Goal: Task Accomplishment & Management: Use online tool/utility

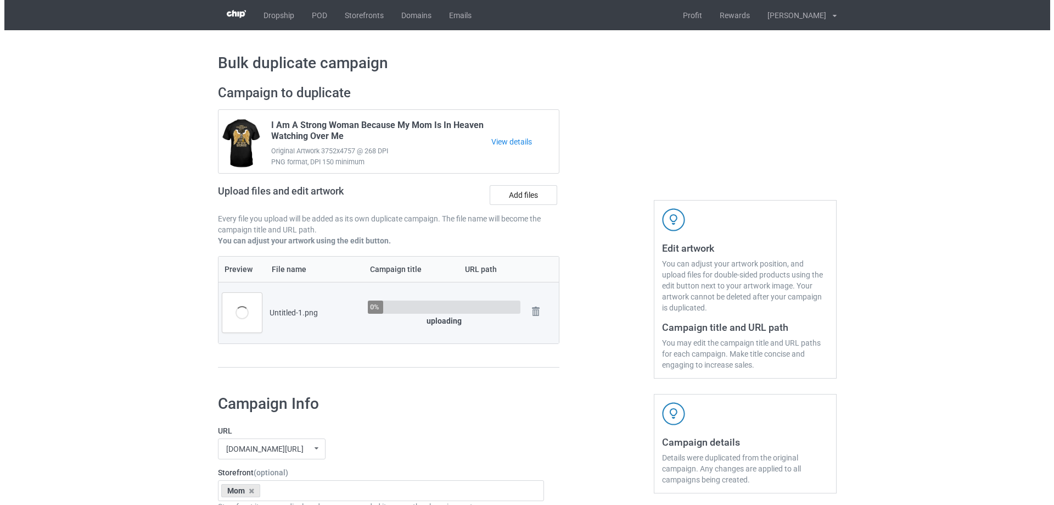
scroll to position [110, 0]
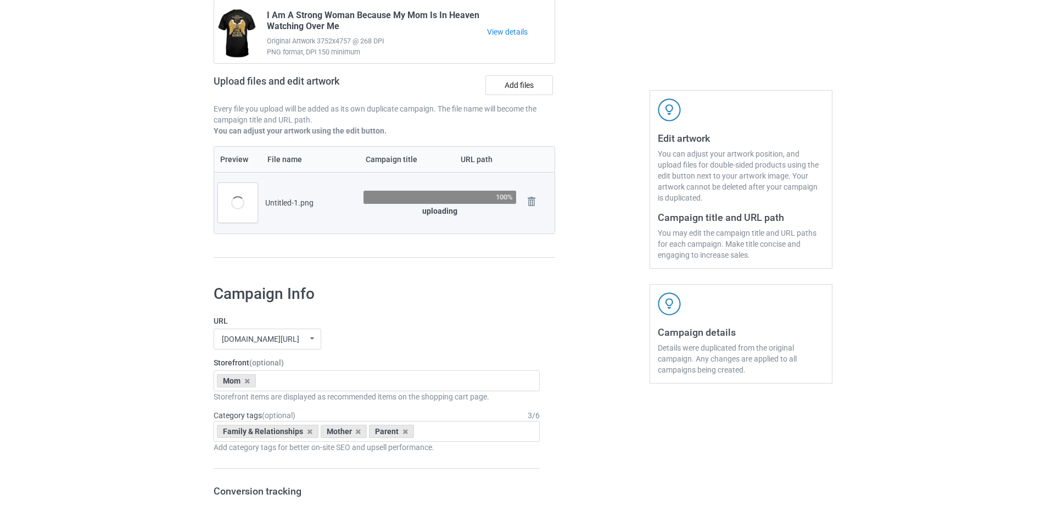
click at [574, 221] on div at bounding box center [602, 121] width 79 height 309
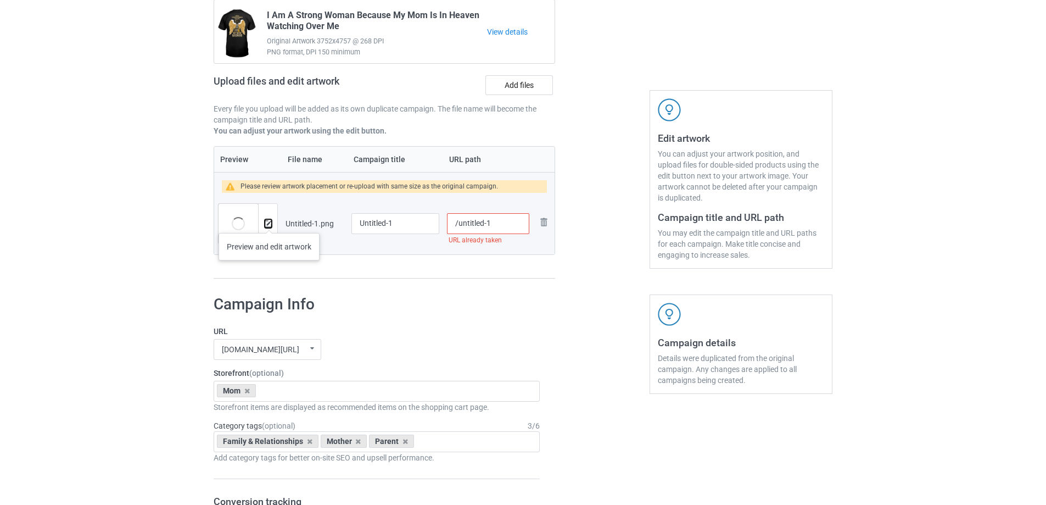
click at [269, 222] on img at bounding box center [268, 223] width 7 height 7
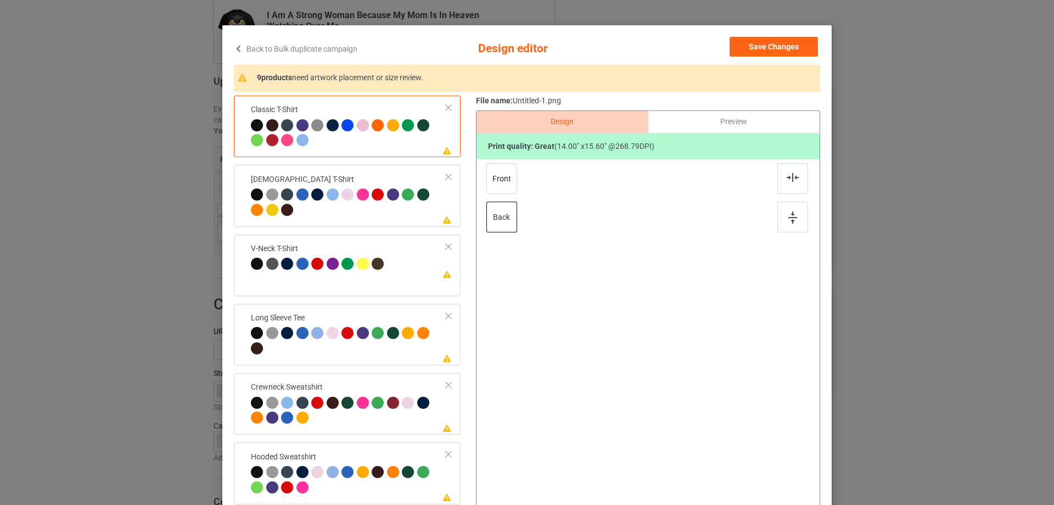
scroll to position [55, 0]
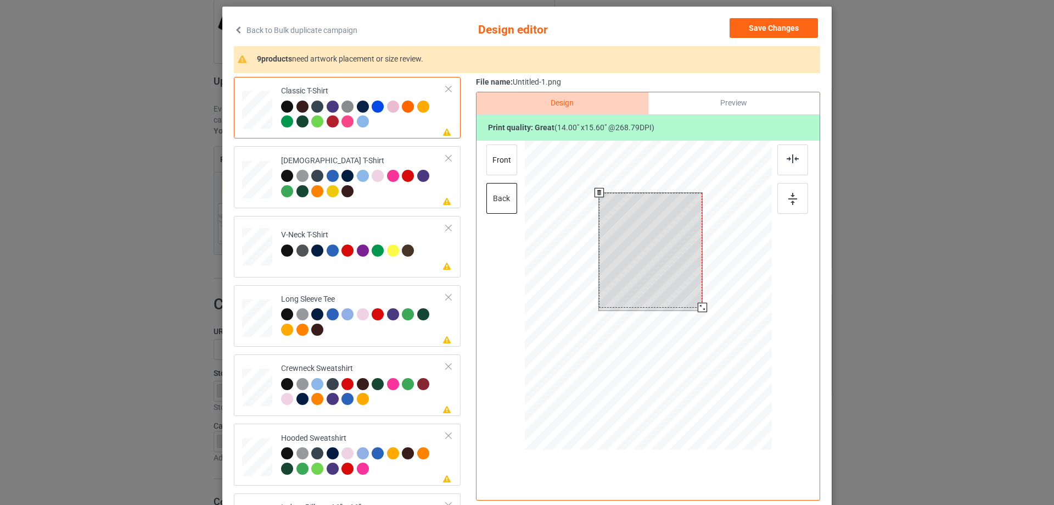
click at [666, 235] on div at bounding box center [650, 250] width 103 height 115
click at [702, 328] on div at bounding box center [648, 297] width 247 height 312
click at [732, 99] on div "Preview" at bounding box center [733, 103] width 171 height 22
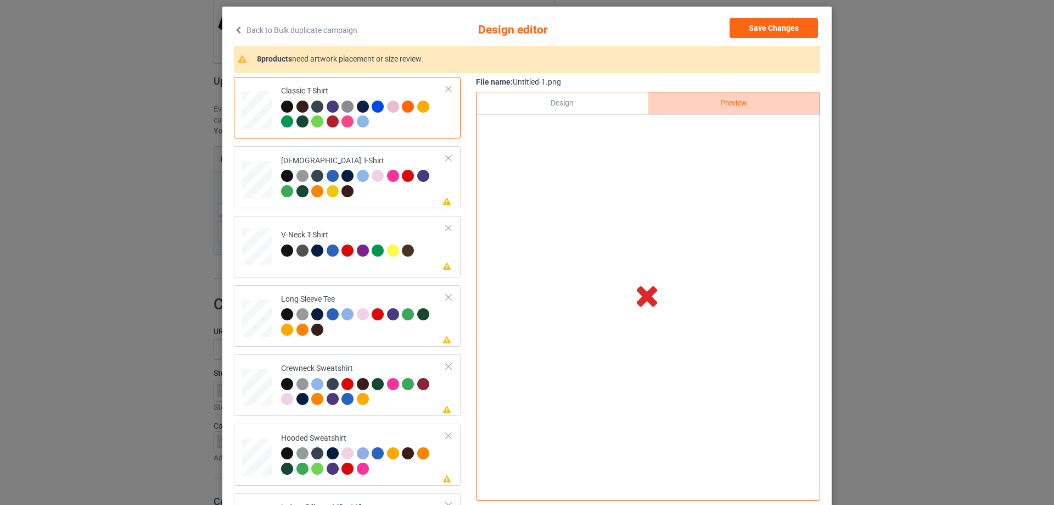
click at [554, 94] on div "Design" at bounding box center [562, 103] width 171 height 22
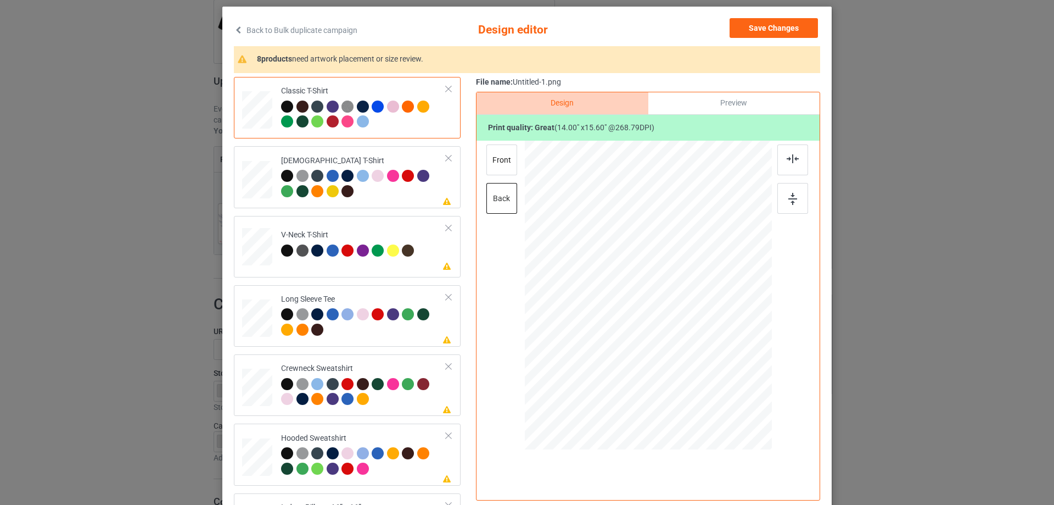
click at [702, 100] on div "Preview" at bounding box center [733, 103] width 171 height 22
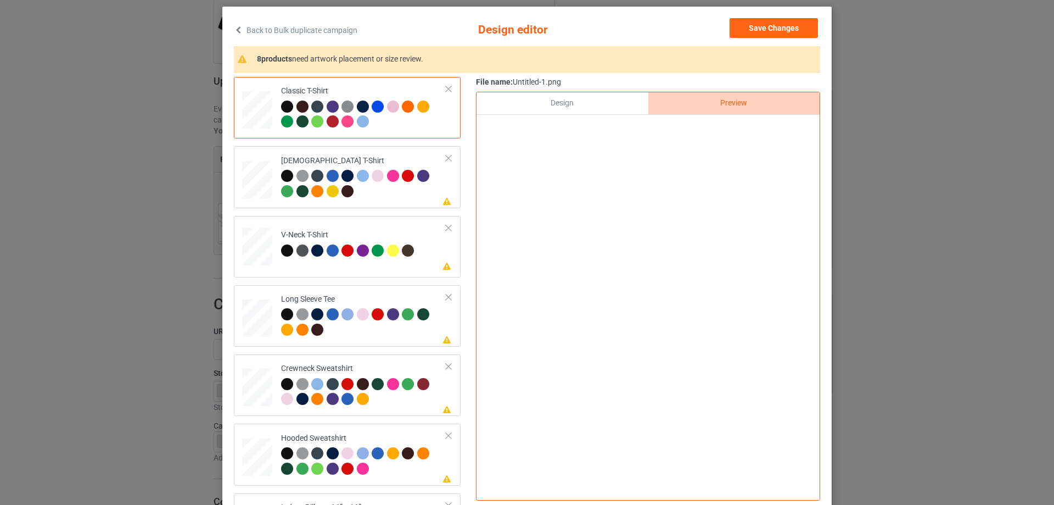
click at [598, 104] on div "Design" at bounding box center [562, 103] width 171 height 22
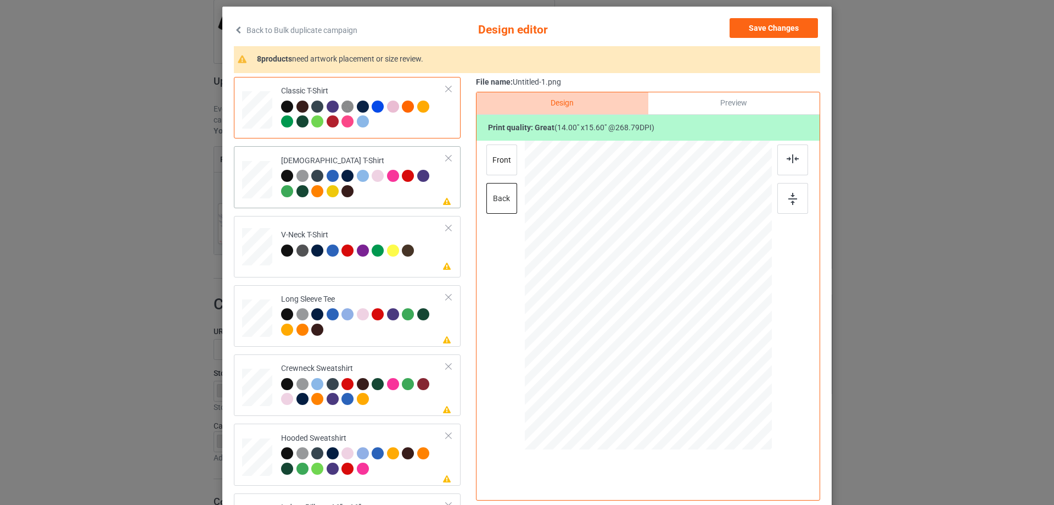
click at [410, 203] on td "Please review artwork placement [DEMOGRAPHIC_DATA] T-Shirt" at bounding box center [363, 176] width 177 height 53
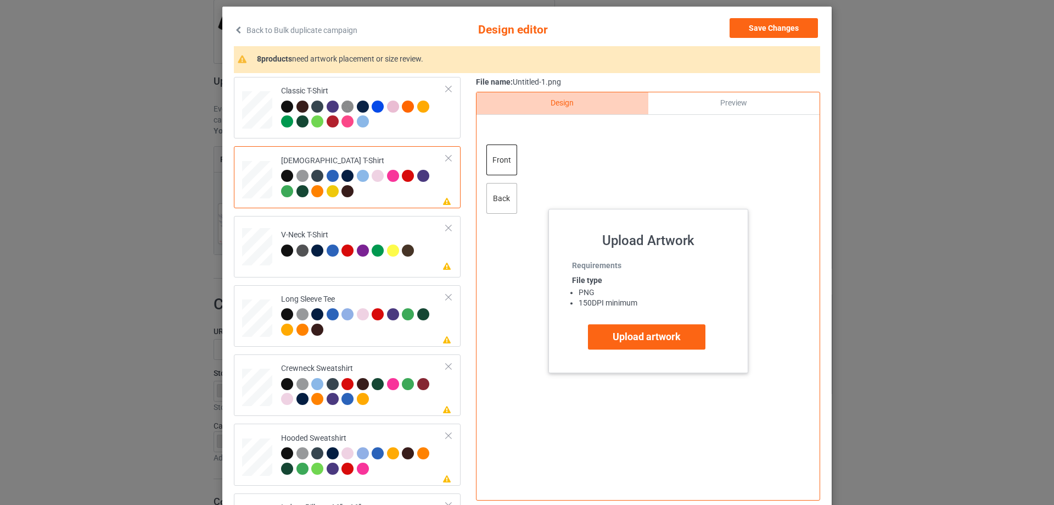
click at [497, 200] on div "back" at bounding box center [501, 198] width 31 height 31
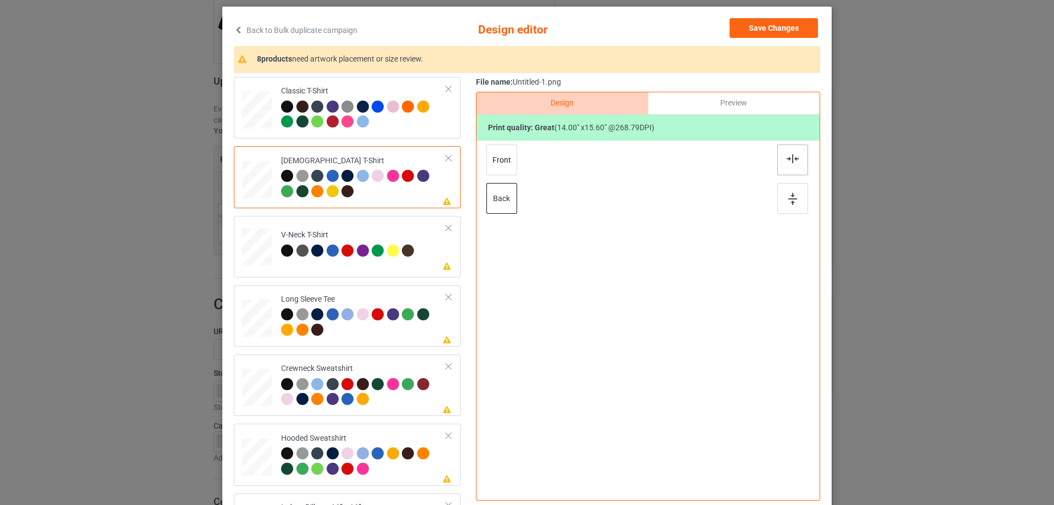
click at [797, 163] on div at bounding box center [792, 159] width 31 height 31
click at [406, 266] on td "Please review artwork placement V-Neck T-Shirt" at bounding box center [363, 244] width 177 height 48
click at [796, 170] on div at bounding box center [792, 159] width 31 height 31
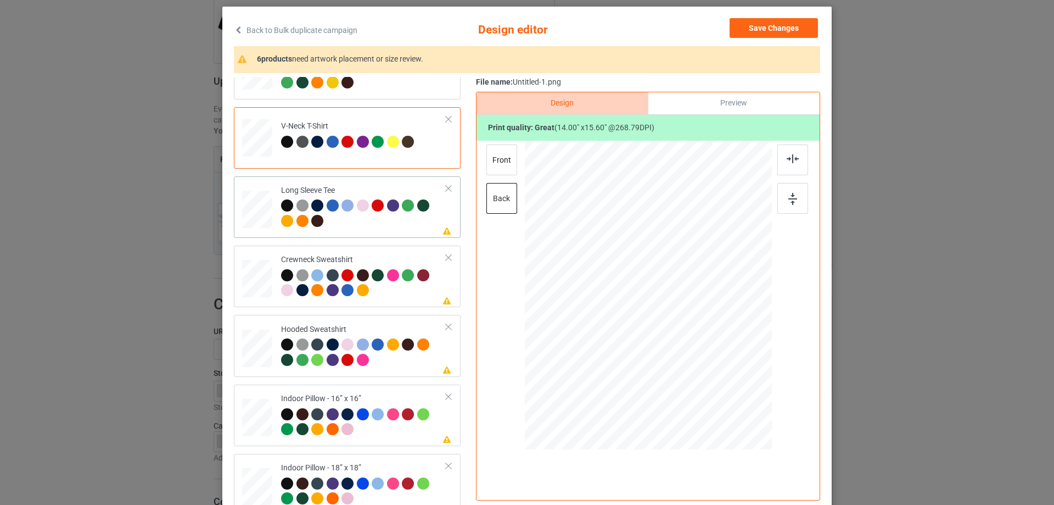
scroll to position [110, 0]
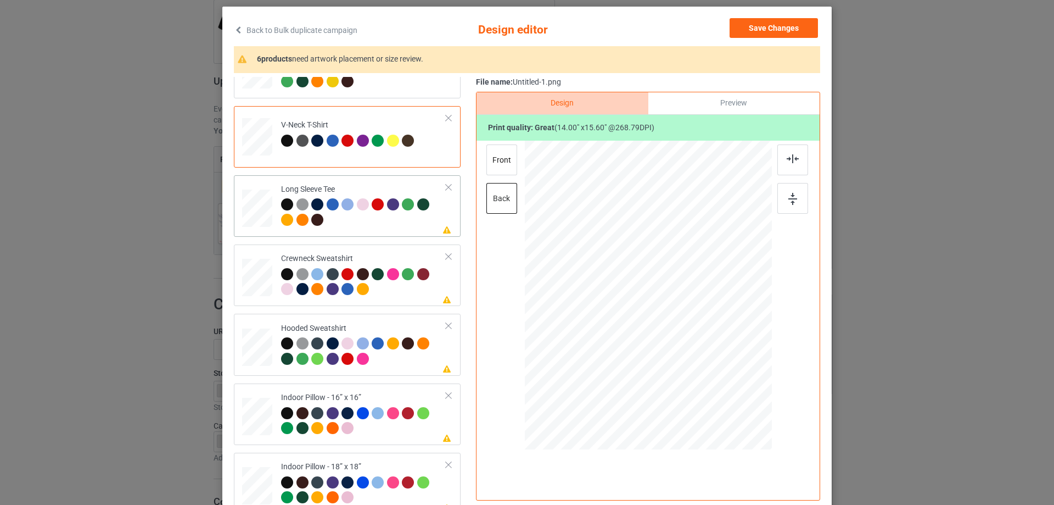
click at [404, 226] on div at bounding box center [363, 213] width 165 height 30
click at [797, 163] on div at bounding box center [792, 159] width 31 height 31
click at [383, 250] on td "Please review artwork placement Crewneck Sweatshirt" at bounding box center [363, 275] width 177 height 53
click at [797, 166] on div at bounding box center [792, 159] width 31 height 31
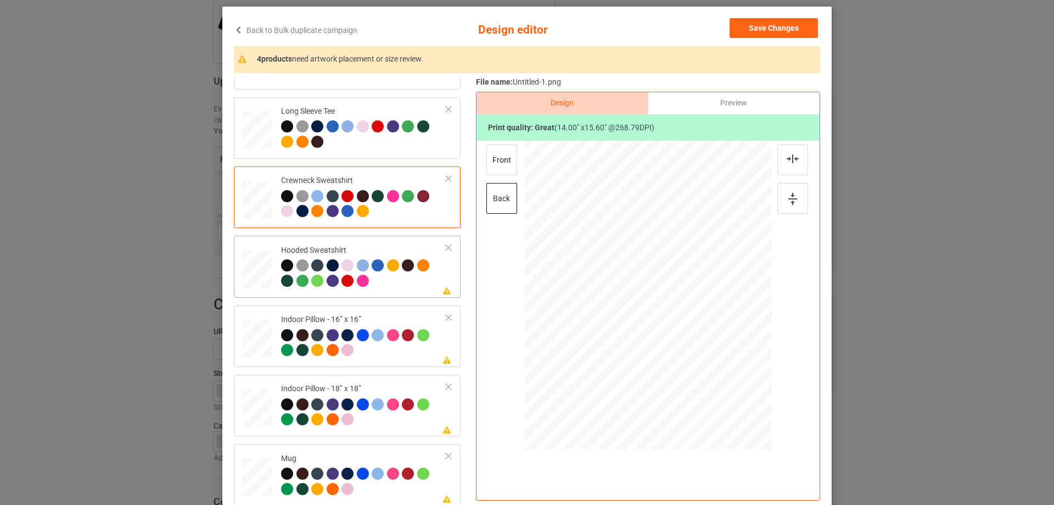
scroll to position [188, 0]
click at [367, 235] on div "Classic T-Shirt [DEMOGRAPHIC_DATA] T-Shirt V-Neck T-Shirt Long Sleeve Tee Crewn…" at bounding box center [351, 197] width 234 height 617
click at [366, 239] on div "Please review artwork placement Hooded Sweatshirt" at bounding box center [347, 265] width 227 height 61
click at [796, 160] on div at bounding box center [792, 159] width 31 height 31
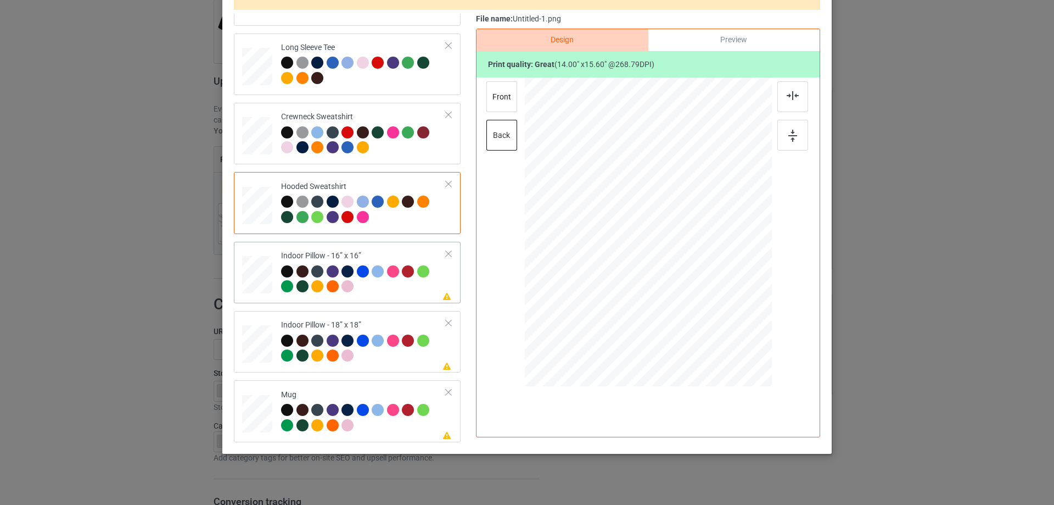
scroll to position [129, 0]
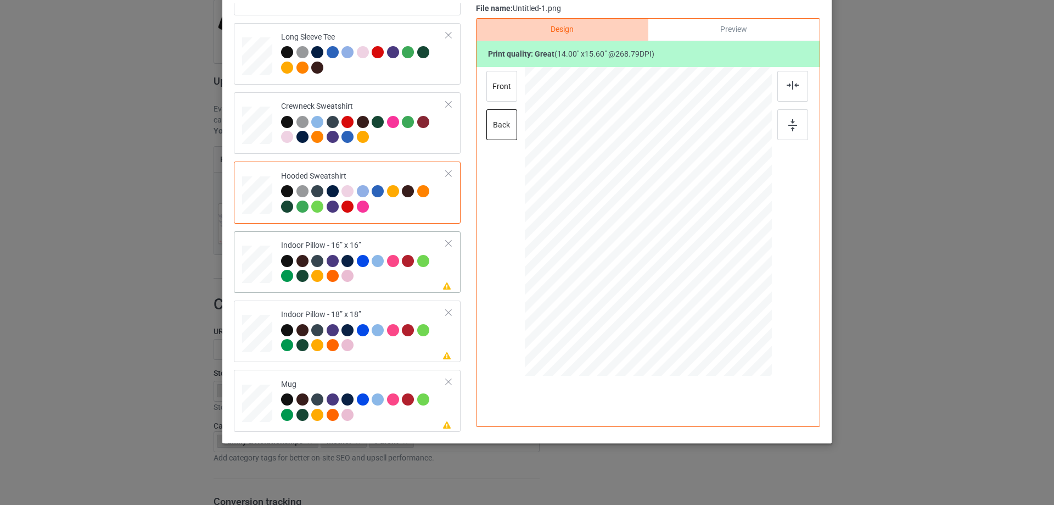
click at [396, 238] on td "Please review artwork placement Indoor Pillow - 16” x 16”" at bounding box center [363, 262] width 177 height 53
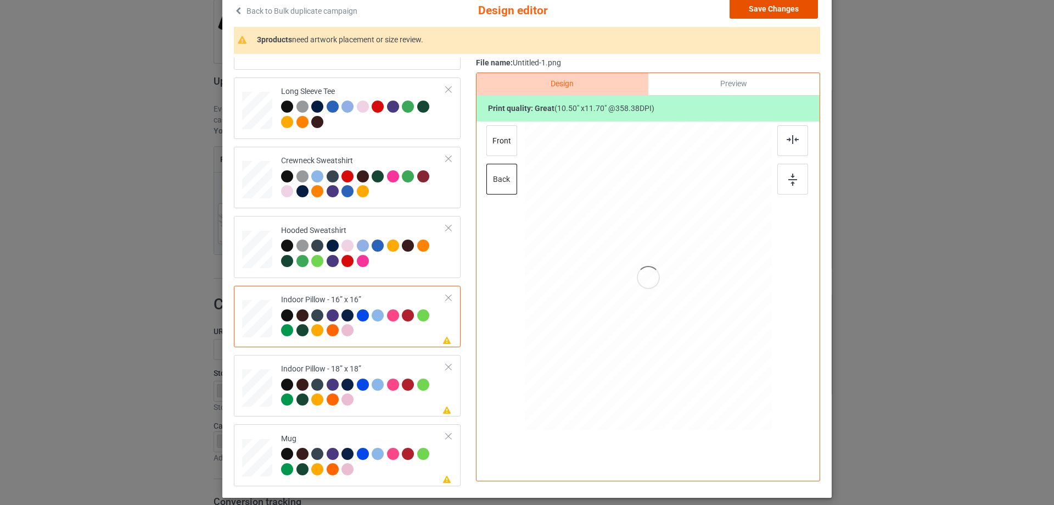
click at [781, 14] on button "Save Changes" at bounding box center [774, 9] width 88 height 20
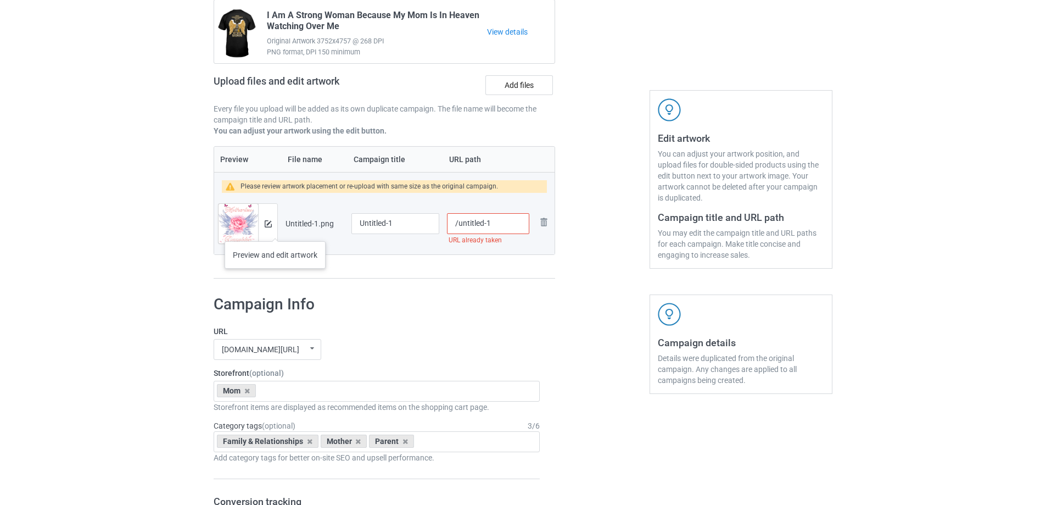
click at [275, 230] on div at bounding box center [267, 224] width 19 height 40
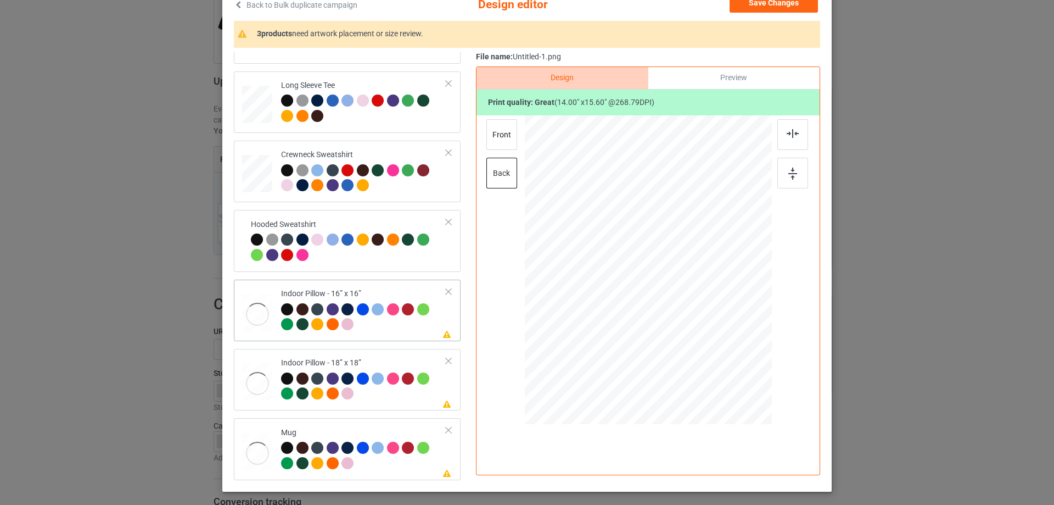
scroll to position [129, 0]
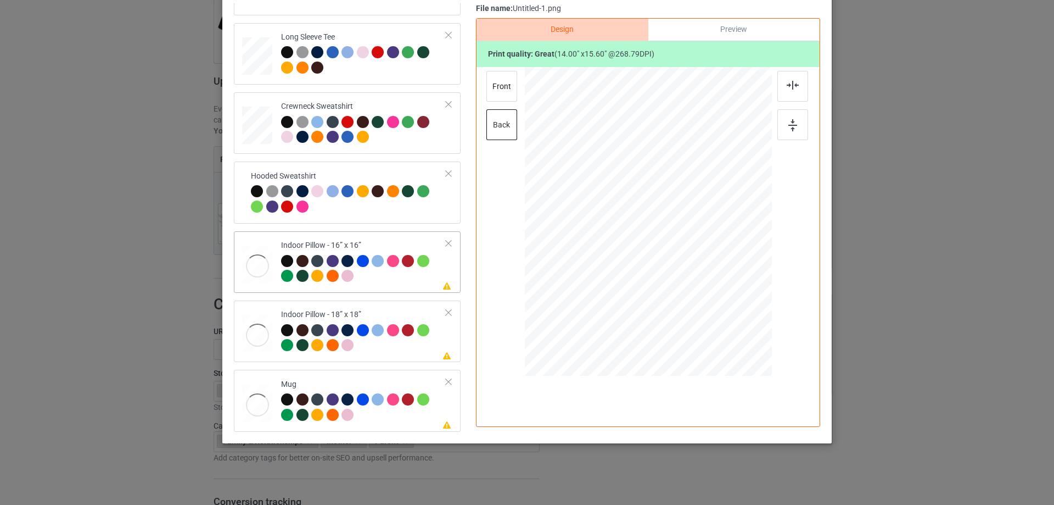
click at [270, 265] on td at bounding box center [258, 262] width 33 height 53
click at [736, 28] on div "Preview" at bounding box center [733, 30] width 171 height 22
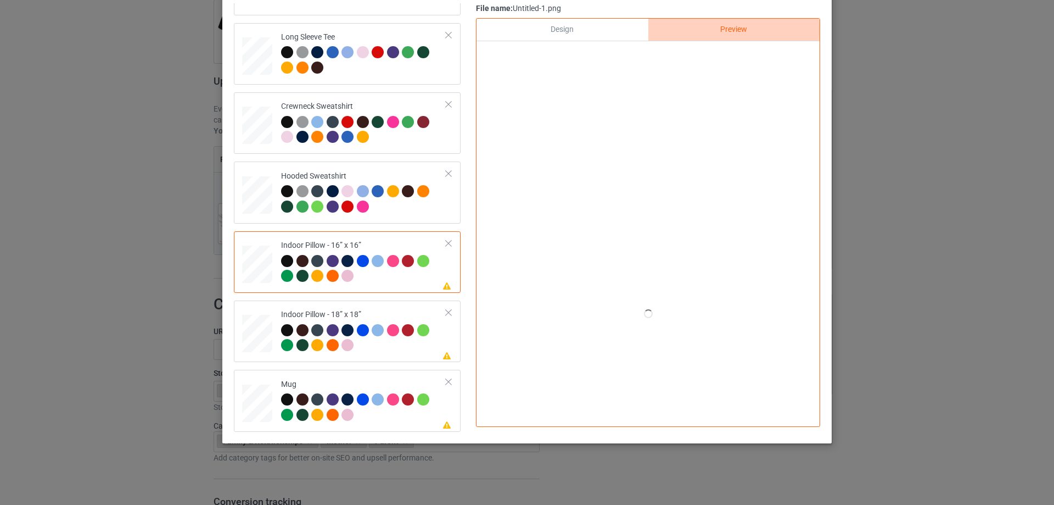
click at [556, 33] on div "Design" at bounding box center [562, 30] width 171 height 22
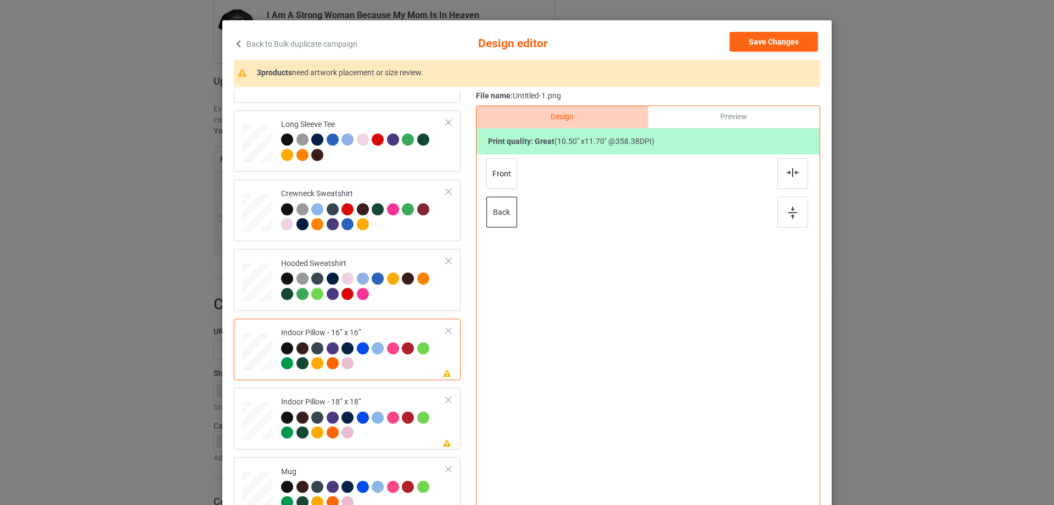
scroll to position [19, 0]
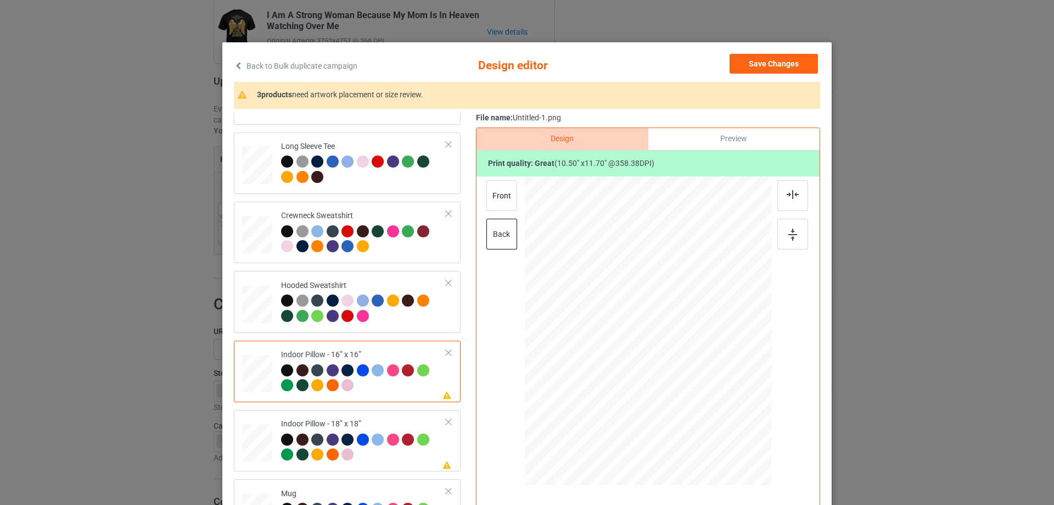
click at [709, 138] on div "Preview" at bounding box center [733, 139] width 171 height 22
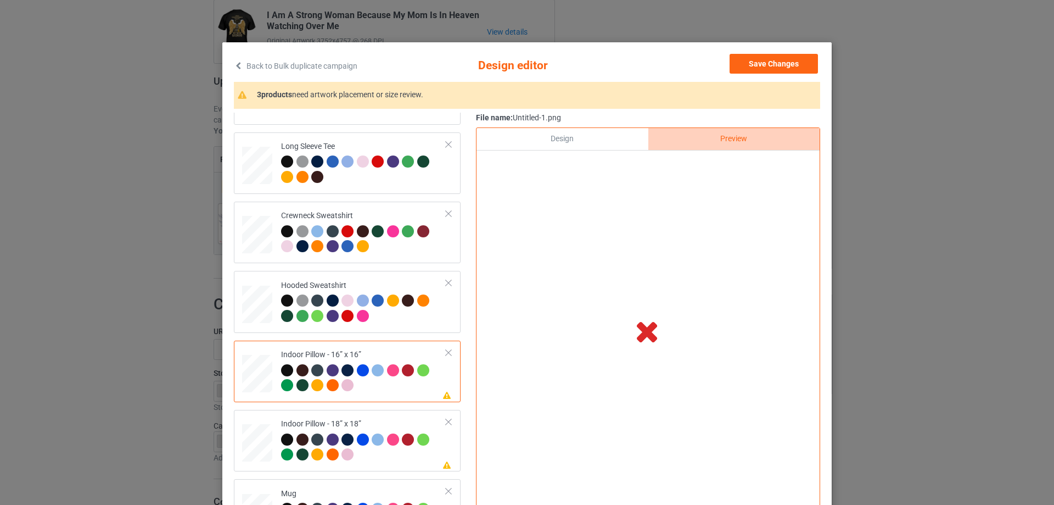
click at [592, 136] on div "Design" at bounding box center [562, 139] width 171 height 22
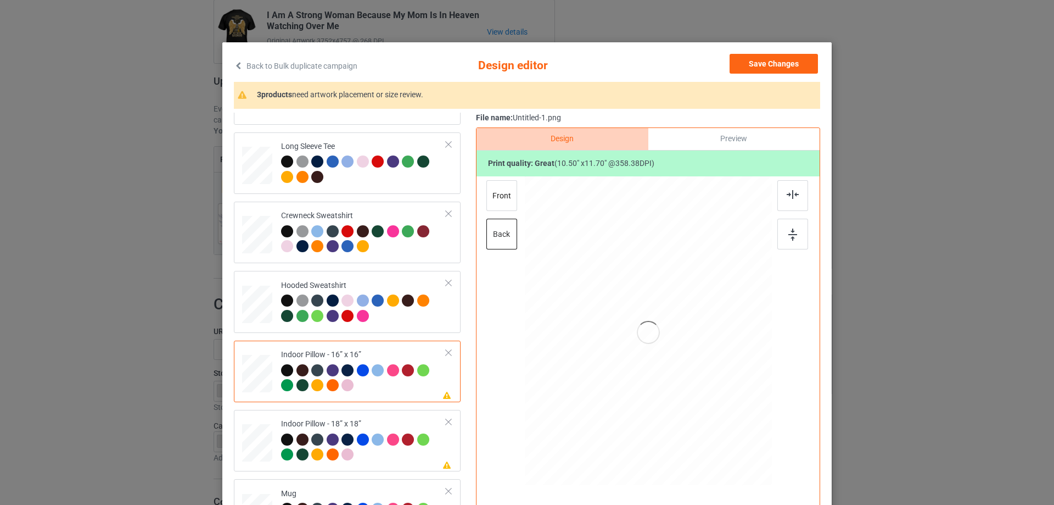
click at [714, 148] on div "Preview" at bounding box center [733, 139] width 171 height 22
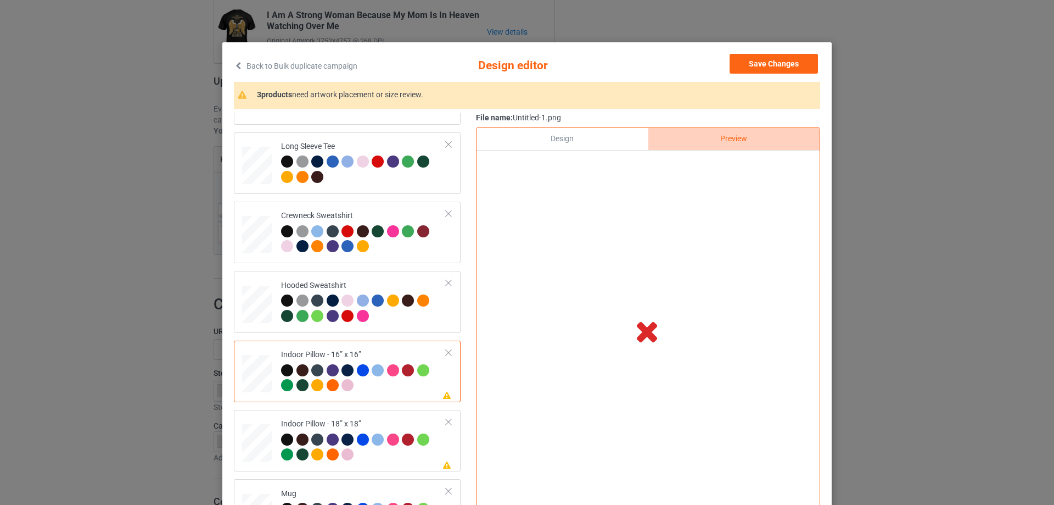
click at [612, 147] on div "Design" at bounding box center [562, 139] width 171 height 22
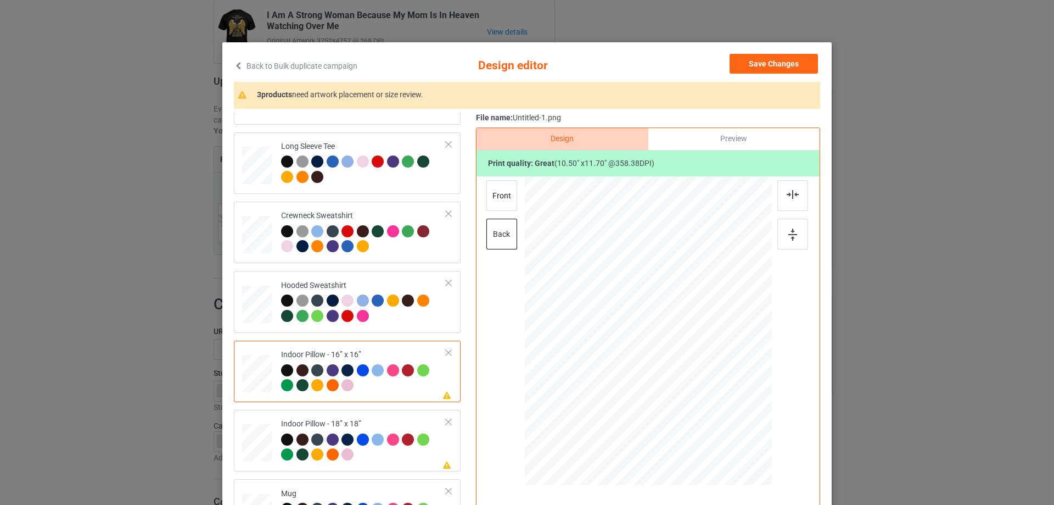
click at [751, 140] on div "Preview" at bounding box center [733, 139] width 171 height 22
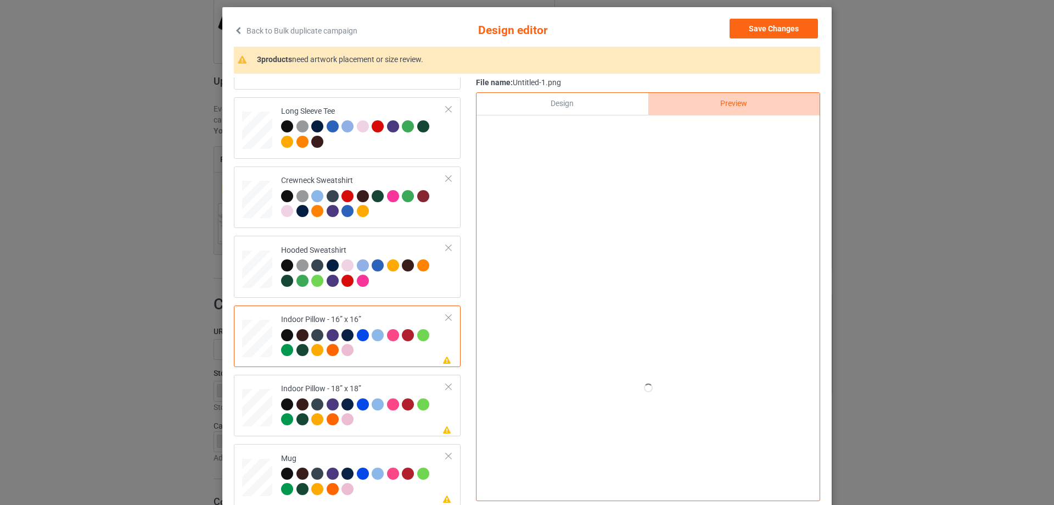
scroll to position [74, 0]
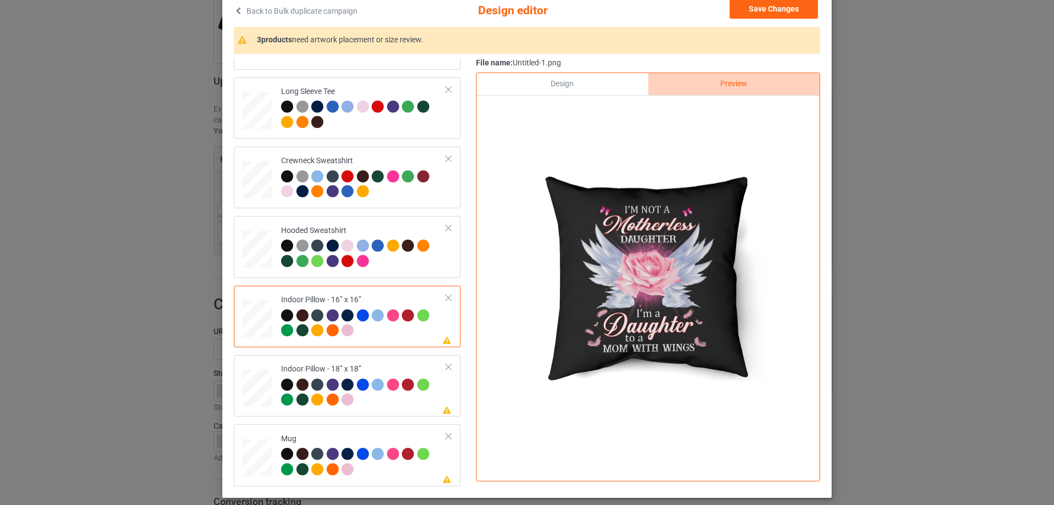
click at [562, 90] on div "Design" at bounding box center [562, 84] width 171 height 22
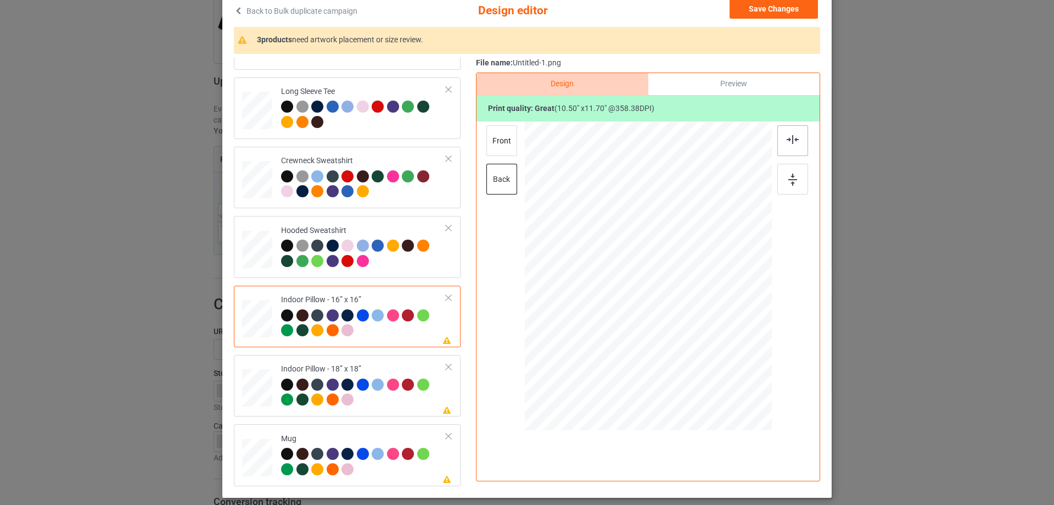
click at [799, 148] on div at bounding box center [792, 140] width 31 height 31
click at [349, 359] on div "Please review artwork placement Indoor Pillow - 18” x 18”" at bounding box center [347, 385] width 227 height 61
click at [792, 144] on div at bounding box center [792, 140] width 31 height 31
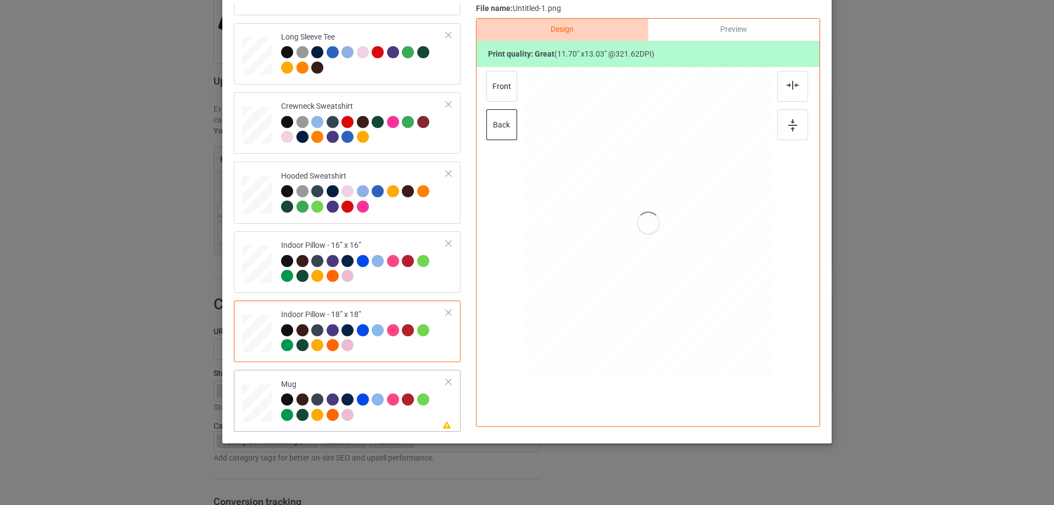
click at [364, 388] on div "Mug" at bounding box center [363, 399] width 165 height 41
drag, startPoint x: 719, startPoint y: 301, endPoint x: 692, endPoint y: 259, distance: 49.3
click at [692, 259] on div at bounding box center [648, 221] width 247 height 103
drag, startPoint x: 664, startPoint y: 247, endPoint x: 731, endPoint y: 246, distance: 67.0
click at [731, 246] on div at bounding box center [715, 221] width 83 height 93
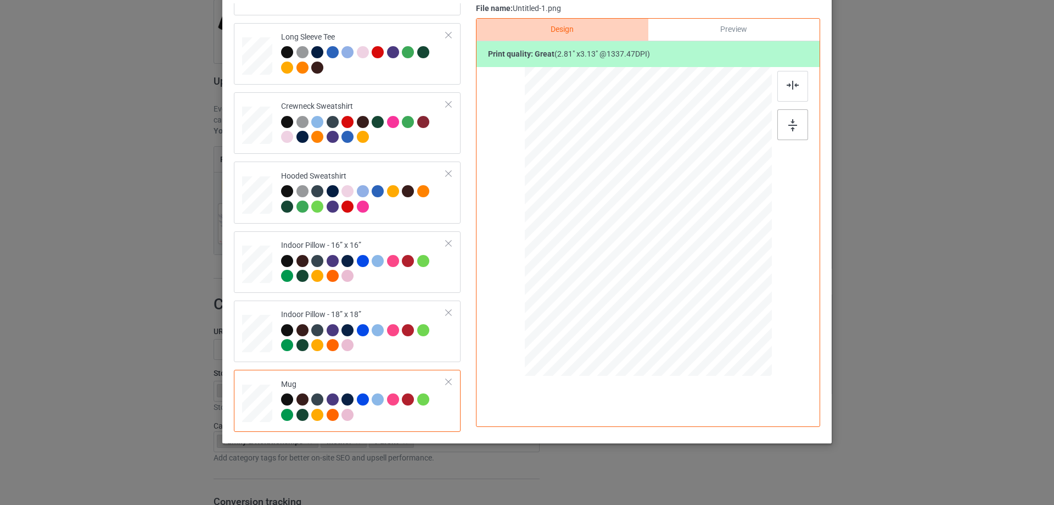
click at [791, 121] on img at bounding box center [792, 125] width 9 height 12
click at [713, 25] on div "Preview" at bounding box center [733, 30] width 171 height 22
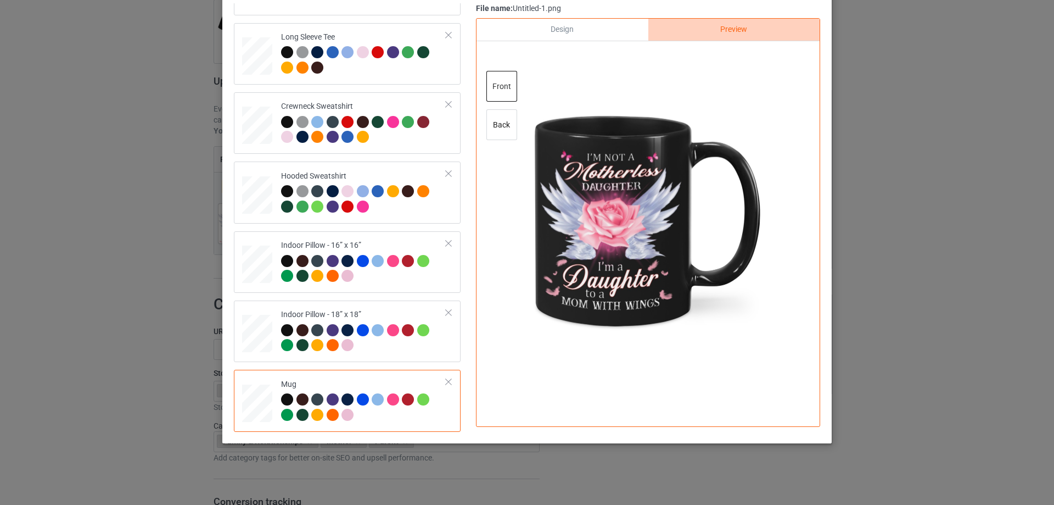
click at [594, 27] on div "Design" at bounding box center [562, 30] width 171 height 22
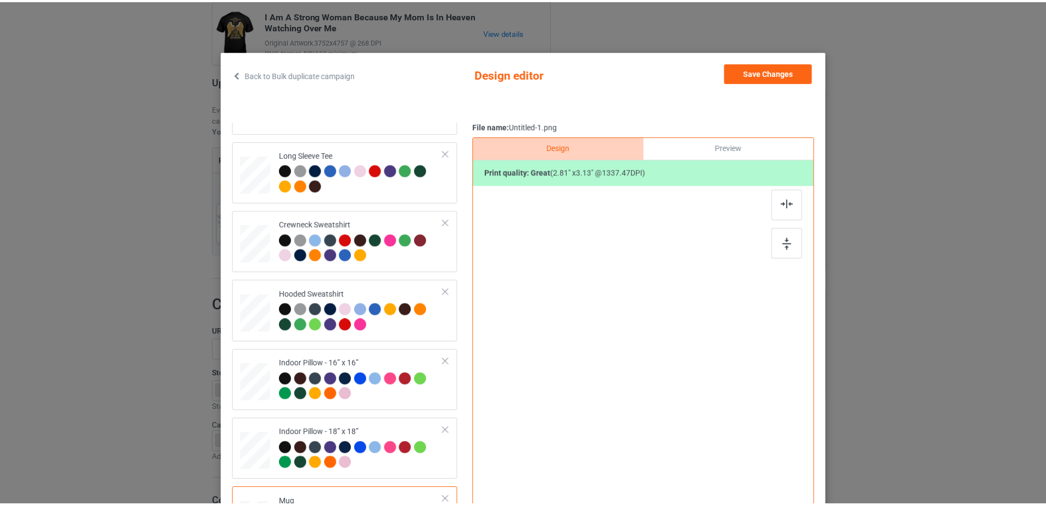
scroll to position [0, 0]
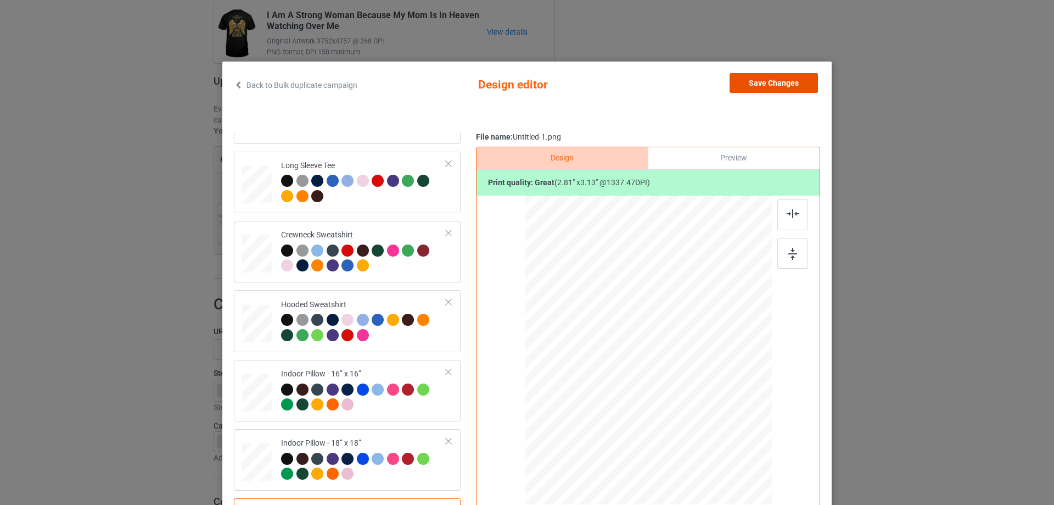
click at [776, 83] on button "Save Changes" at bounding box center [774, 83] width 88 height 20
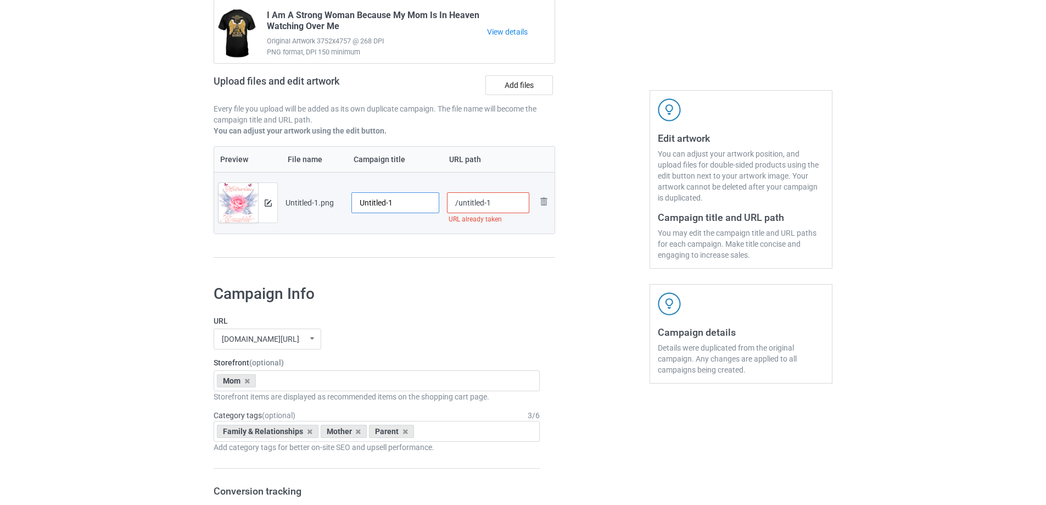
click at [404, 198] on input "Untitled-1" at bounding box center [395, 202] width 88 height 21
paste input "I'm Not A Motherless Daughter I'm A Daughter To A Mom With Wings"
type input "I'm Not A Motherless Daughter I'm A Daughter To A Mom With Wings"
click at [414, 243] on div "Preview File name Campaign title URL path Preview and edit artwork Untitled-1.p…" at bounding box center [384, 202] width 341 height 112
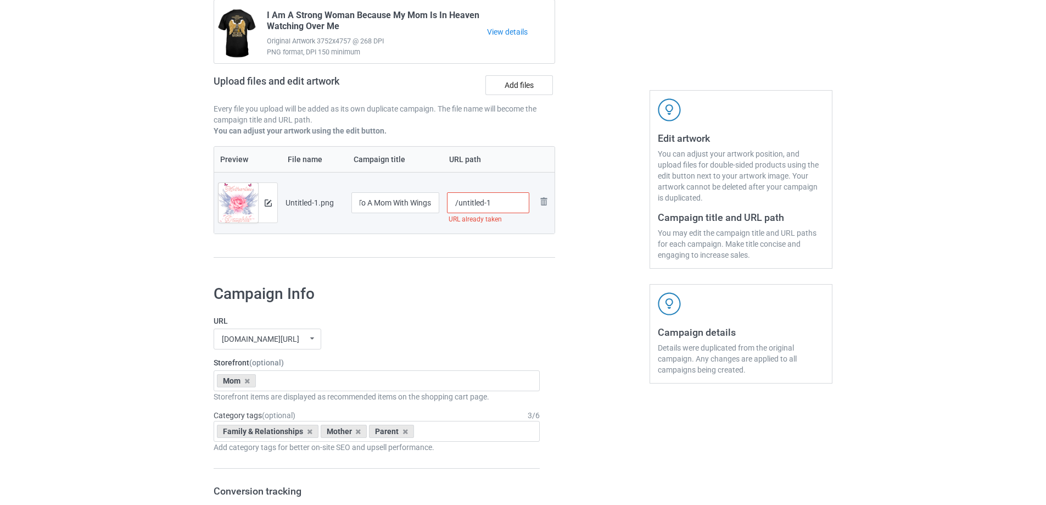
scroll to position [0, 0]
drag, startPoint x: 475, startPoint y: 203, endPoint x: 527, endPoint y: 194, distance: 52.3
click at [527, 194] on input "/untitled-1" at bounding box center [488, 202] width 83 height 21
type input "/mina19"
click at [567, 271] on div at bounding box center [602, 121] width 79 height 309
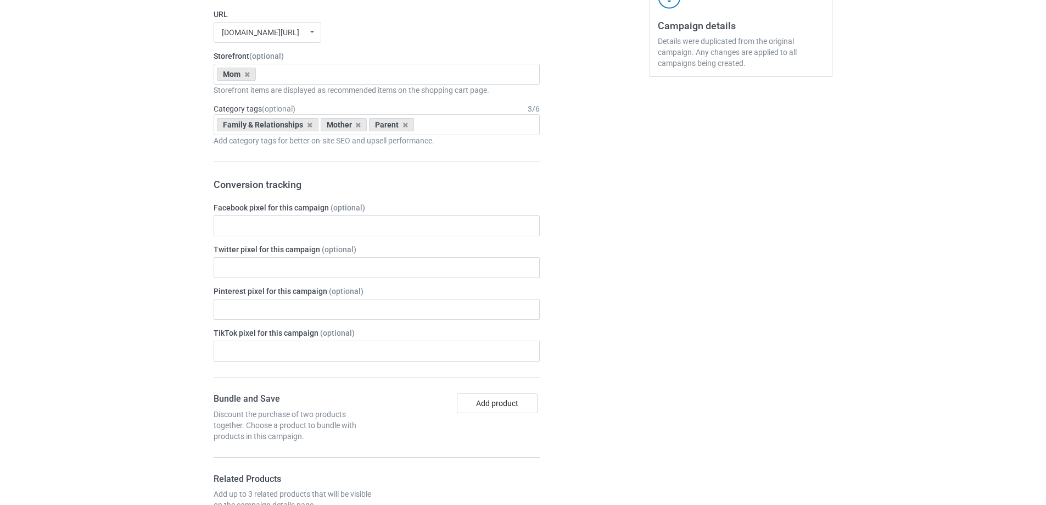
scroll to position [1278, 0]
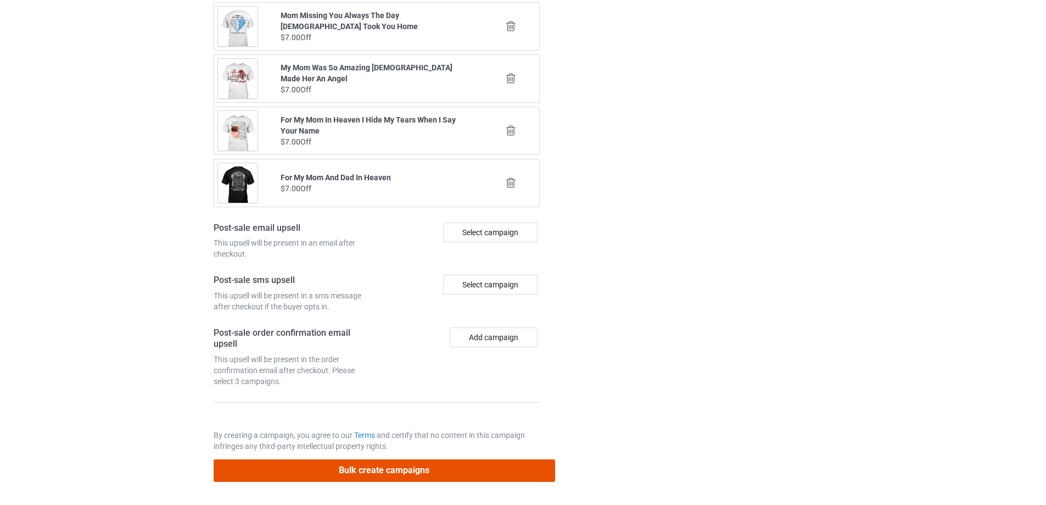
click at [456, 472] on button "Bulk create campaigns" at bounding box center [384, 470] width 341 height 23
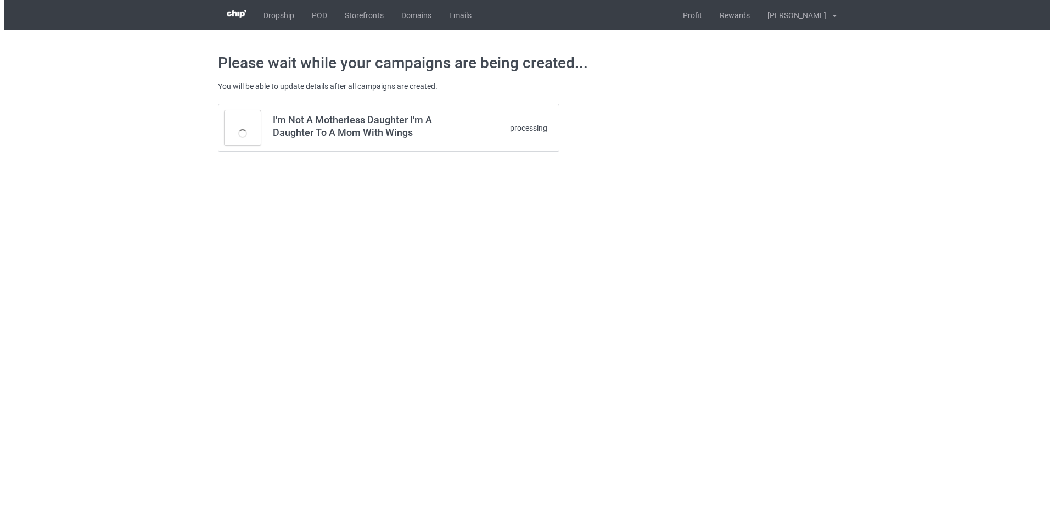
scroll to position [0, 0]
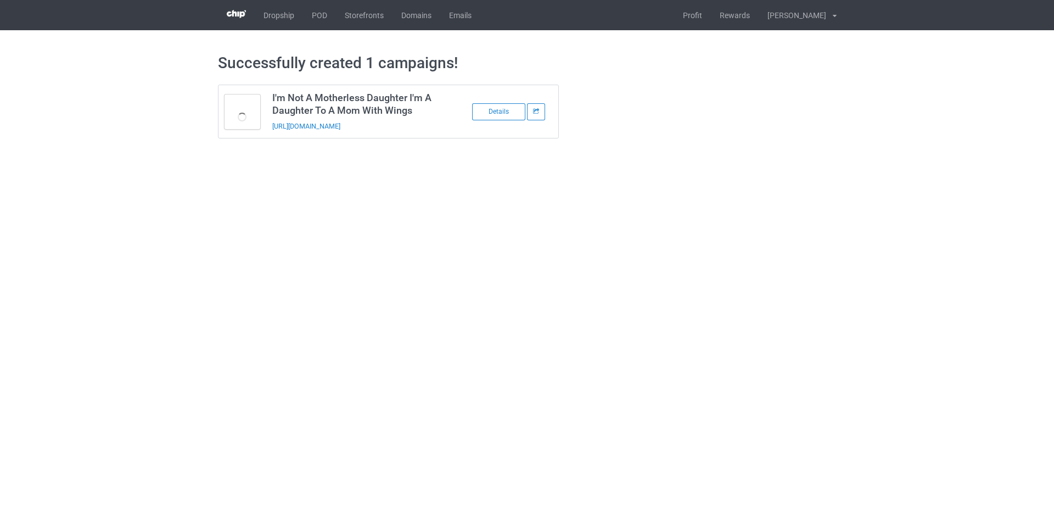
click at [490, 266] on body "Dropship POD Storefronts Domains Emails Profit Rewards [PERSON_NAME] Settings L…" at bounding box center [527, 252] width 1054 height 505
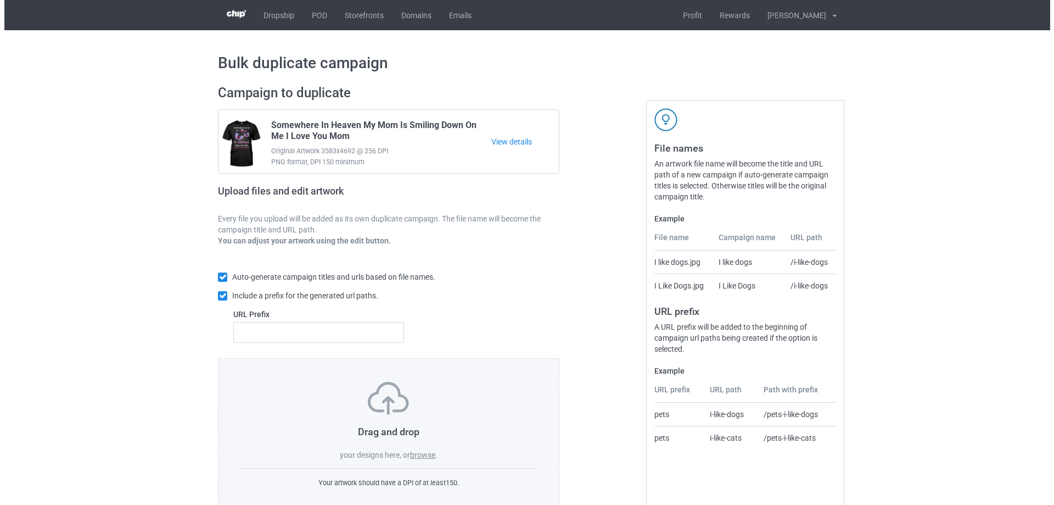
scroll to position [31, 0]
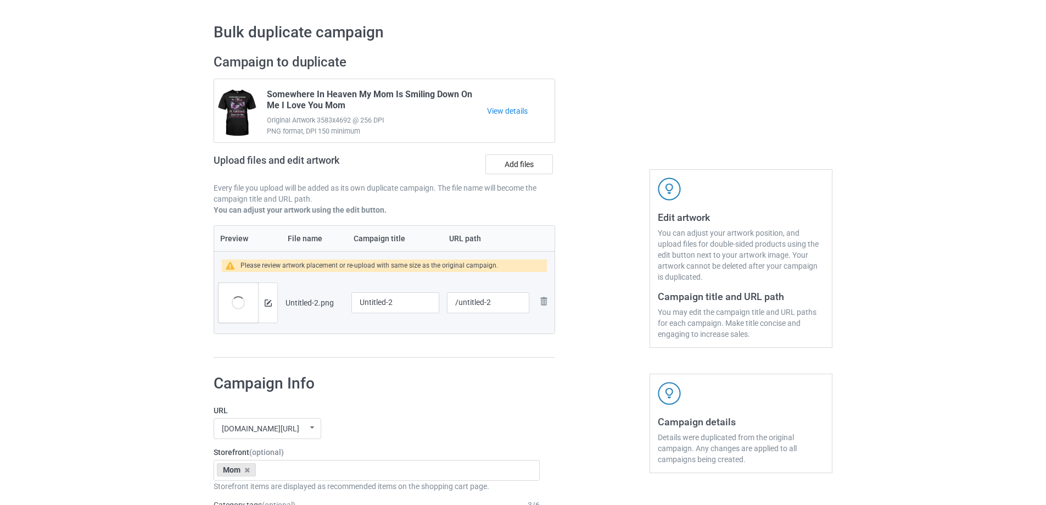
click at [602, 221] on div at bounding box center [602, 206] width 79 height 320
click at [270, 304] on img at bounding box center [268, 302] width 7 height 7
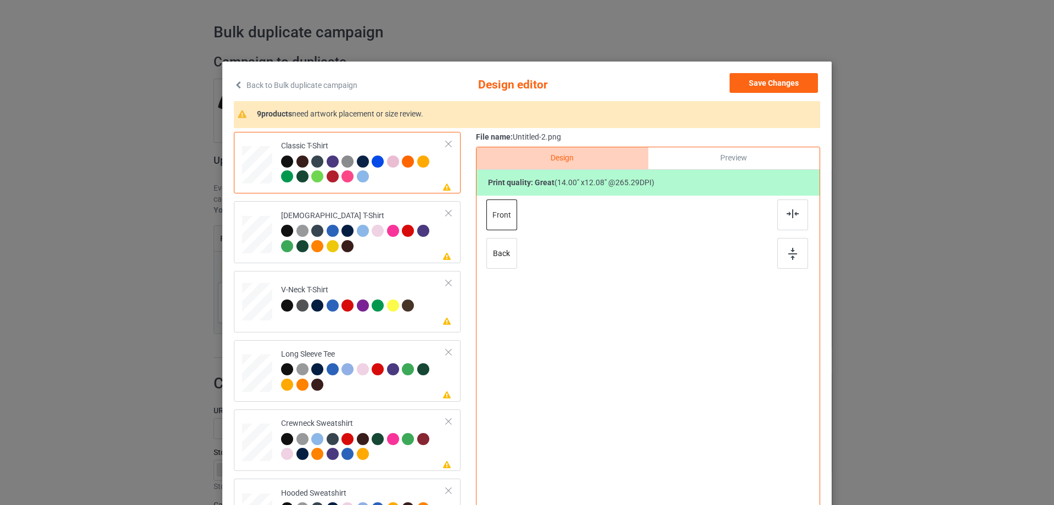
scroll to position [55, 0]
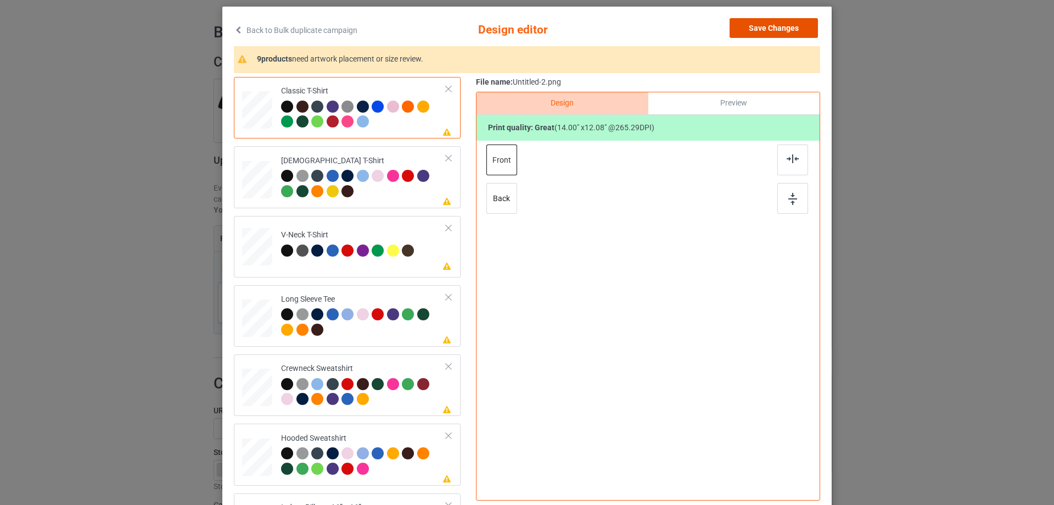
click at [769, 31] on button "Save Changes" at bounding box center [774, 28] width 88 height 20
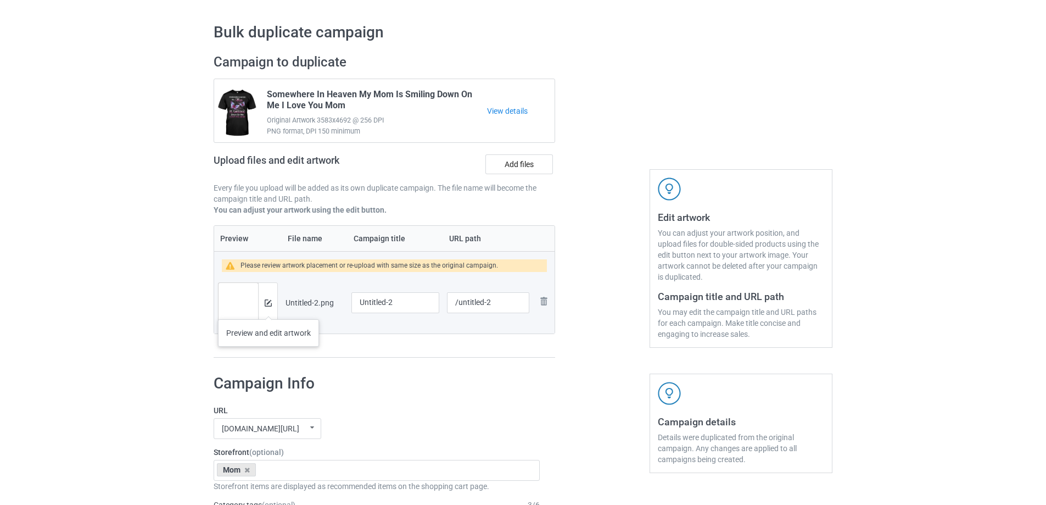
click at [268, 308] on div at bounding box center [267, 303] width 19 height 40
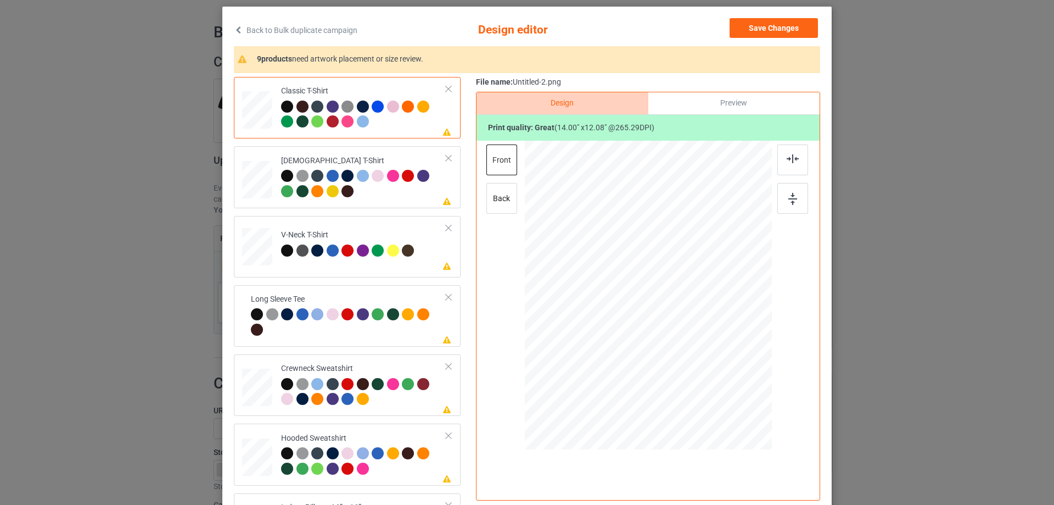
click at [752, 114] on div "Preview" at bounding box center [733, 103] width 171 height 22
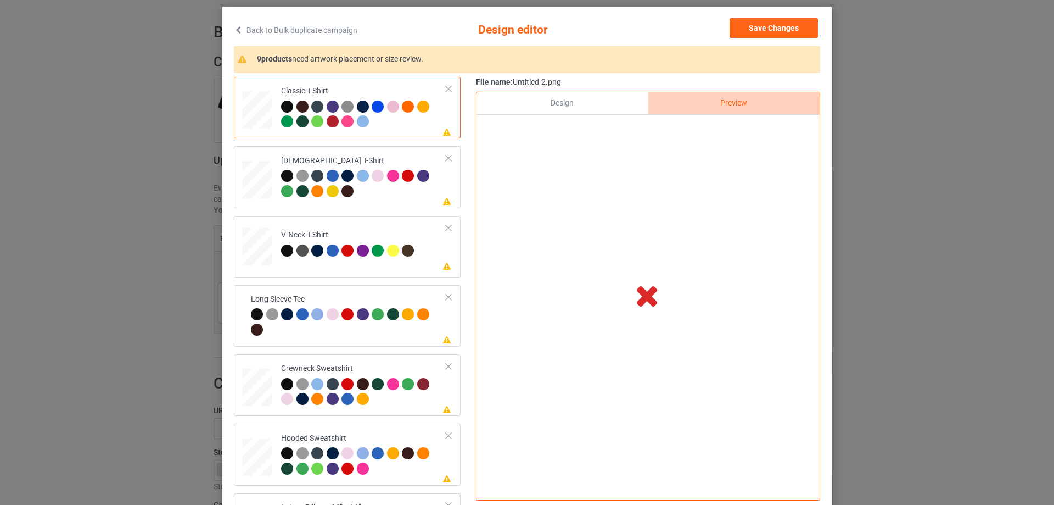
click at [605, 99] on div "Design" at bounding box center [562, 103] width 171 height 22
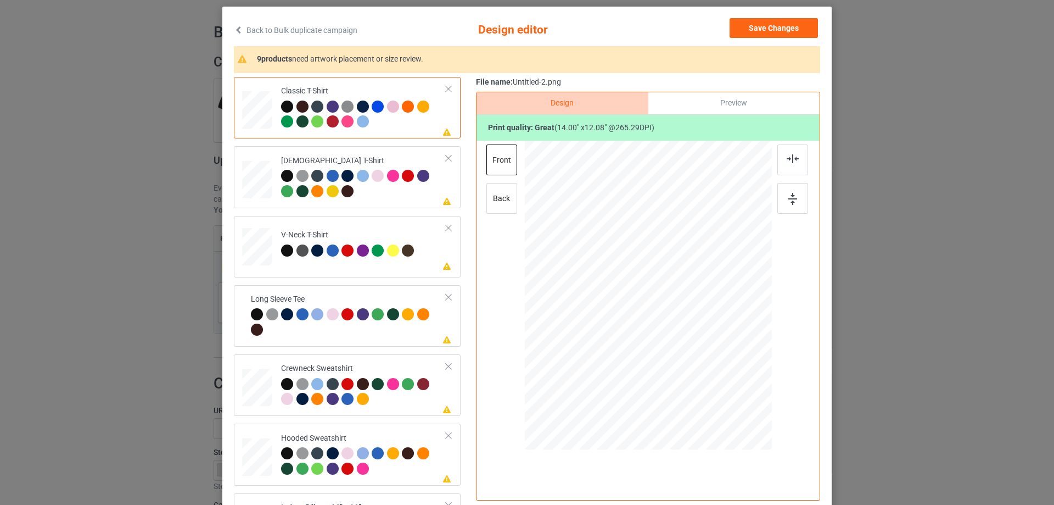
click at [698, 107] on div "Preview" at bounding box center [733, 103] width 171 height 22
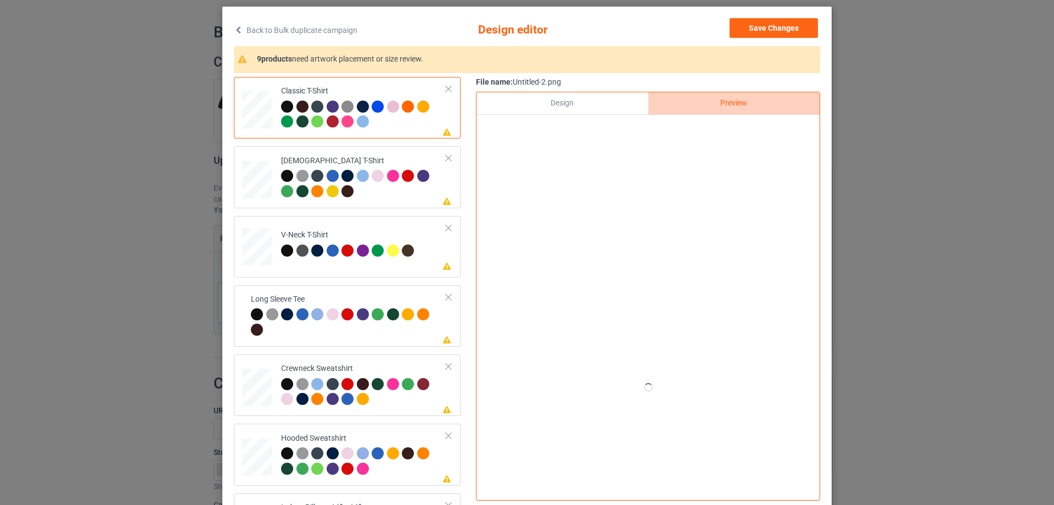
click at [700, 323] on div at bounding box center [648, 295] width 247 height 309
click at [559, 124] on div at bounding box center [648, 128] width 343 height 26
click at [564, 113] on div "Design" at bounding box center [562, 103] width 171 height 22
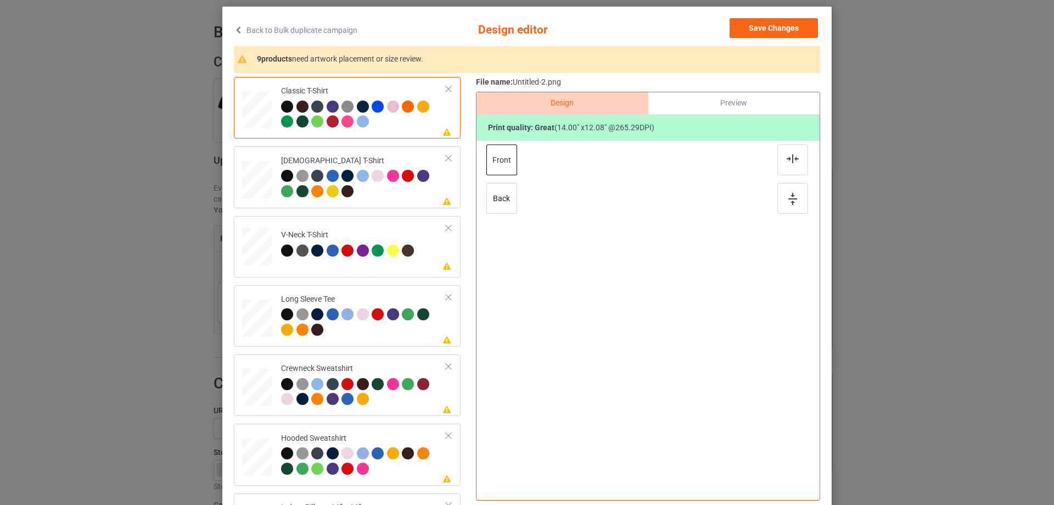
click at [586, 104] on div "Design" at bounding box center [562, 103] width 171 height 22
click at [662, 79] on div "File name: Untitled-2.png" at bounding box center [648, 82] width 344 height 11
click at [715, 105] on div "Preview" at bounding box center [733, 103] width 171 height 22
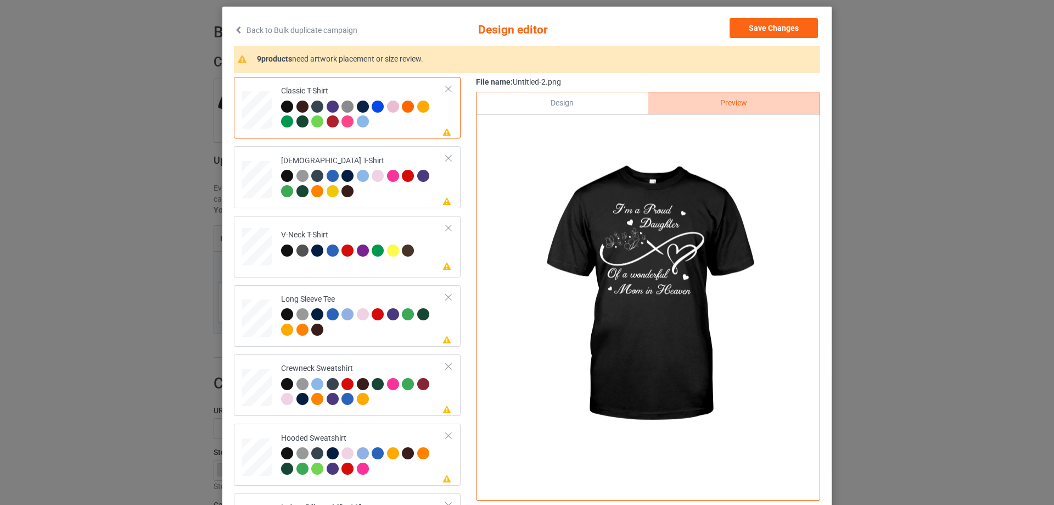
click at [597, 105] on div "Design" at bounding box center [562, 103] width 171 height 22
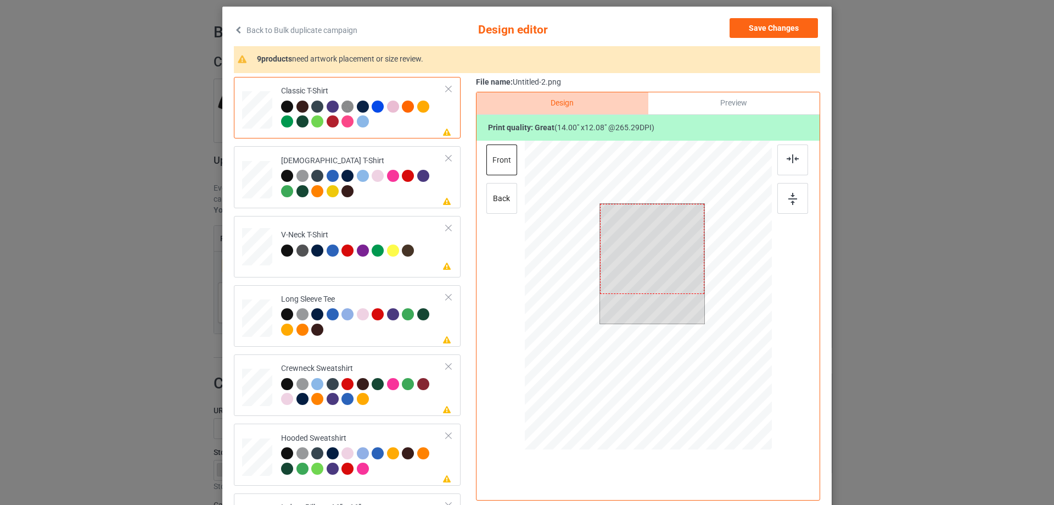
click at [700, 294] on div at bounding box center [648, 297] width 247 height 312
drag, startPoint x: 701, startPoint y: 293, endPoint x: 697, endPoint y: 289, distance: 5.8
click at [697, 289] on div at bounding box center [699, 289] width 9 height 9
click at [742, 99] on div "Preview" at bounding box center [733, 103] width 171 height 22
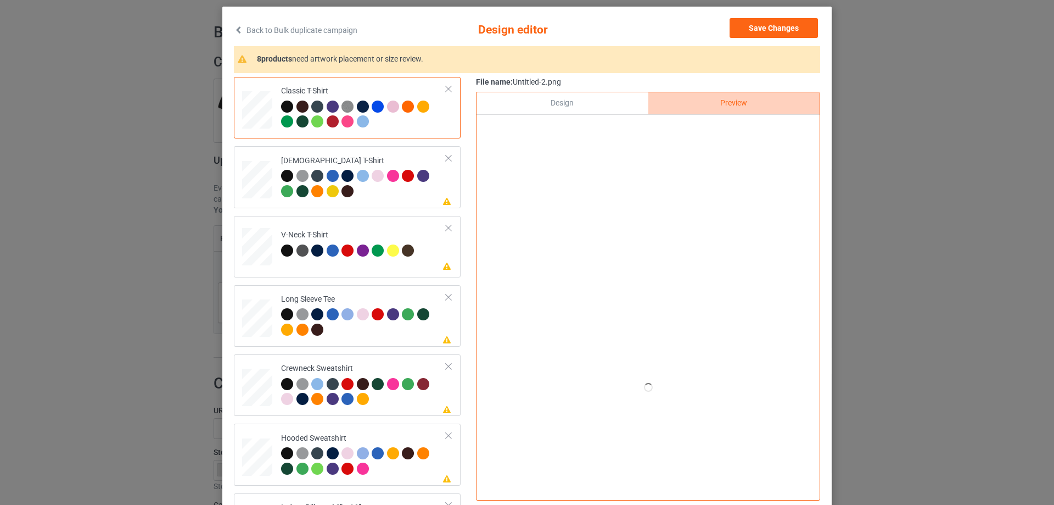
click at [605, 104] on div "Design" at bounding box center [562, 103] width 171 height 22
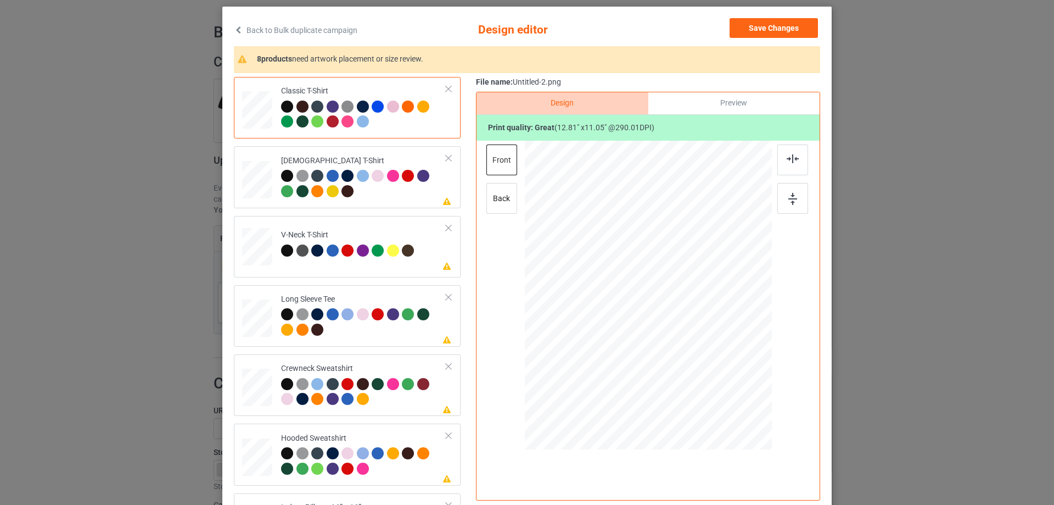
click at [693, 103] on div "Preview" at bounding box center [733, 103] width 171 height 22
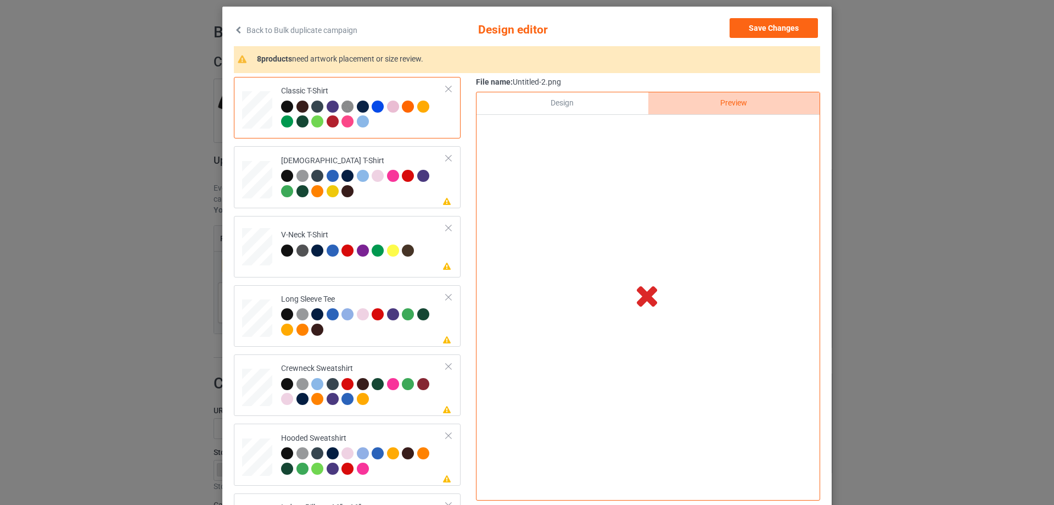
click at [614, 107] on div "Design" at bounding box center [562, 103] width 171 height 22
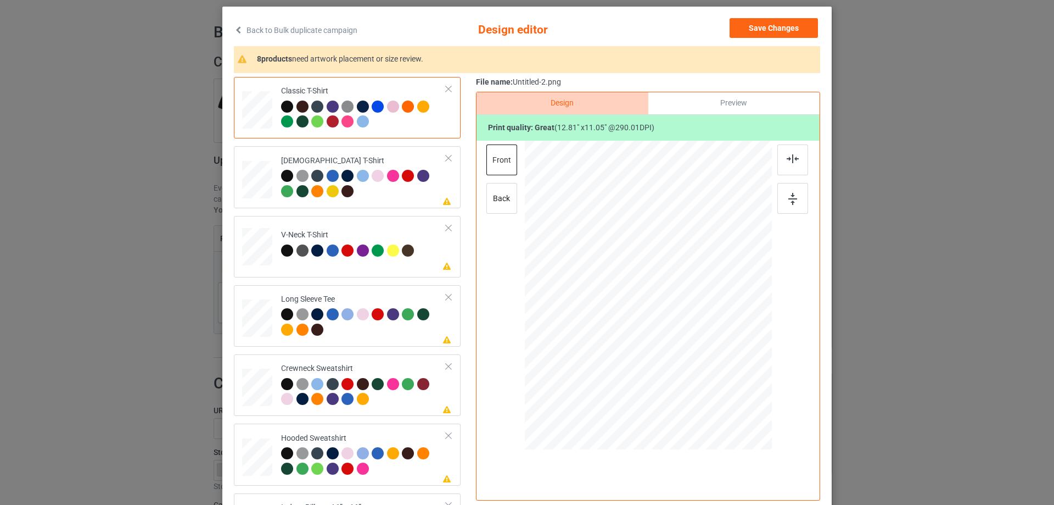
click at [711, 106] on div "Preview" at bounding box center [733, 103] width 171 height 22
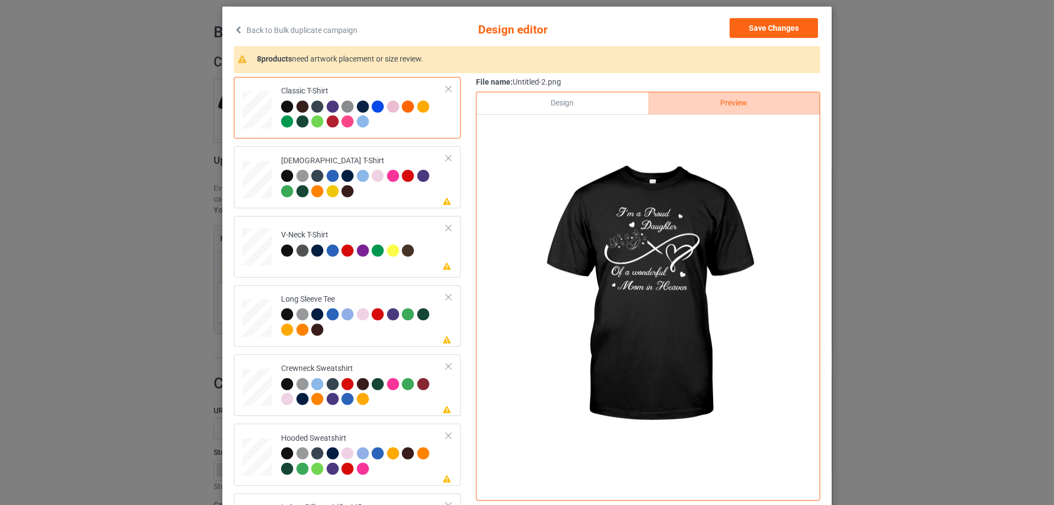
click at [564, 91] on div "File name: Untitled-2.png Design Preview Print quality: great ( 12.81 " x 11.05…" at bounding box center [648, 291] width 344 height 428
click at [564, 97] on div "Design" at bounding box center [562, 103] width 171 height 22
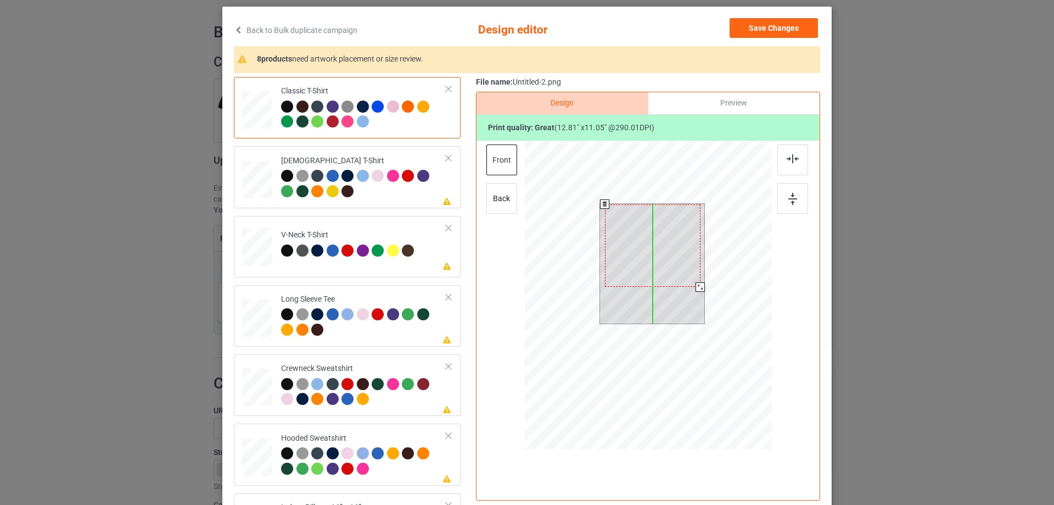
click at [646, 254] on div at bounding box center [653, 245] width 96 height 82
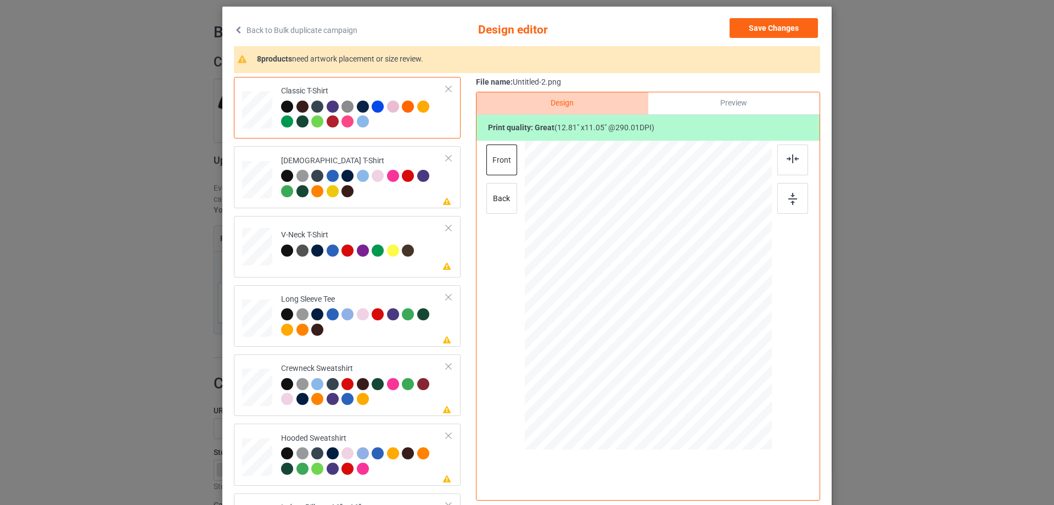
click at [710, 96] on div "Preview" at bounding box center [733, 103] width 171 height 22
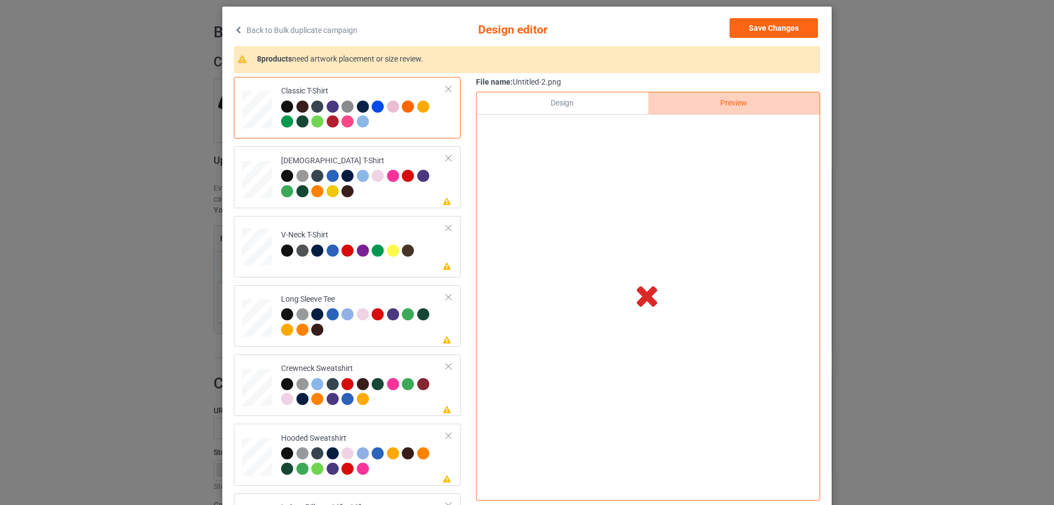
click at [564, 106] on div "Design" at bounding box center [562, 103] width 171 height 22
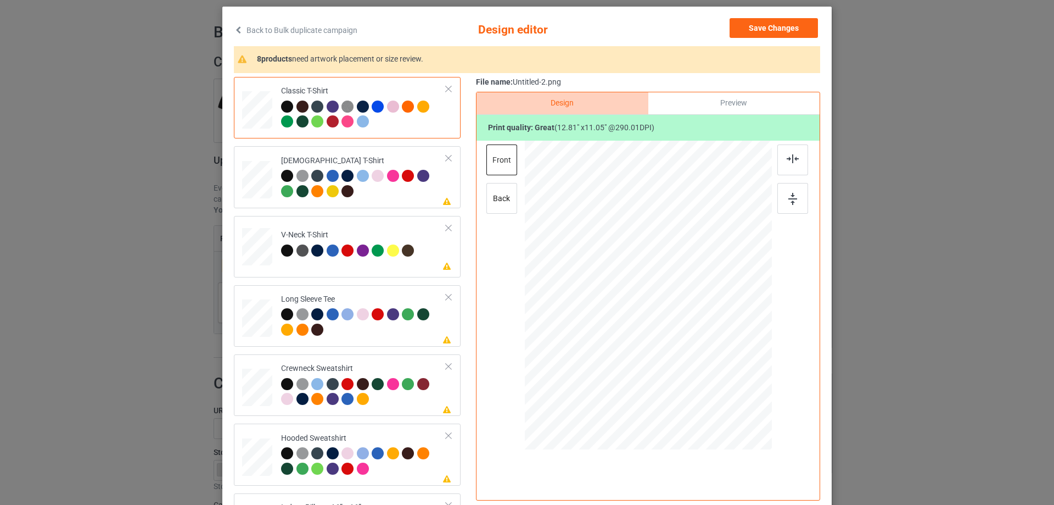
click at [715, 104] on div "Preview" at bounding box center [733, 103] width 171 height 22
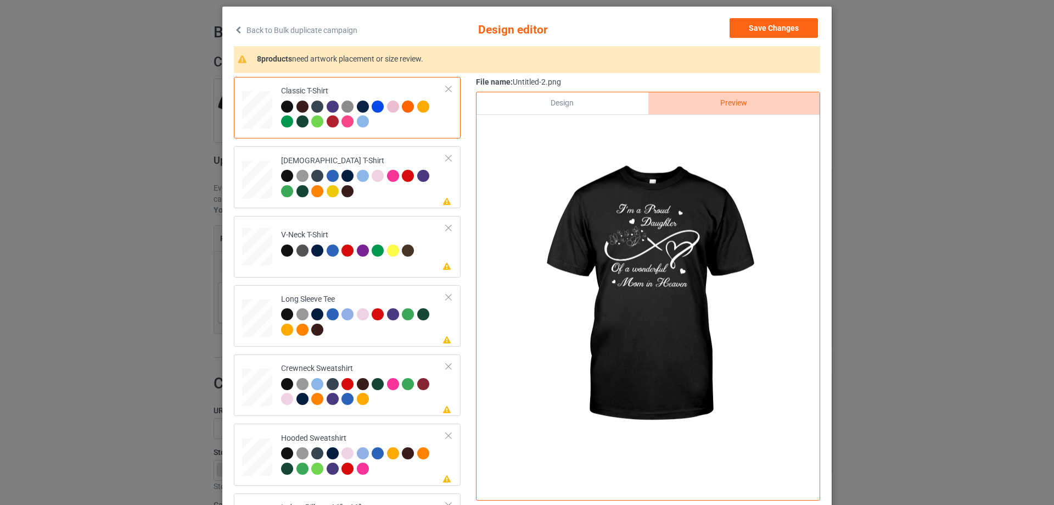
click at [598, 103] on div "Design" at bounding box center [562, 103] width 171 height 22
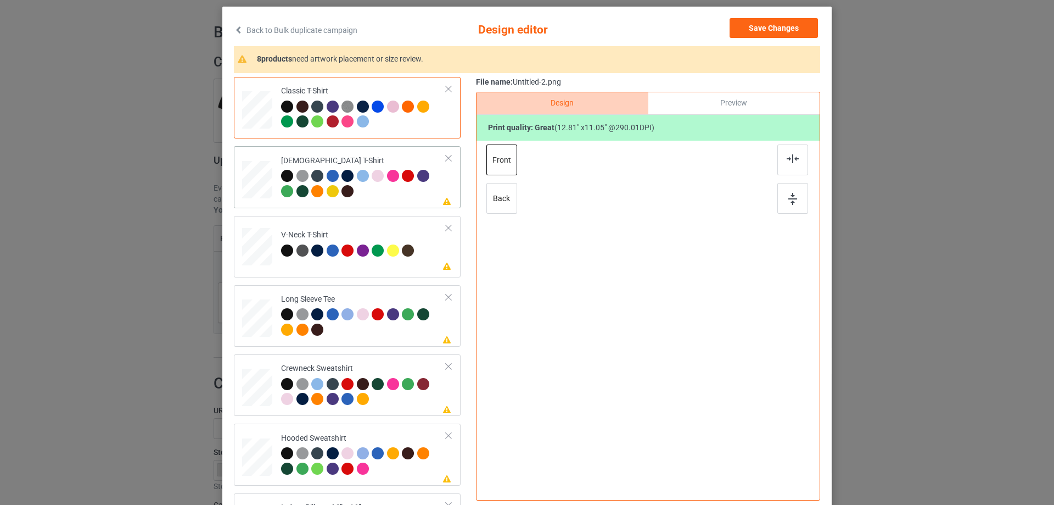
click at [391, 199] on div at bounding box center [363, 185] width 165 height 30
click at [798, 160] on div at bounding box center [792, 159] width 31 height 31
click at [417, 228] on td "Please review artwork placement V-Neck T-Shirt" at bounding box center [363, 244] width 177 height 48
click at [788, 154] on img at bounding box center [793, 158] width 12 height 9
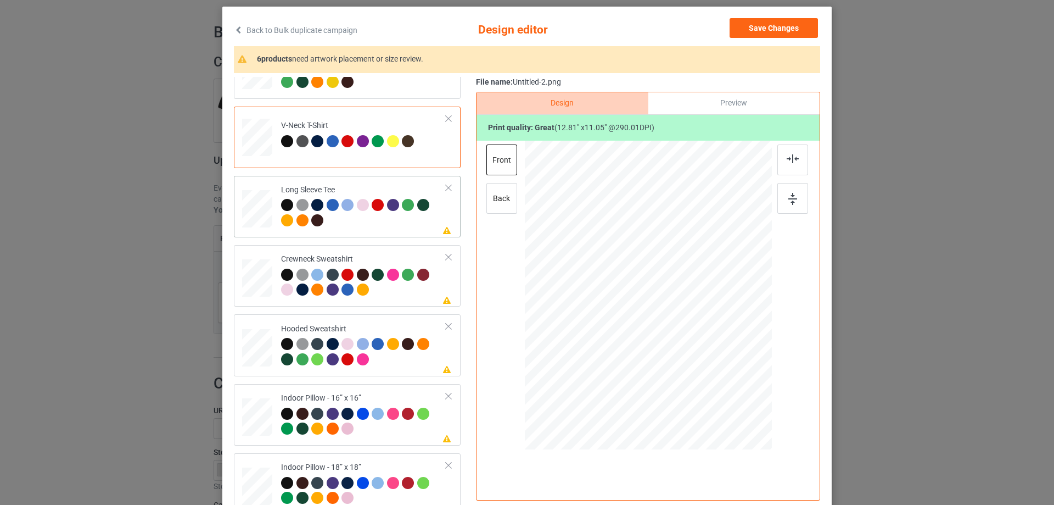
scroll to position [110, 0]
click at [403, 219] on div at bounding box center [363, 213] width 165 height 30
click at [787, 155] on img at bounding box center [793, 158] width 12 height 9
click at [388, 249] on div "Please review artwork placement Crewneck Sweatshirt" at bounding box center [347, 274] width 227 height 61
click at [787, 159] on img at bounding box center [793, 158] width 12 height 9
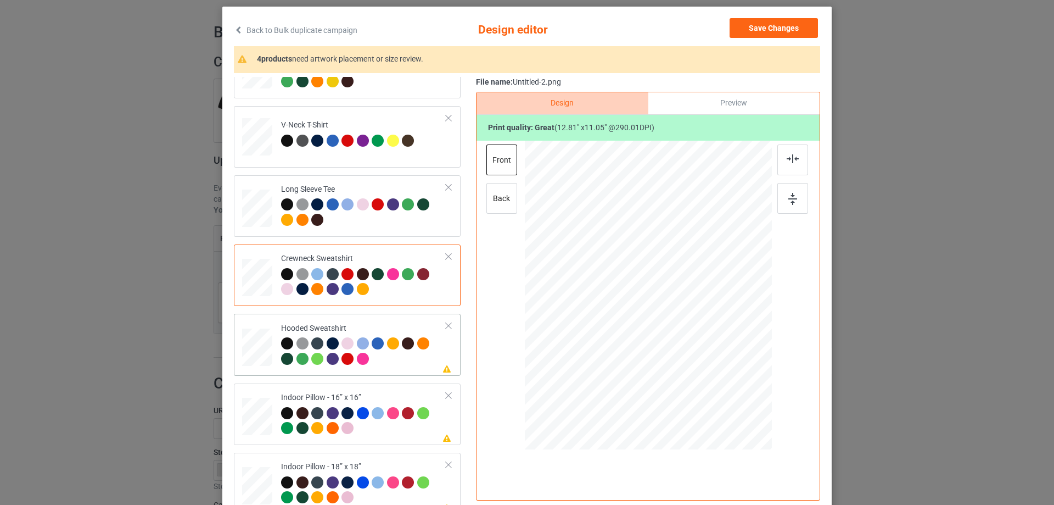
click at [388, 321] on td "Please review artwork placement Hooded Sweatshirt" at bounding box center [363, 344] width 177 height 53
click at [777, 158] on div at bounding box center [792, 159] width 31 height 31
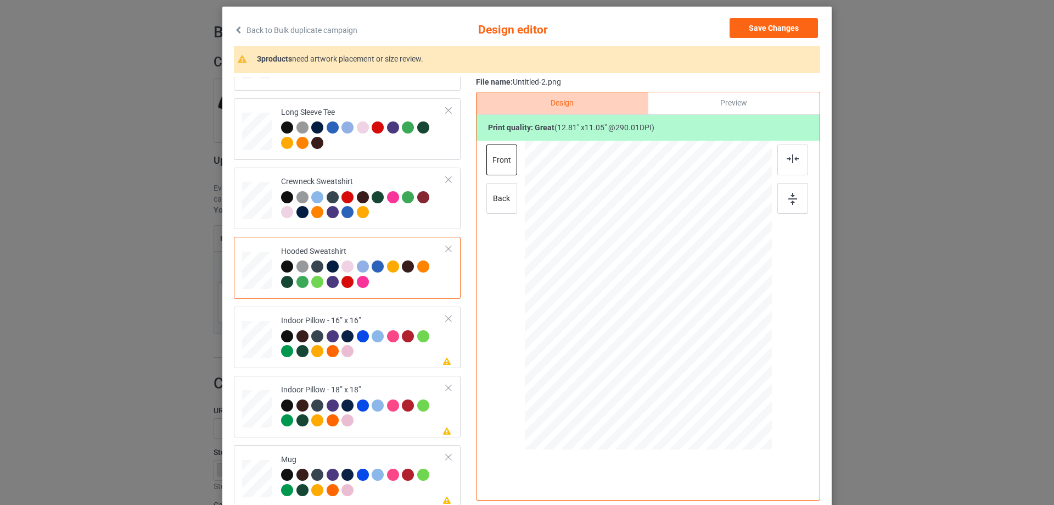
scroll to position [188, 0]
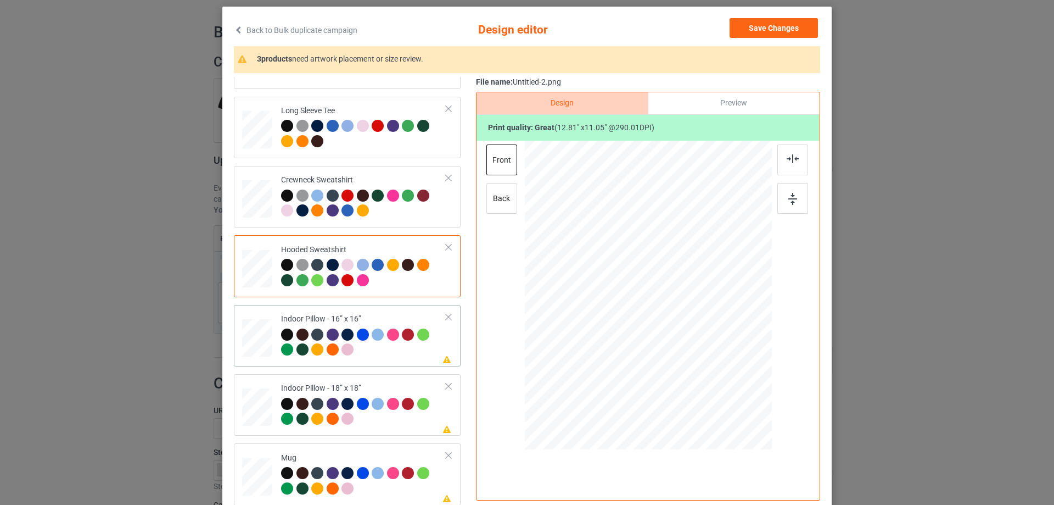
click at [380, 310] on td "Please review artwork placement Indoor Pillow - 16” x 16”" at bounding box center [363, 335] width 177 height 53
drag, startPoint x: 718, startPoint y: 360, endPoint x: 731, endPoint y: 369, distance: 16.1
click at [731, 369] on div at bounding box center [734, 369] width 9 height 9
click at [721, 90] on div "File name: Untitled-2.png Design Preview Print quality: great ( 12.24 " x 10.56…" at bounding box center [648, 291] width 344 height 428
click at [715, 99] on div "Preview" at bounding box center [733, 103] width 171 height 22
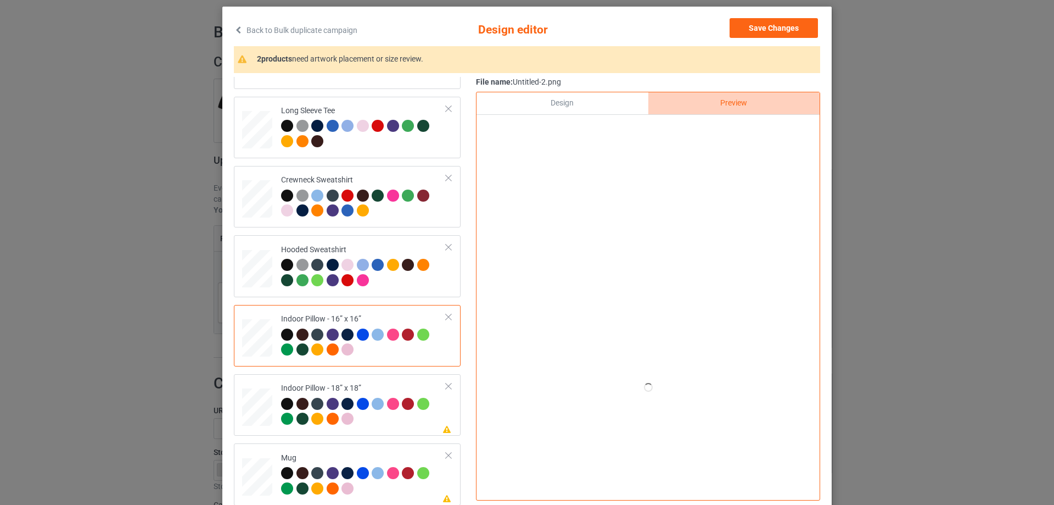
scroll to position [110, 0]
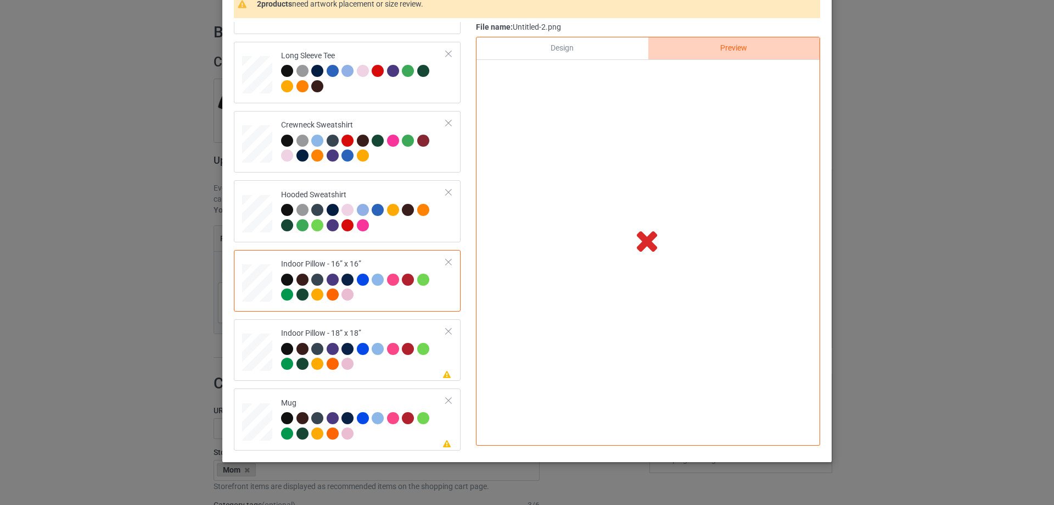
click at [602, 37] on div "Design Preview Print quality: great ( 12.24 " x 10.56 " @ 303.49 DPI)" at bounding box center [648, 241] width 344 height 408
click at [602, 40] on div "Design" at bounding box center [562, 48] width 171 height 22
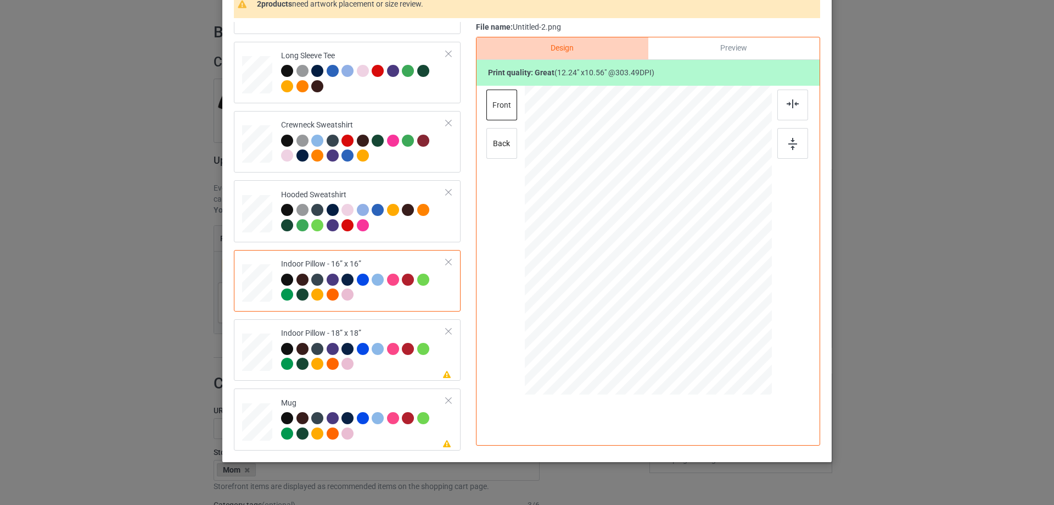
click at [702, 48] on div "Preview" at bounding box center [733, 48] width 171 height 22
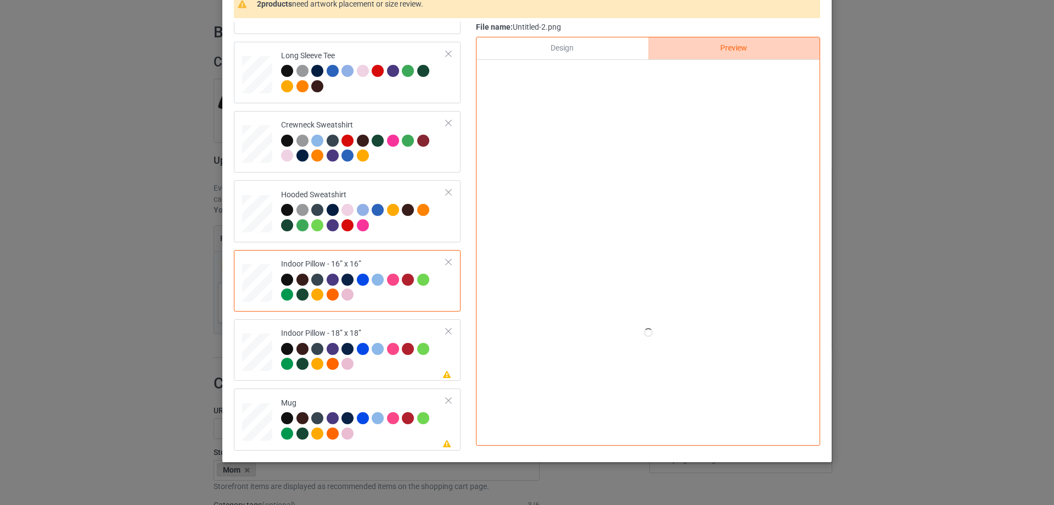
click at [478, 114] on div "Design Preview Print quality: great ( 12.24 " x 10.56 " @ 303.49 DPI)" at bounding box center [648, 241] width 344 height 408
click at [476, 117] on div "Design Preview Print quality: great ( 12.24 " x 10.56 " @ 303.49 DPI)" at bounding box center [648, 241] width 344 height 408
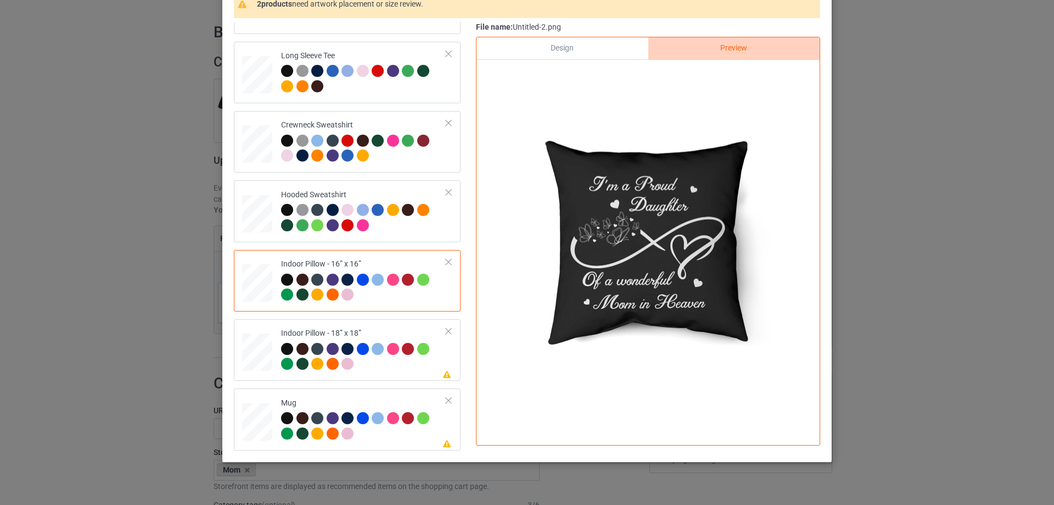
click at [552, 55] on div "Design" at bounding box center [562, 48] width 171 height 22
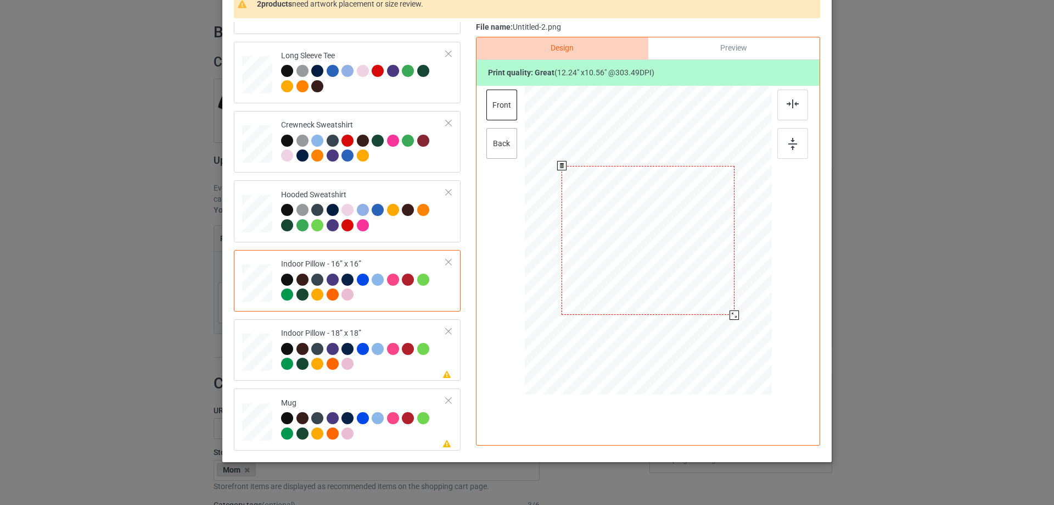
click at [507, 153] on div "back" at bounding box center [501, 143] width 31 height 31
drag, startPoint x: 719, startPoint y: 303, endPoint x: 731, endPoint y: 317, distance: 18.3
click at [731, 317] on div at bounding box center [735, 315] width 9 height 9
click at [372, 327] on td "Please review artwork placement Indoor Pillow - 18” x 18”" at bounding box center [363, 349] width 177 height 53
drag, startPoint x: 718, startPoint y: 304, endPoint x: 728, endPoint y: 321, distance: 19.5
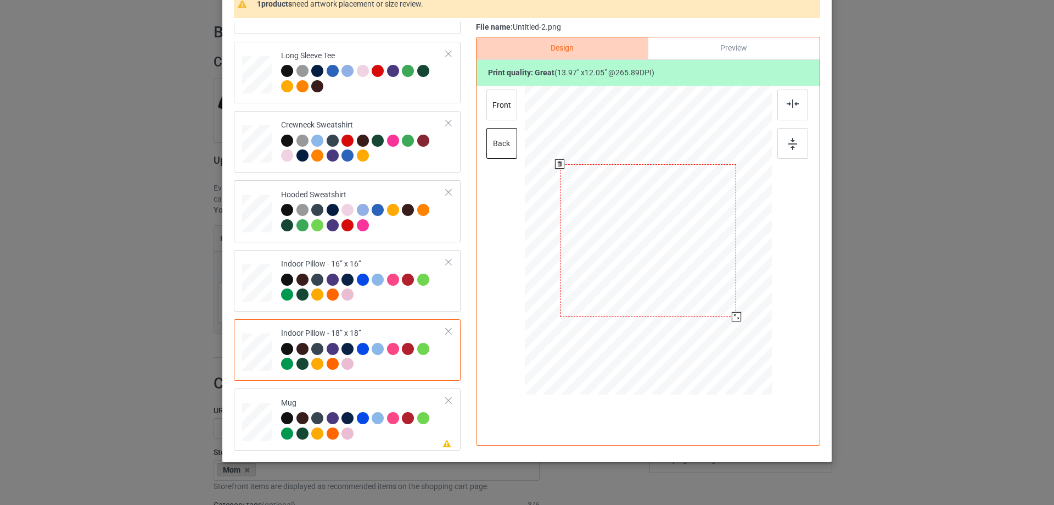
click at [732, 321] on div at bounding box center [736, 316] width 9 height 9
click at [504, 115] on div "front" at bounding box center [501, 104] width 31 height 31
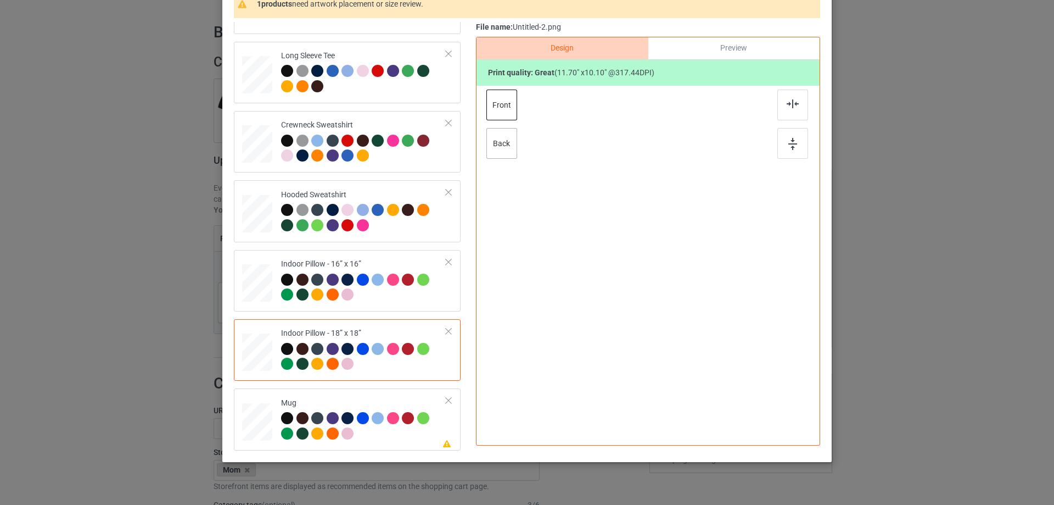
click at [492, 142] on div "back" at bounding box center [501, 143] width 31 height 31
click at [488, 113] on div "front" at bounding box center [501, 104] width 31 height 31
drag, startPoint x: 720, startPoint y: 303, endPoint x: 733, endPoint y: 318, distance: 20.7
click at [733, 318] on div at bounding box center [737, 316] width 9 height 9
click at [353, 398] on div "Mug" at bounding box center [363, 417] width 165 height 41
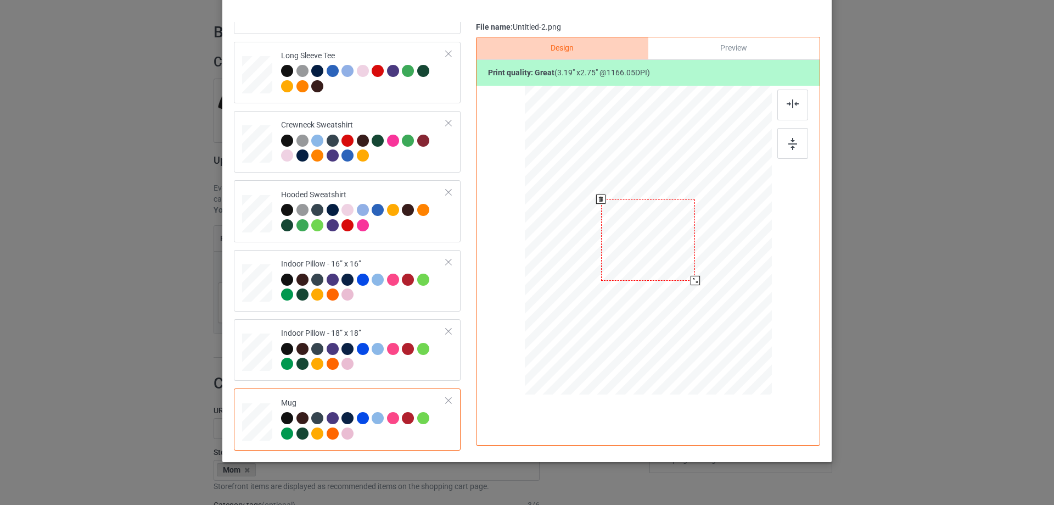
drag, startPoint x: 719, startPoint y: 306, endPoint x: 698, endPoint y: 275, distance: 38.4
click at [698, 275] on div at bounding box center [648, 239] width 247 height 103
drag, startPoint x: 668, startPoint y: 264, endPoint x: 734, endPoint y: 262, distance: 65.9
click at [734, 262] on div at bounding box center [714, 238] width 94 height 81
click at [790, 152] on div at bounding box center [792, 143] width 31 height 31
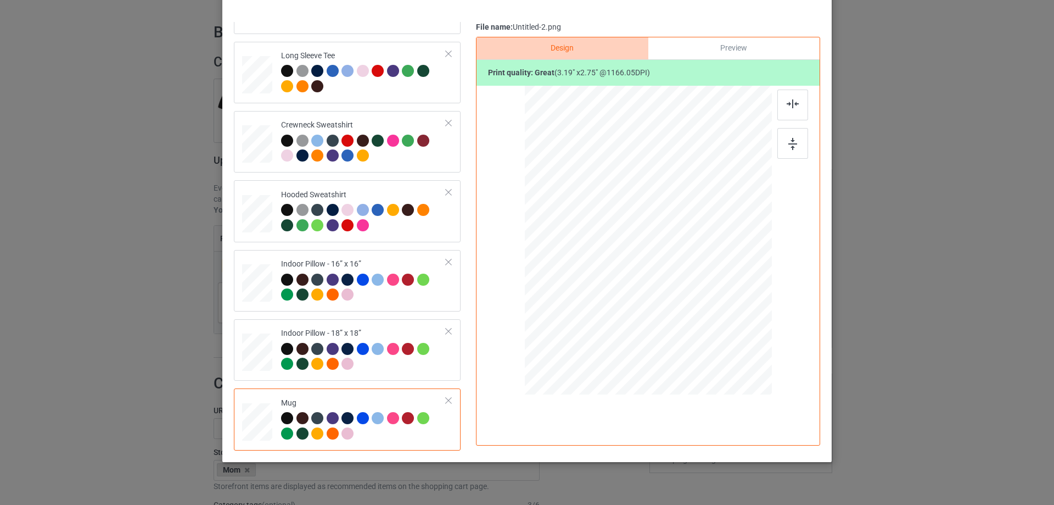
click at [743, 49] on div "Preview" at bounding box center [733, 48] width 171 height 22
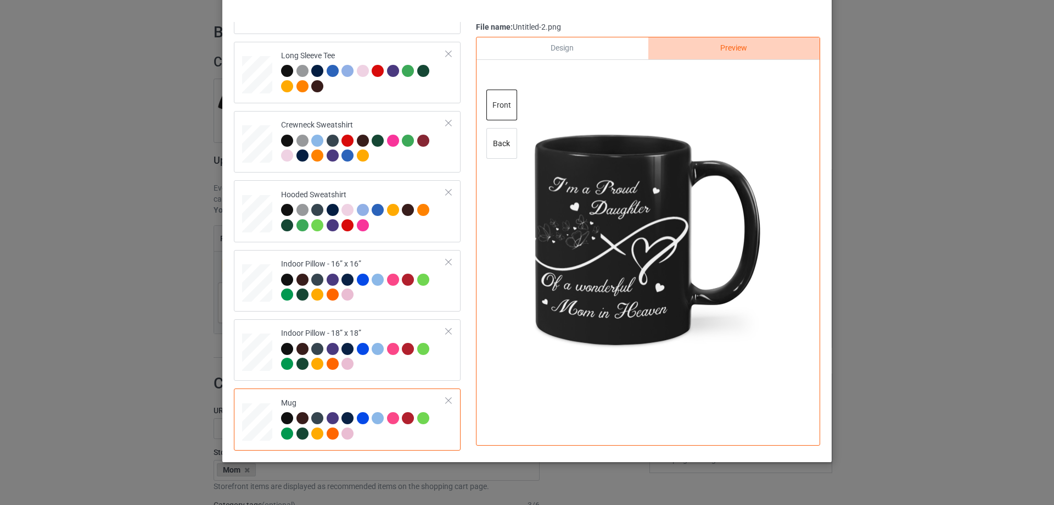
click at [606, 47] on div "Design" at bounding box center [562, 48] width 171 height 22
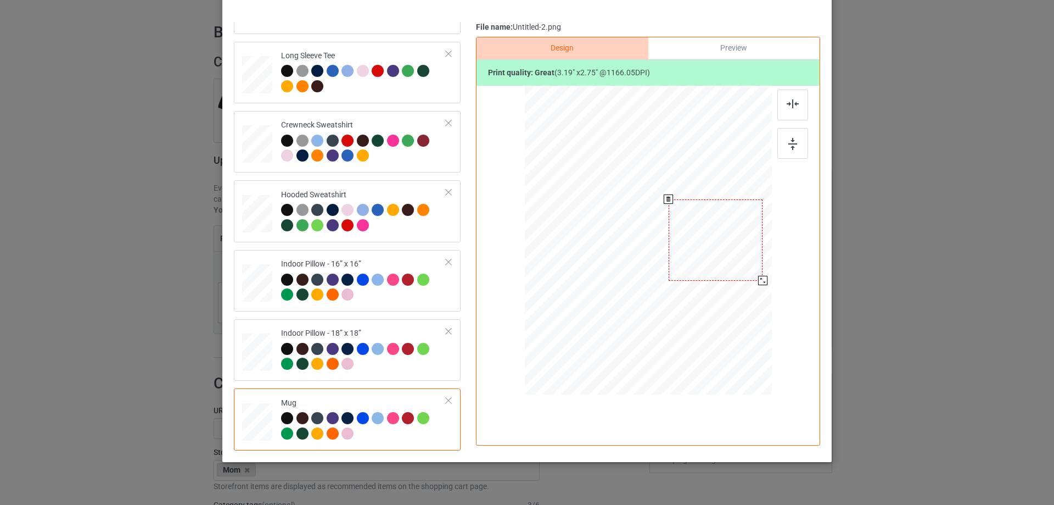
click at [740, 273] on div at bounding box center [716, 239] width 94 height 81
click at [791, 146] on img at bounding box center [792, 144] width 9 height 12
click at [768, 49] on div "Preview" at bounding box center [733, 48] width 171 height 22
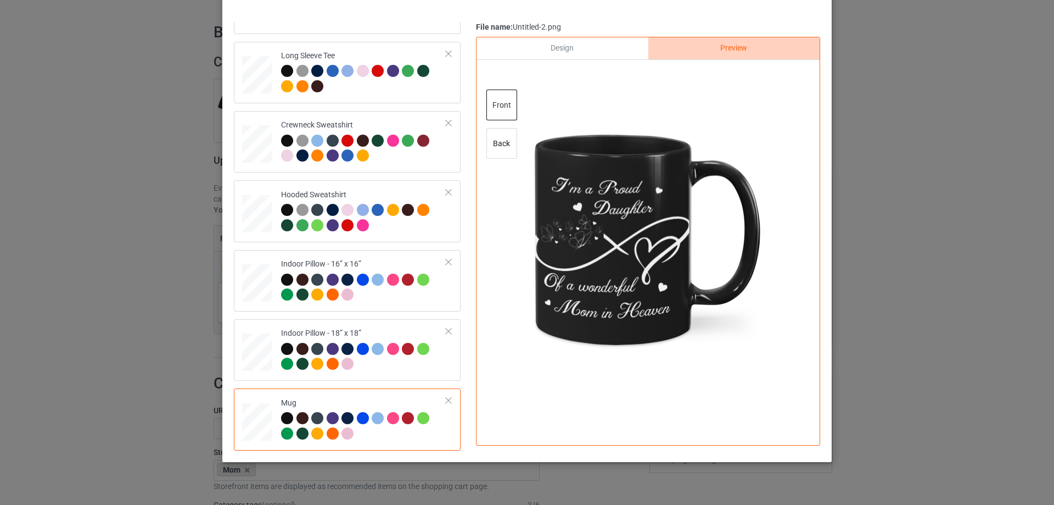
click at [616, 44] on div "Design" at bounding box center [562, 48] width 171 height 22
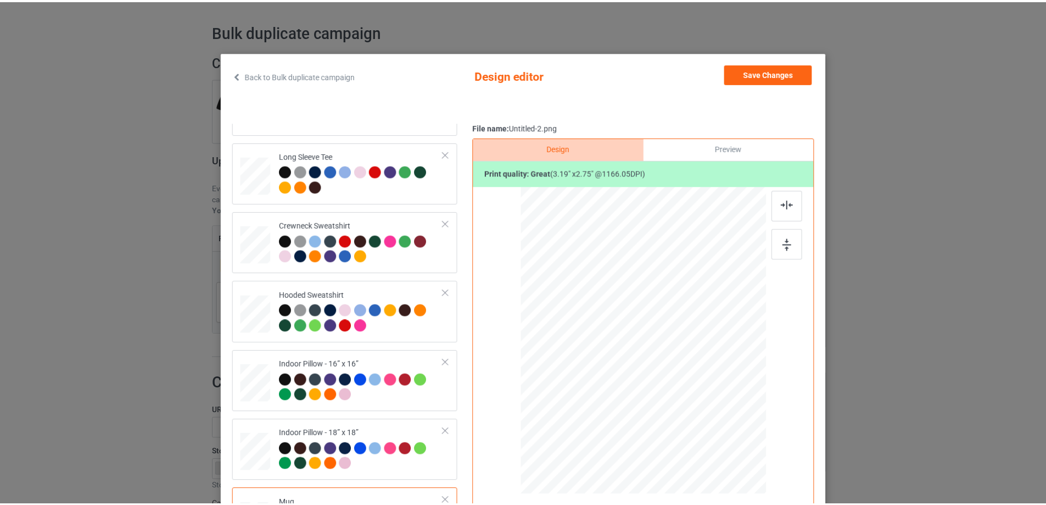
scroll to position [0, 0]
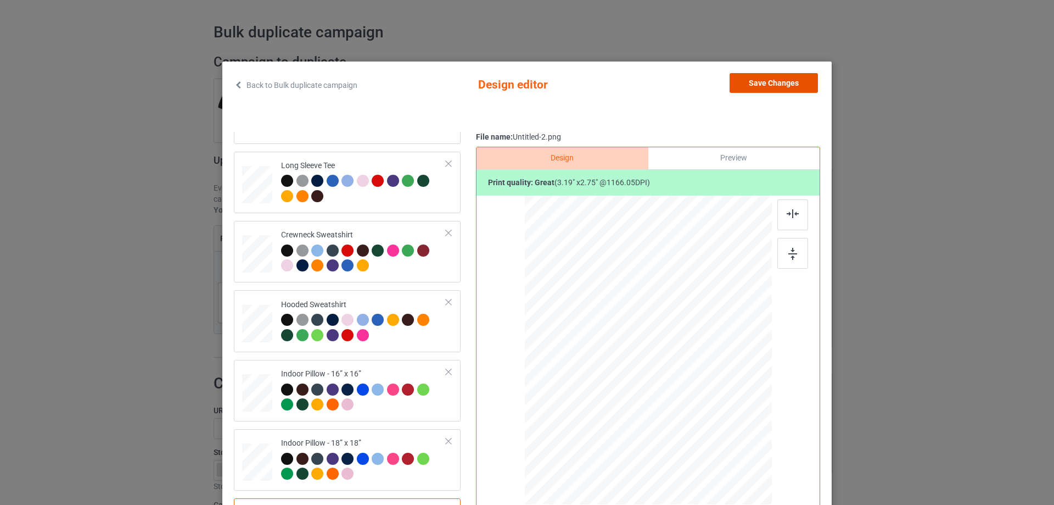
click at [783, 87] on button "Save Changes" at bounding box center [774, 83] width 88 height 20
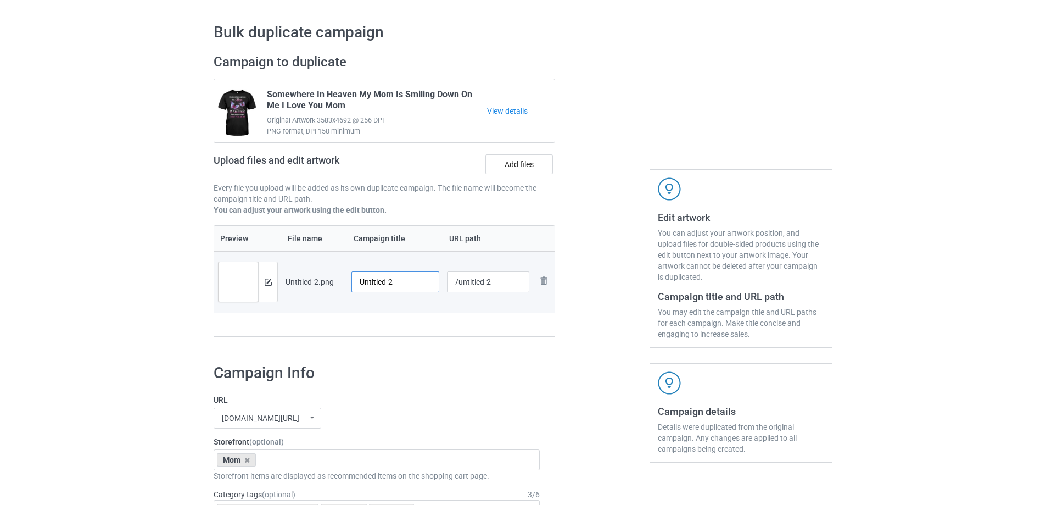
click at [399, 279] on input "Untitled-2" at bounding box center [395, 281] width 88 height 21
paste input "I'm A Proud Daughter Of A Wonderful Mom In Heaven"
type input "I'm A Proud Daughter Of A Wonderful Mom In Heaven"
drag, startPoint x: 415, startPoint y: 329, endPoint x: 450, endPoint y: 297, distance: 47.8
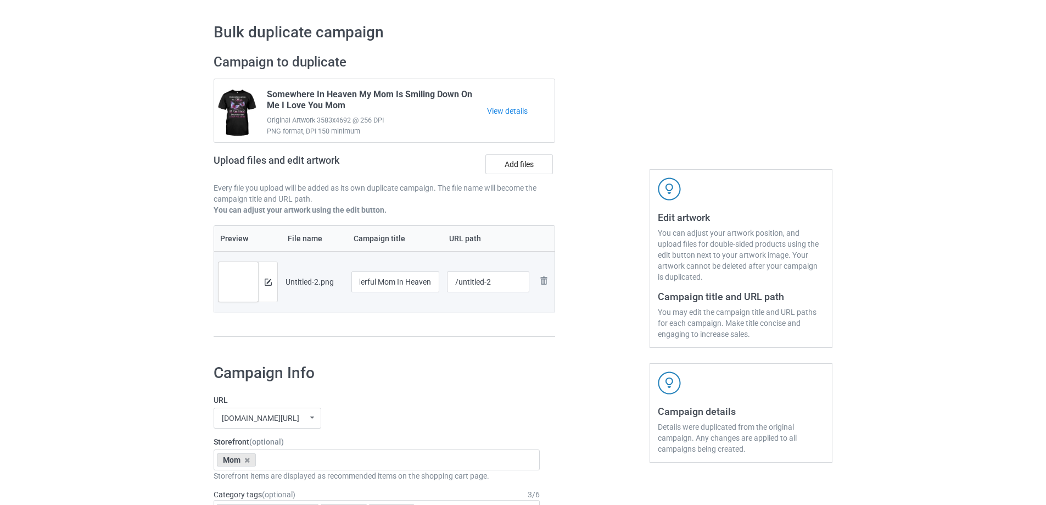
click at [416, 329] on div "Preview File name Campaign title URL path Preview and edit artwork Untitled-2.p…" at bounding box center [384, 281] width 341 height 112
drag, startPoint x: 455, startPoint y: 288, endPoint x: 495, endPoint y: 279, distance: 41.6
click at [495, 279] on input "/untitled-2" at bounding box center [488, 281] width 83 height 21
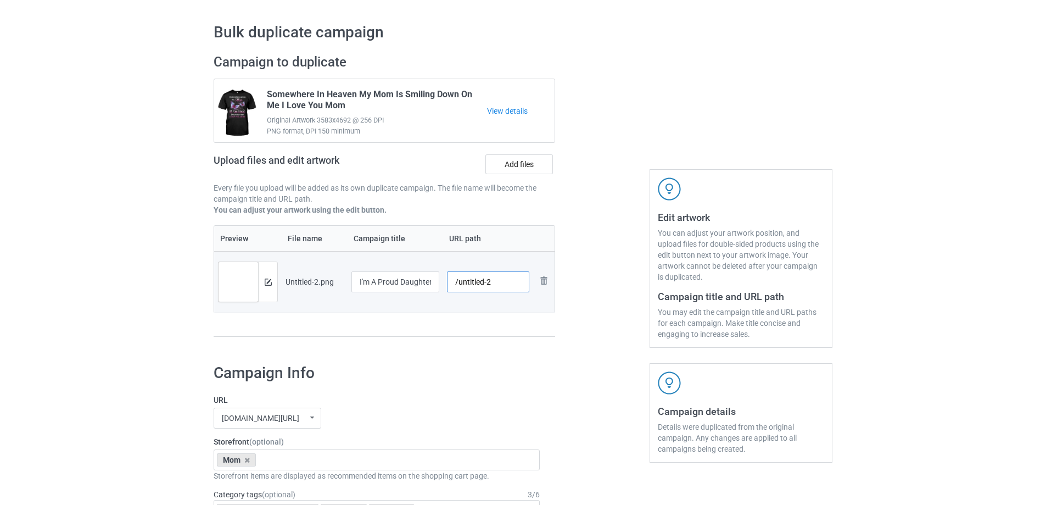
drag, startPoint x: 459, startPoint y: 282, endPoint x: 512, endPoint y: 278, distance: 53.4
click at [512, 278] on input "/untitled-2" at bounding box center [488, 281] width 83 height 21
drag, startPoint x: 474, startPoint y: 282, endPoint x: 492, endPoint y: 293, distance: 21.2
click at [492, 292] on div "/miap2 URL already taken" at bounding box center [488, 281] width 83 height 21
click at [474, 283] on input "/miap2" at bounding box center [488, 281] width 83 height 21
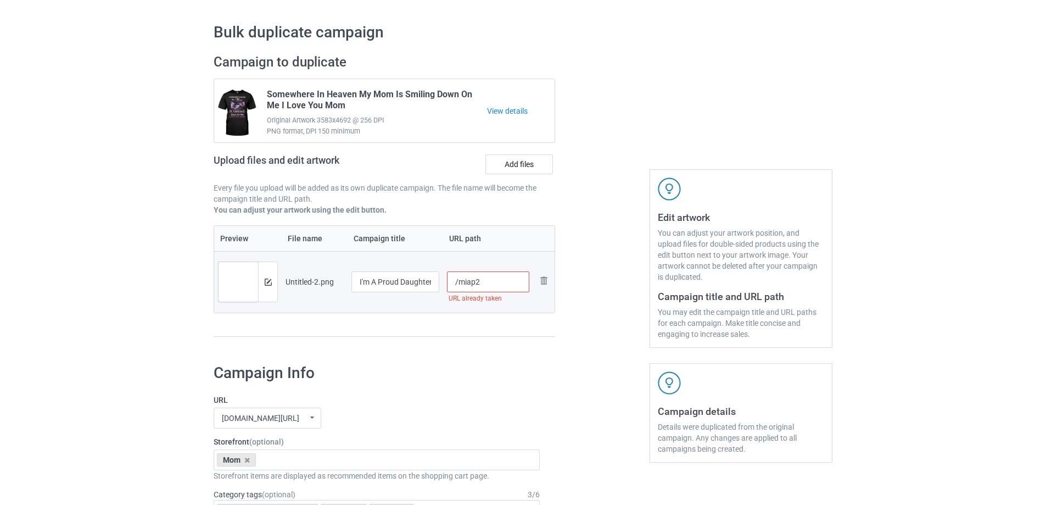
drag, startPoint x: 476, startPoint y: 282, endPoint x: 486, endPoint y: 284, distance: 10.6
click at [486, 284] on input "/miap2" at bounding box center [488, 281] width 83 height 21
drag, startPoint x: 473, startPoint y: 283, endPoint x: 485, endPoint y: 283, distance: 12.1
click at [485, 283] on input "/miap2" at bounding box center [488, 281] width 83 height 21
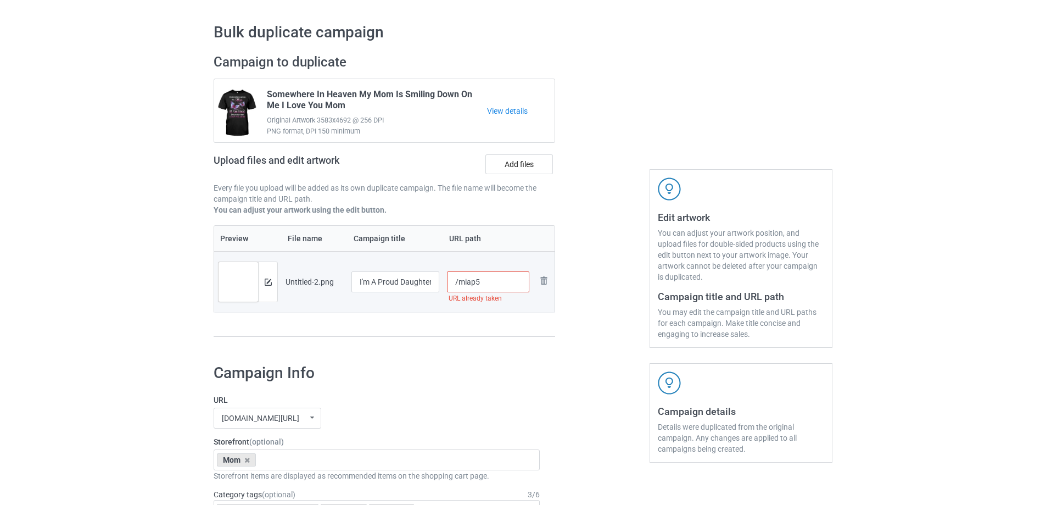
drag, startPoint x: 480, startPoint y: 284, endPoint x: 489, endPoint y: 284, distance: 8.8
click at [489, 284] on input "/miap5" at bounding box center [488, 281] width 83 height 21
click at [483, 306] on td "/miap5" at bounding box center [488, 281] width 91 height 61
drag, startPoint x: 474, startPoint y: 285, endPoint x: 488, endPoint y: 285, distance: 14.3
click at [487, 285] on input "/miap5" at bounding box center [488, 281] width 83 height 21
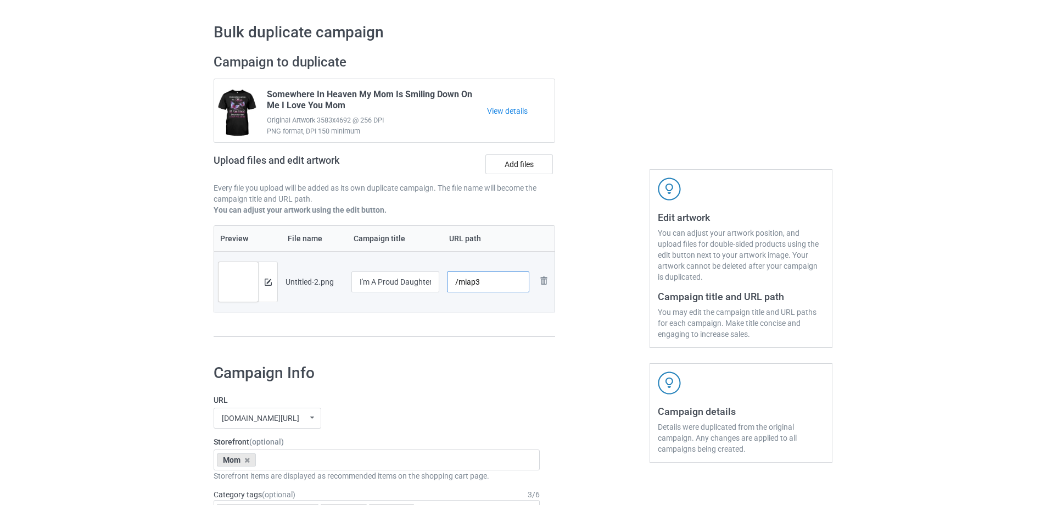
click at [487, 281] on input "/miap3" at bounding box center [488, 281] width 83 height 21
drag, startPoint x: 474, startPoint y: 282, endPoint x: 479, endPoint y: 283, distance: 5.6
click at [479, 283] on input "/miap3" at bounding box center [488, 281] width 83 height 21
type input "/miap5"
click at [519, 310] on td "/miap5 URL already taken" at bounding box center [488, 281] width 91 height 61
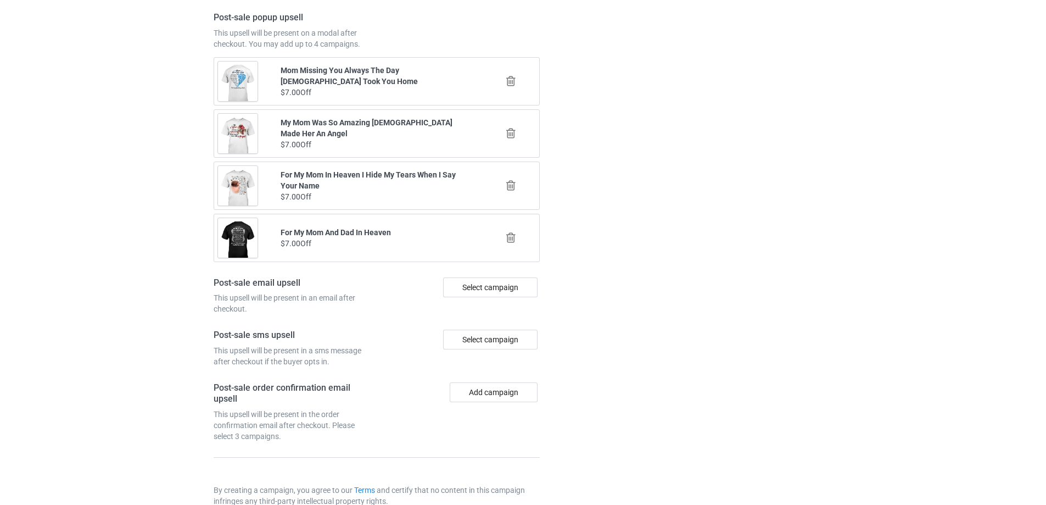
scroll to position [1278, 0]
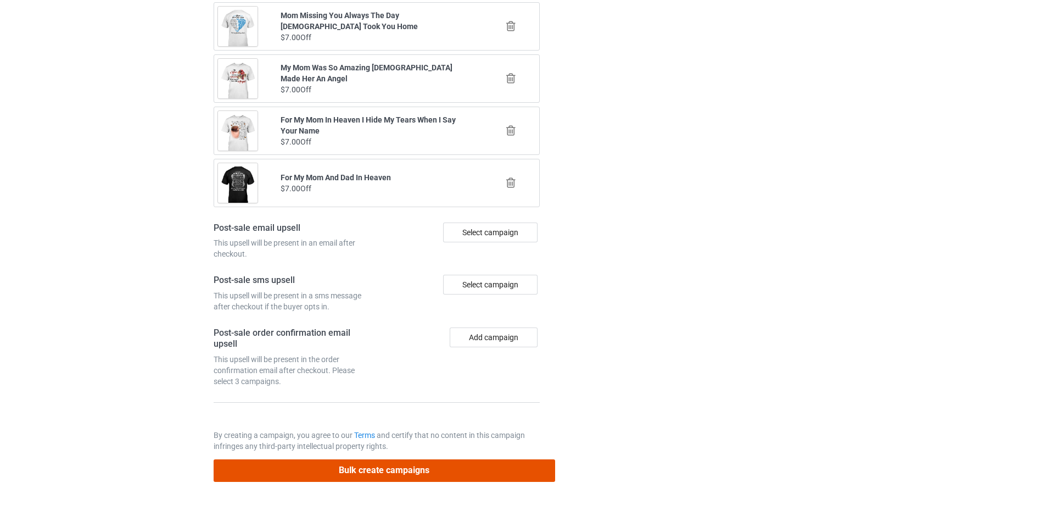
click at [422, 467] on button "Bulk create campaigns" at bounding box center [384, 470] width 341 height 23
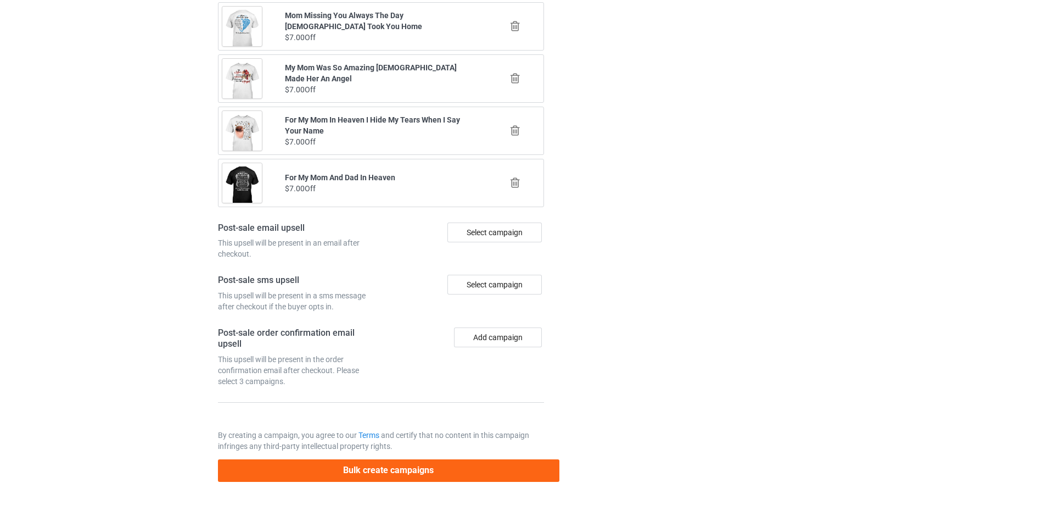
scroll to position [0, 0]
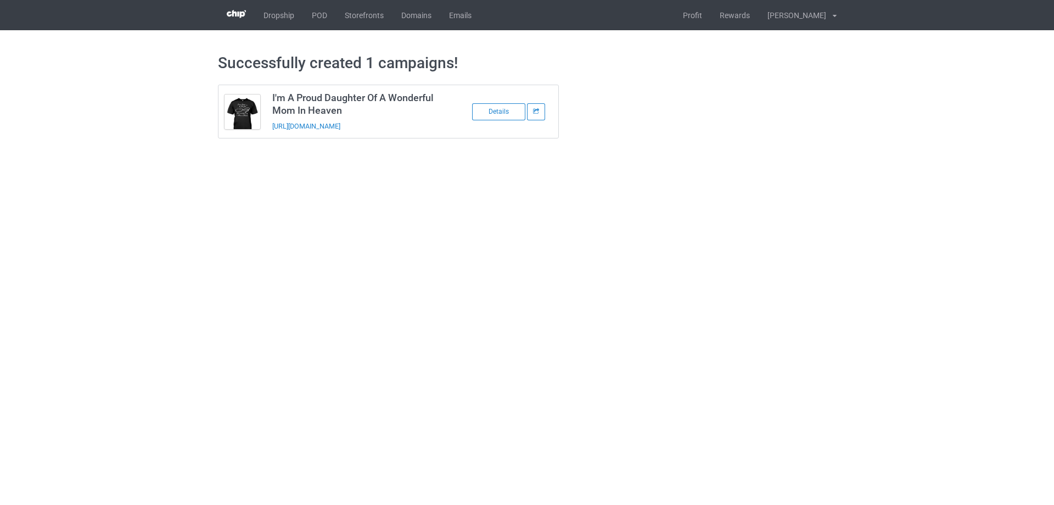
drag, startPoint x: 424, startPoint y: 125, endPoint x: 267, endPoint y: 136, distance: 156.8
click at [267, 136] on td "I'm A Proud Daughter Of A Wonderful Mom In Heaven https://www.sendinglovetoheav…" at bounding box center [359, 111] width 186 height 53
copy link "https://www.sendinglovetoheaven.com/miap5"
click at [447, 199] on body "Dropship POD Storefronts Domains Emails Profit Rewards Đỗ Cao Thái Settings Log…" at bounding box center [527, 252] width 1054 height 505
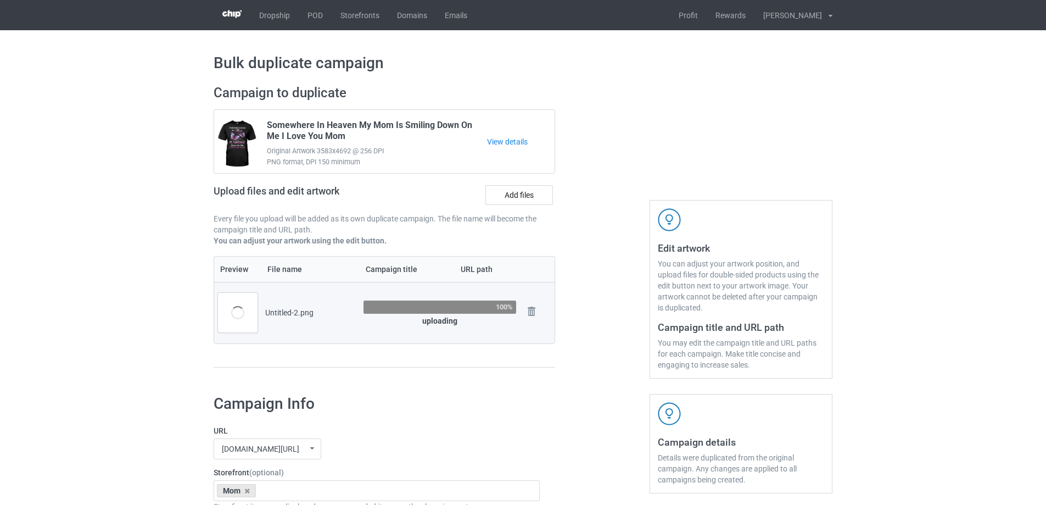
click at [583, 232] on div at bounding box center [602, 231] width 79 height 309
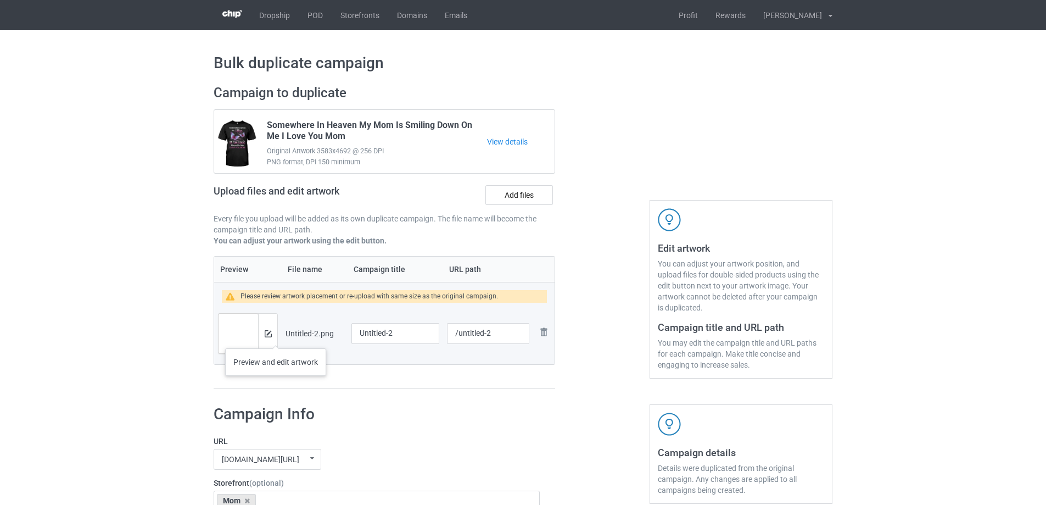
click at [276, 337] on div at bounding box center [267, 333] width 19 height 40
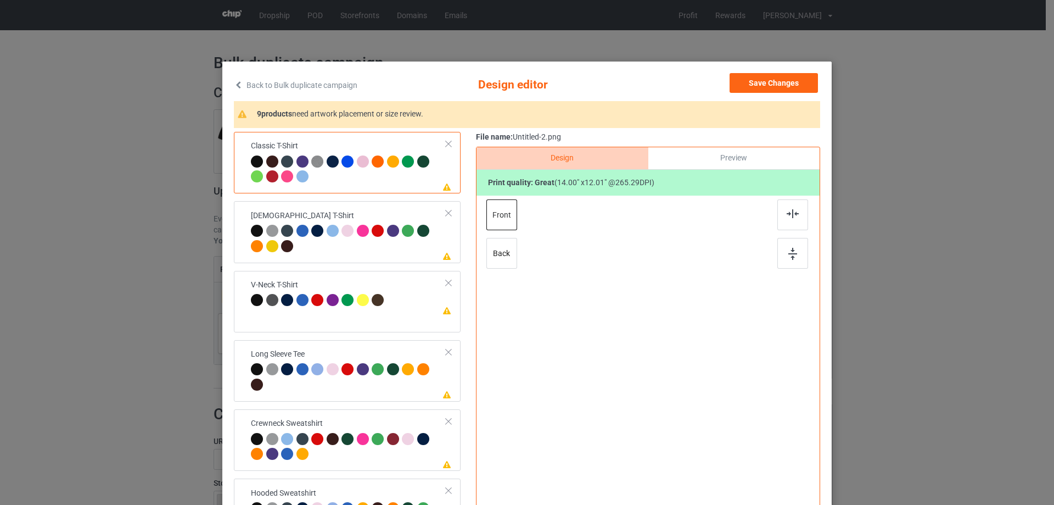
scroll to position [55, 0]
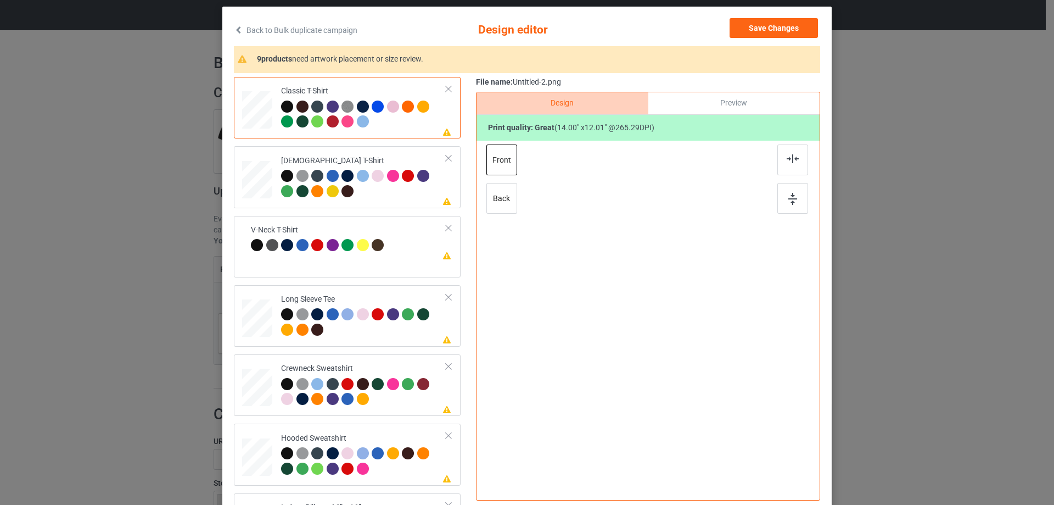
drag, startPoint x: 694, startPoint y: 113, endPoint x: 698, endPoint y: 107, distance: 7.2
click at [694, 110] on div "Preview" at bounding box center [733, 103] width 171 height 22
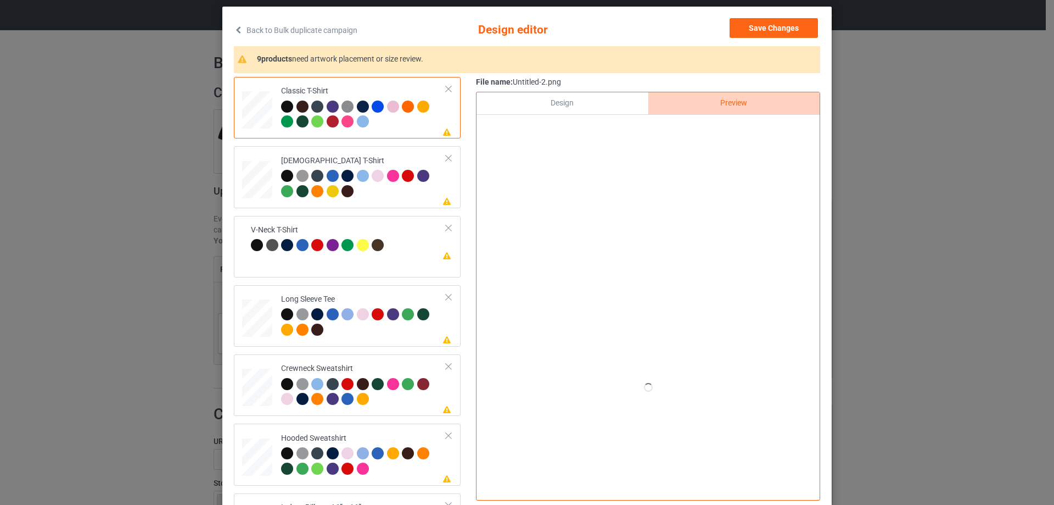
click at [551, 110] on div "Design" at bounding box center [562, 103] width 171 height 22
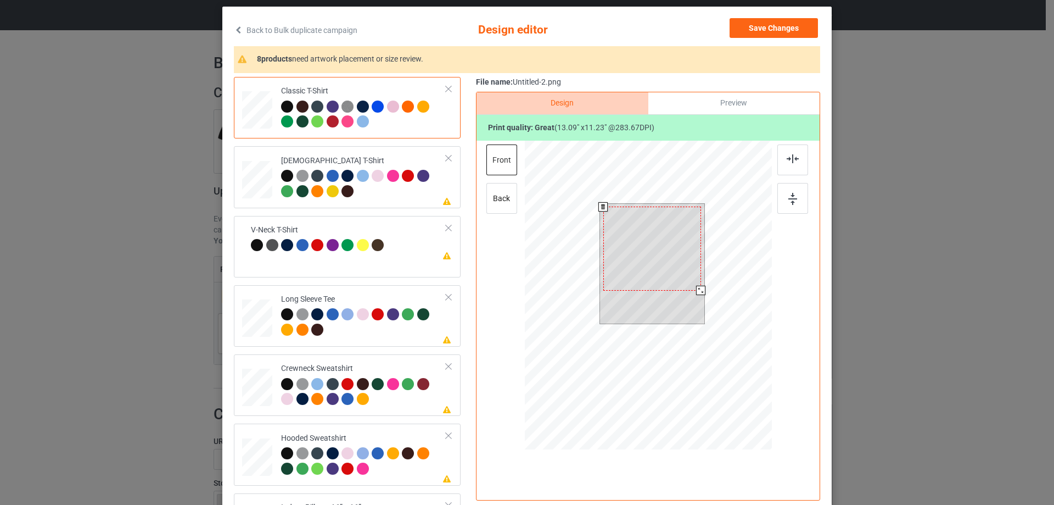
click at [696, 290] on div at bounding box center [700, 289] width 9 height 9
click at [717, 104] on div "Preview" at bounding box center [733, 103] width 171 height 22
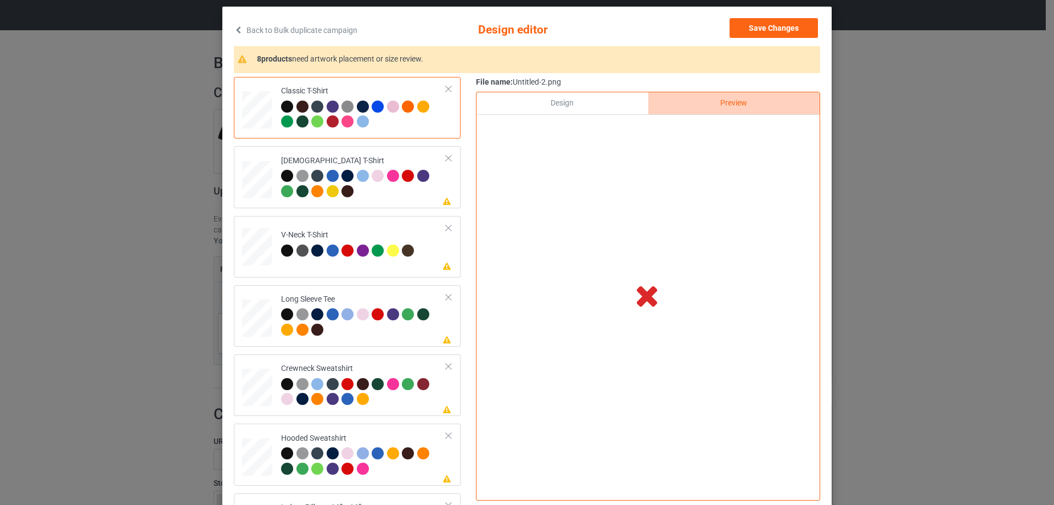
click at [596, 99] on div "Design" at bounding box center [562, 103] width 171 height 22
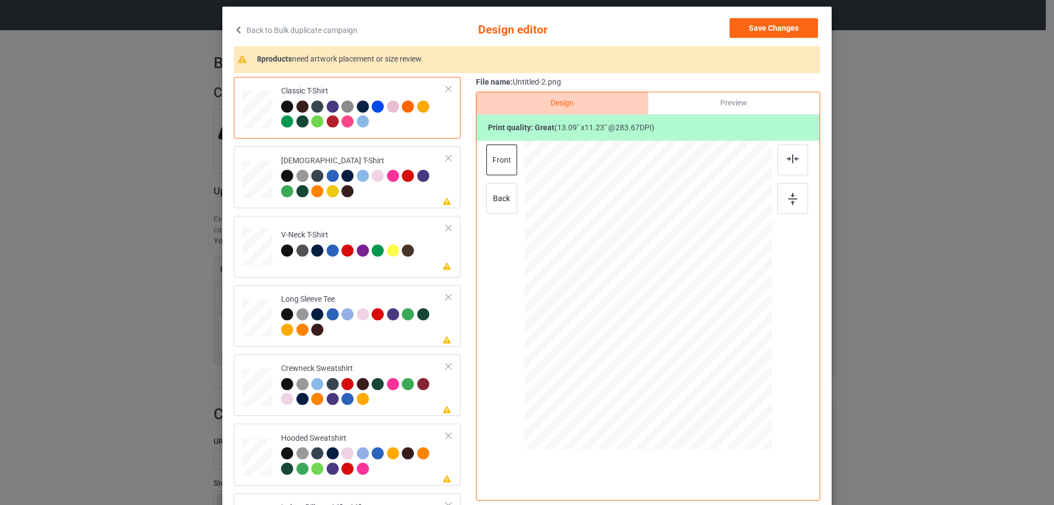
click at [716, 102] on div "Preview" at bounding box center [733, 103] width 171 height 22
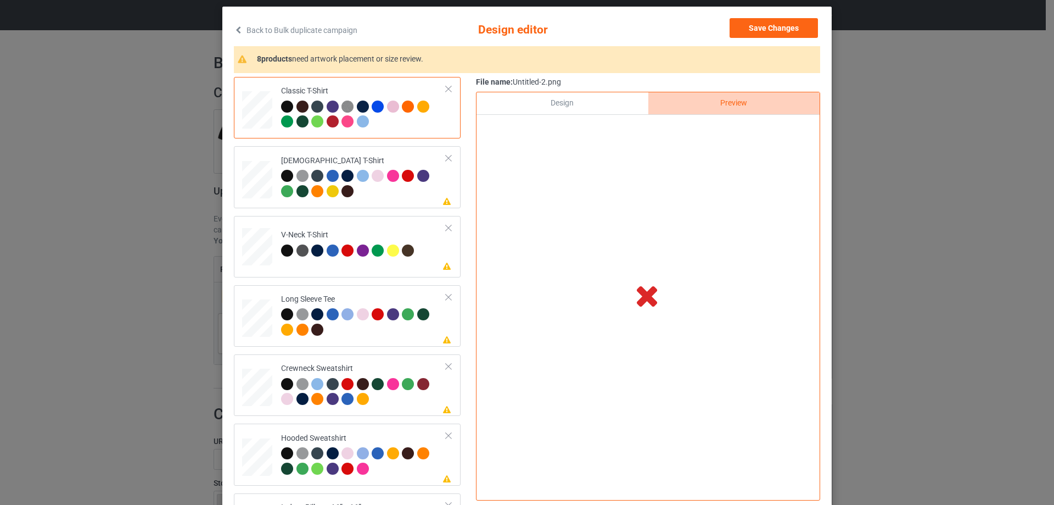
click at [624, 109] on div "Design" at bounding box center [562, 103] width 171 height 22
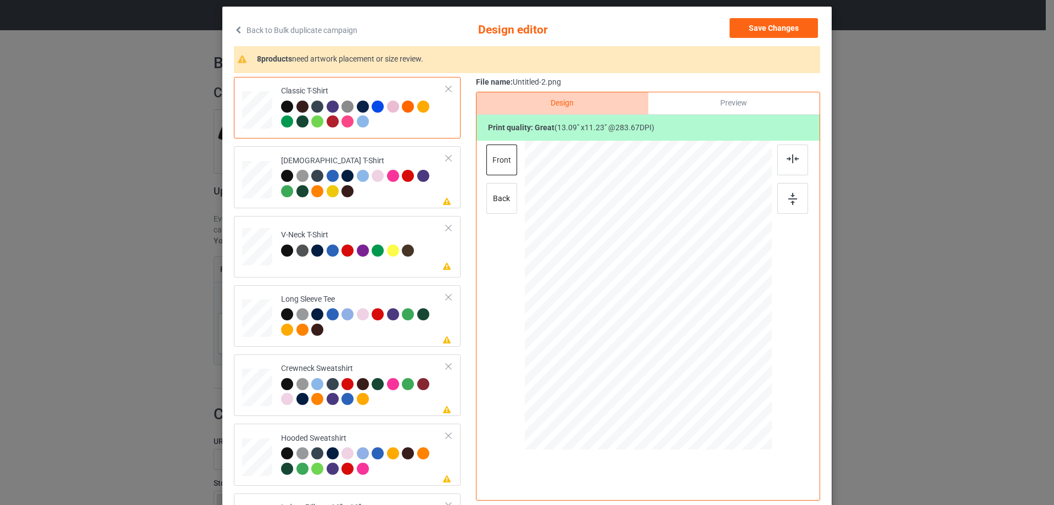
click at [702, 105] on div "Preview" at bounding box center [733, 103] width 171 height 22
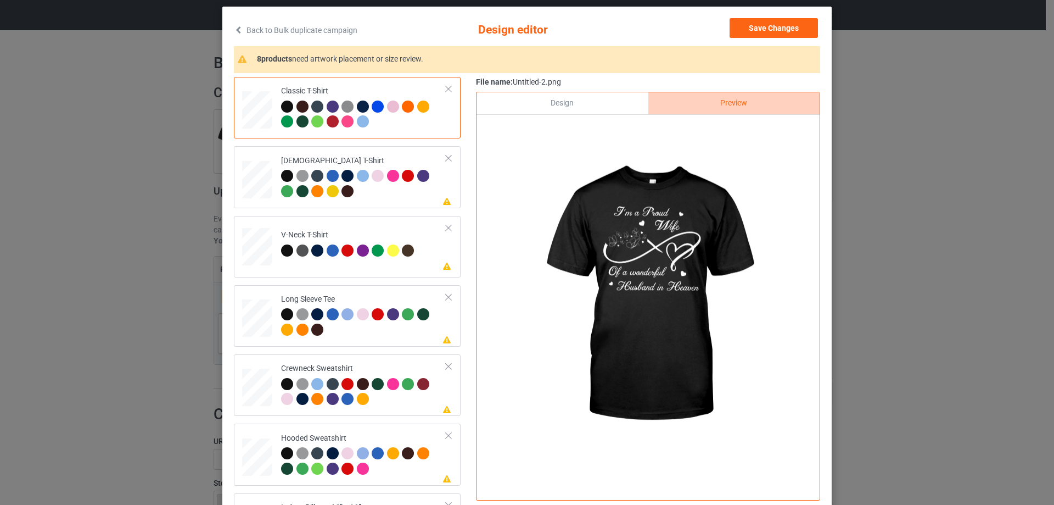
click at [610, 98] on div "Design" at bounding box center [562, 103] width 171 height 22
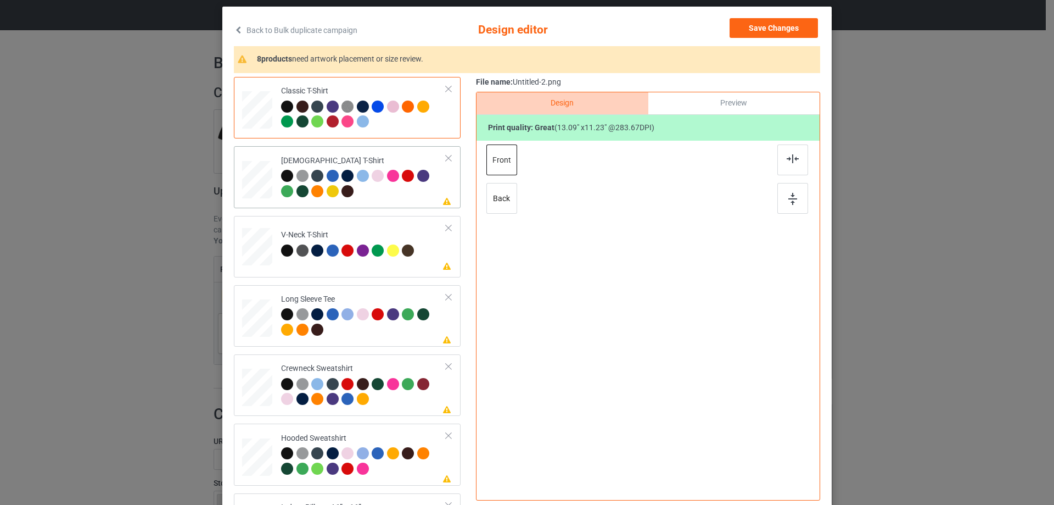
click at [381, 199] on div at bounding box center [363, 185] width 165 height 30
click at [772, 158] on div at bounding box center [648, 283] width 285 height 285
click at [781, 157] on div at bounding box center [792, 159] width 31 height 31
click at [401, 273] on div "Please review artwork placement V-Neck T-Shirt" at bounding box center [347, 246] width 227 height 61
click at [778, 166] on div at bounding box center [792, 159] width 31 height 31
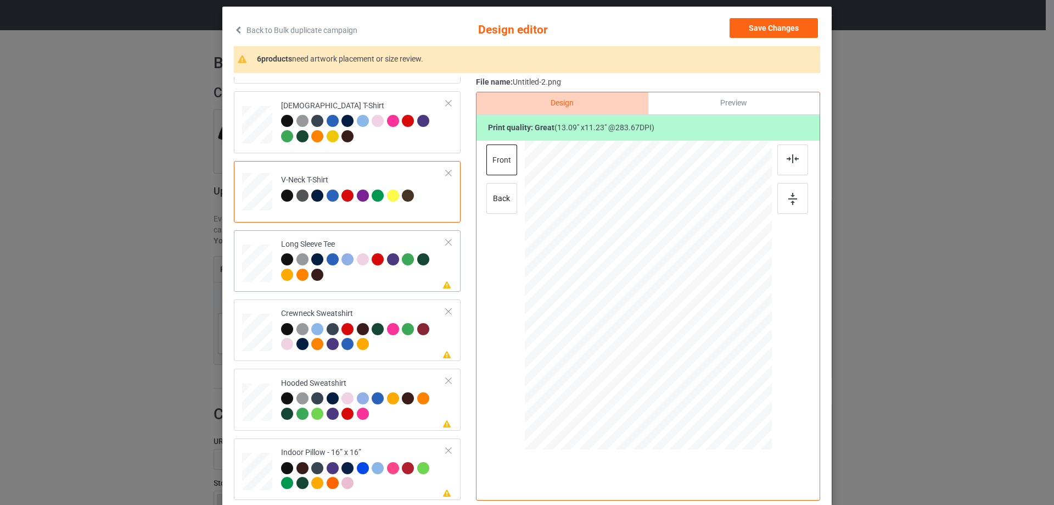
click at [395, 277] on div at bounding box center [363, 268] width 165 height 30
click at [788, 156] on img at bounding box center [793, 158] width 12 height 9
click at [377, 312] on div "Crewneck Sweatshirt" at bounding box center [363, 328] width 165 height 41
click at [796, 160] on div at bounding box center [792, 159] width 31 height 31
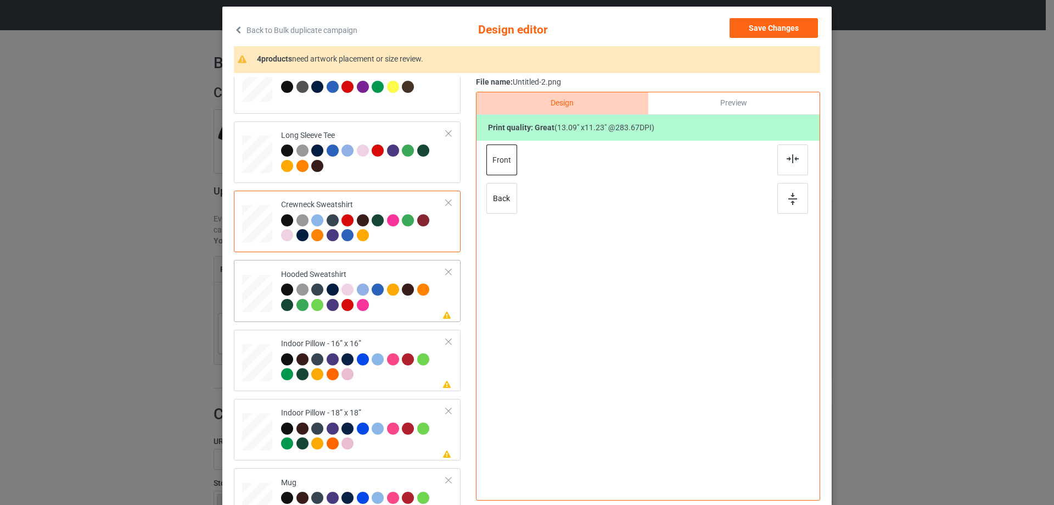
scroll to position [165, 0]
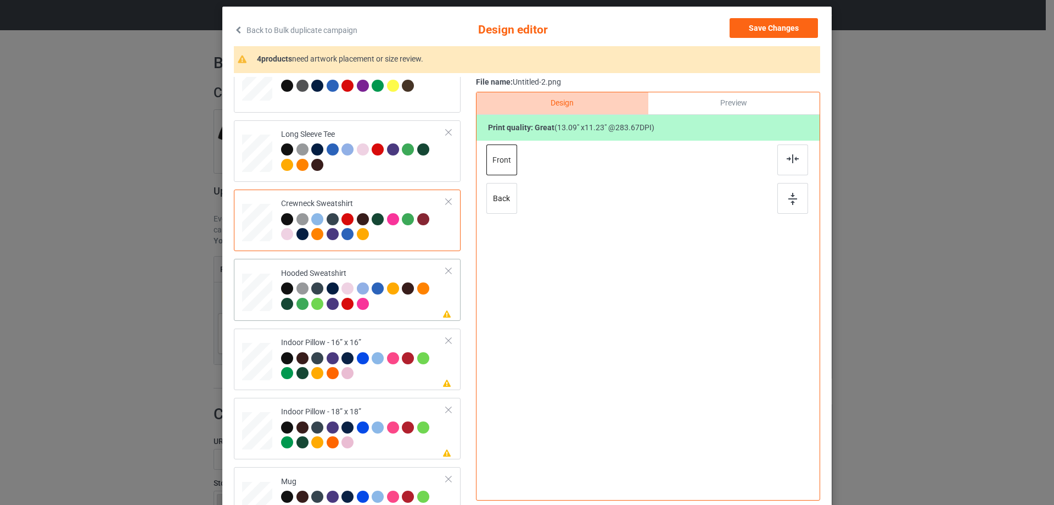
click at [367, 267] on td "Please review artwork placement Hooded Sweatshirt" at bounding box center [363, 289] width 177 height 53
click at [782, 159] on div at bounding box center [792, 159] width 31 height 31
click at [379, 344] on div "Indoor Pillow - 16” x 16”" at bounding box center [363, 357] width 165 height 41
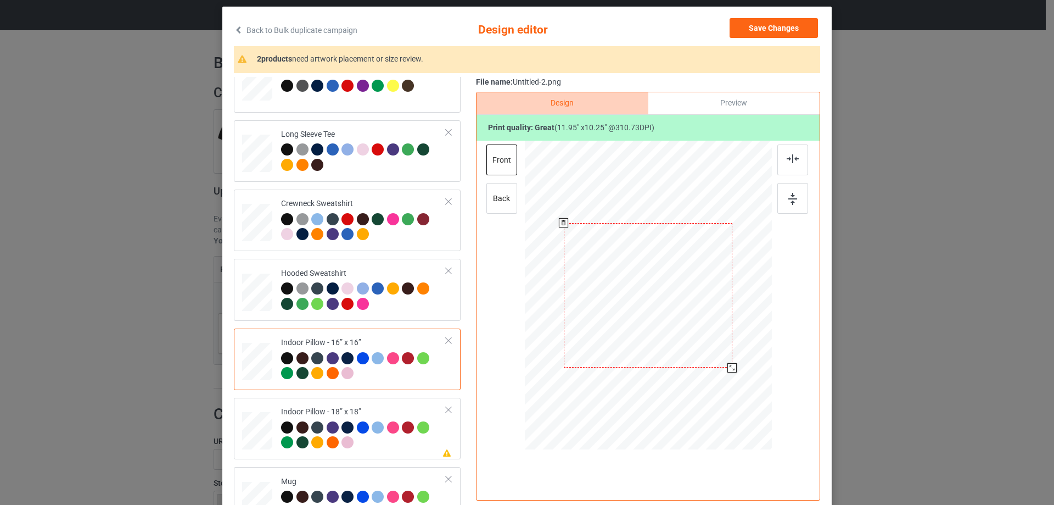
click at [727, 368] on div at bounding box center [731, 367] width 9 height 9
click at [716, 109] on div "Preview" at bounding box center [733, 103] width 171 height 22
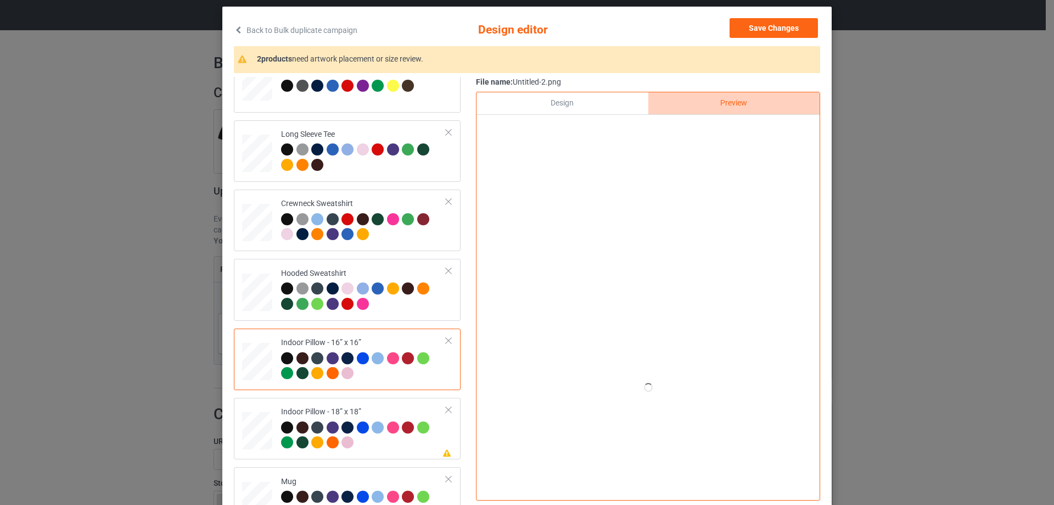
click at [554, 99] on div "Design" at bounding box center [562, 103] width 171 height 22
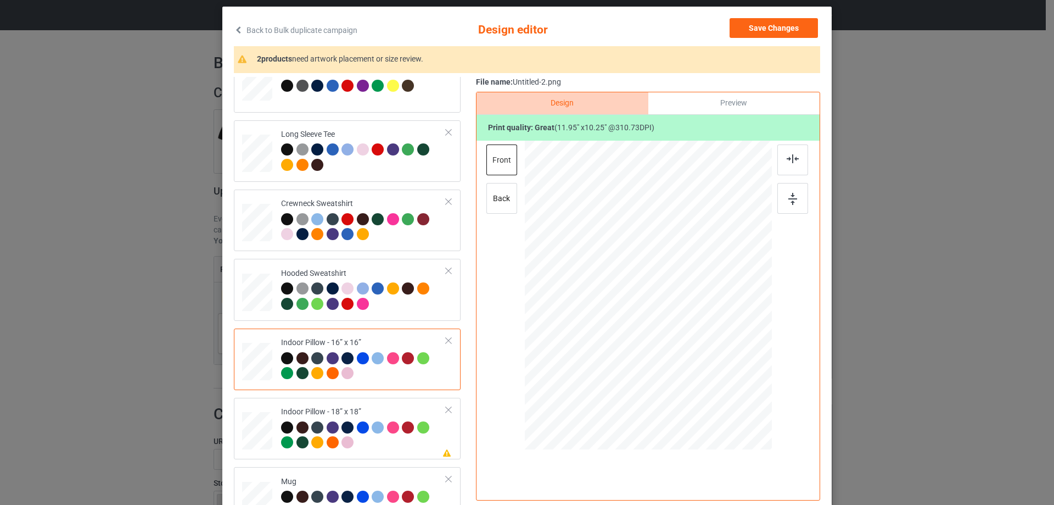
click at [753, 107] on div "Preview" at bounding box center [733, 103] width 171 height 22
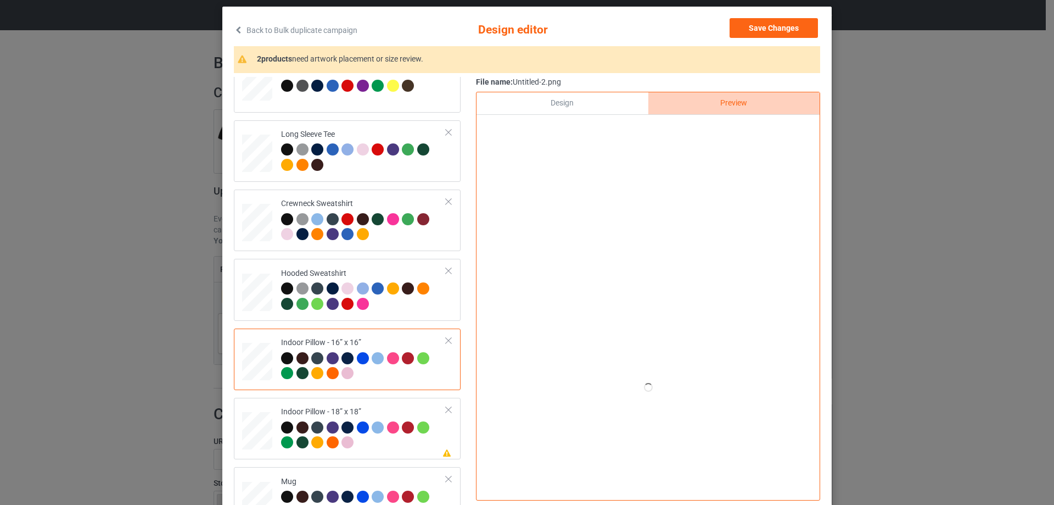
click at [486, 273] on div "Design Preview Print quality: great ( 11.95 " x 10.25 " @ 310.73 DPI)" at bounding box center [648, 296] width 344 height 408
click at [631, 105] on div "Design" at bounding box center [562, 103] width 171 height 22
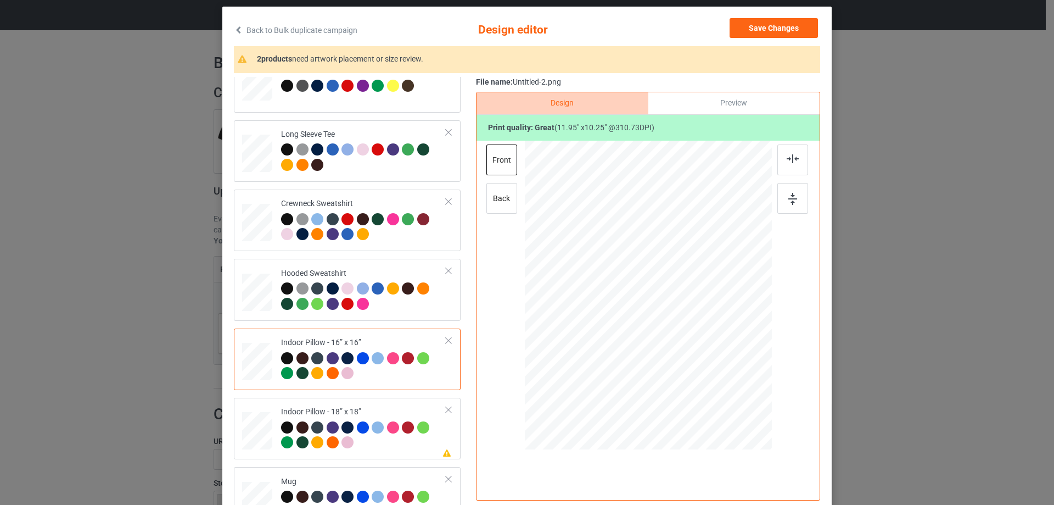
click at [687, 107] on div "Preview" at bounding box center [733, 103] width 171 height 22
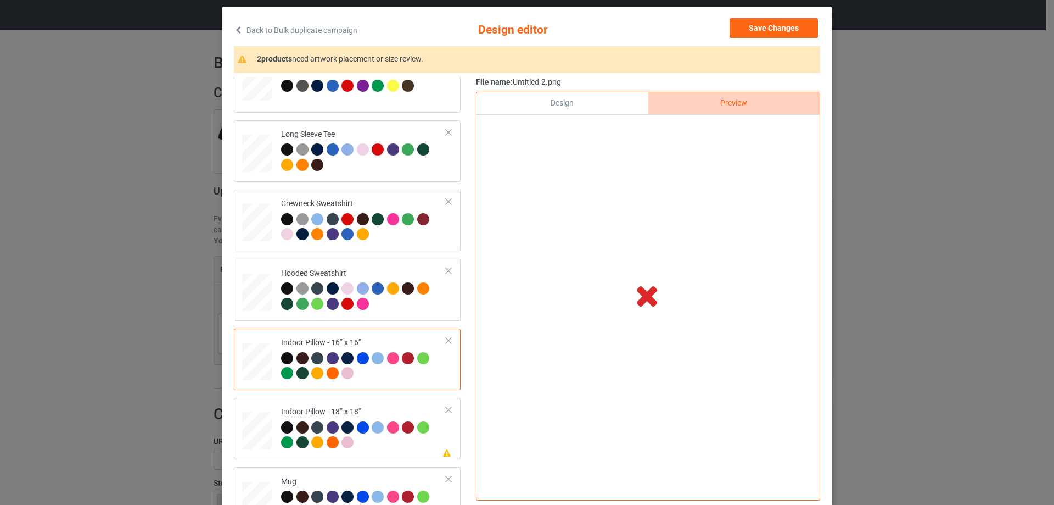
click at [582, 91] on div "File name: Untitled-2.png Design Preview Print quality: great ( 11.95 " x 10.25…" at bounding box center [648, 291] width 344 height 428
click at [591, 99] on div "Design" at bounding box center [562, 103] width 171 height 22
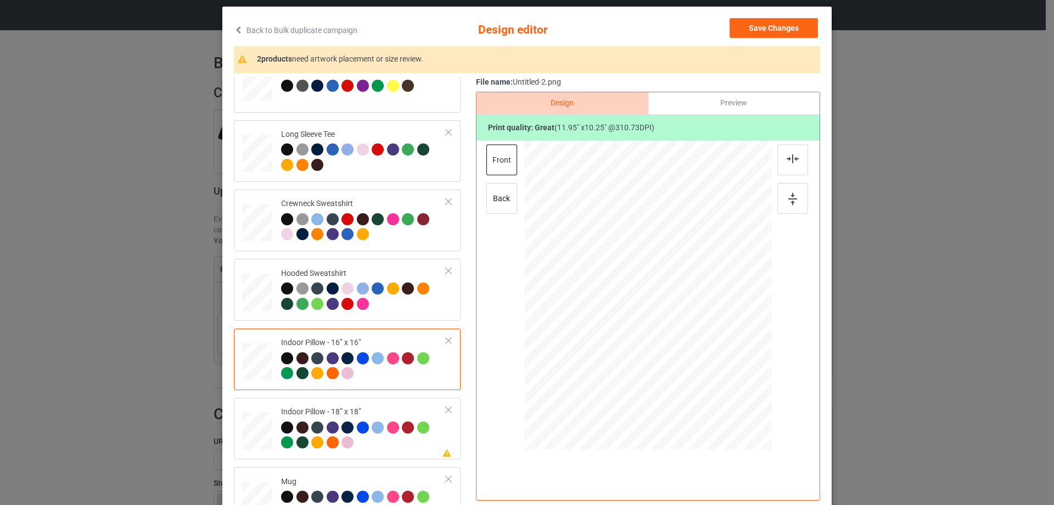
click at [743, 105] on div "Preview" at bounding box center [733, 103] width 171 height 22
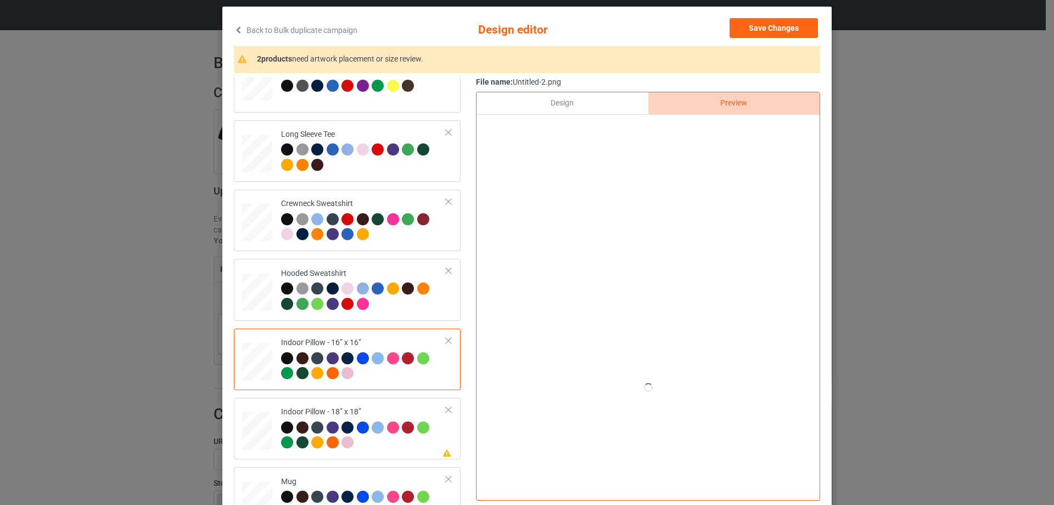
click at [629, 122] on div at bounding box center [648, 128] width 343 height 26
click at [741, 26] on button "Save Changes" at bounding box center [774, 28] width 88 height 20
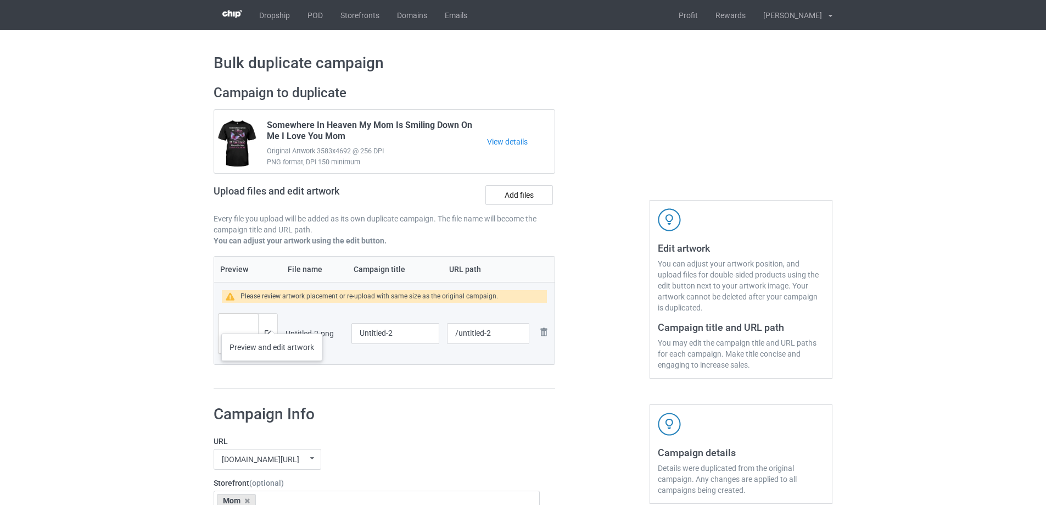
click at [272, 322] on div at bounding box center [267, 333] width 19 height 40
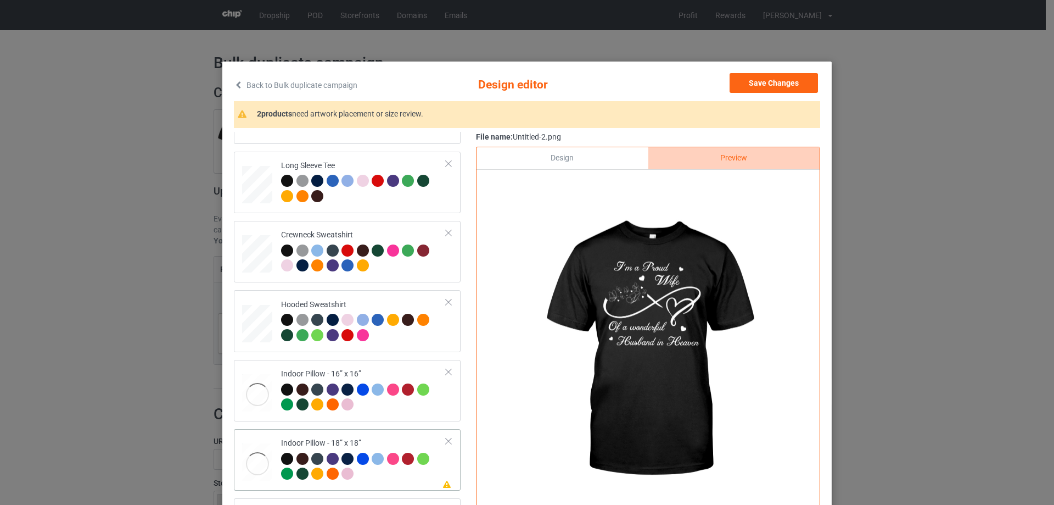
scroll to position [129, 0]
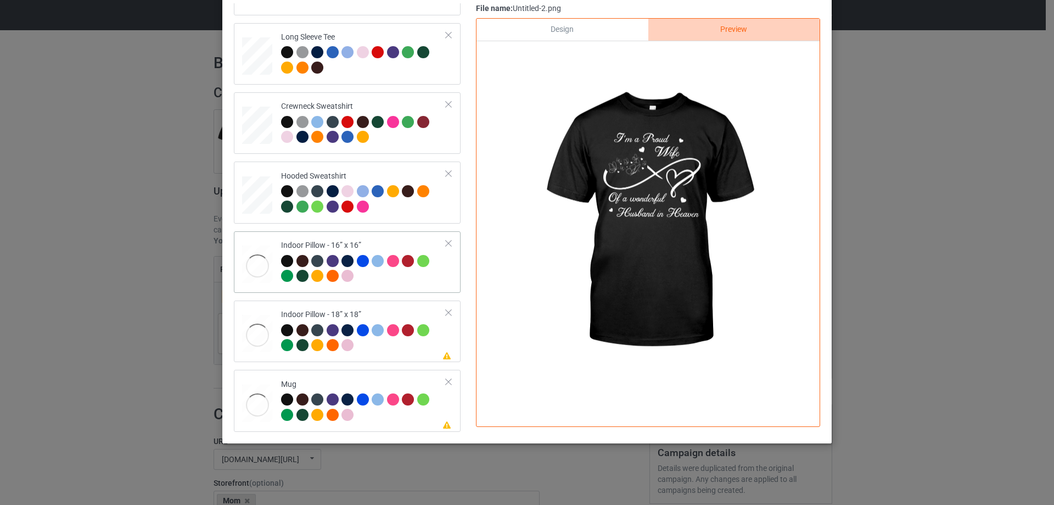
click at [398, 240] on div "Indoor Pillow - 16” x 16”" at bounding box center [363, 260] width 165 height 41
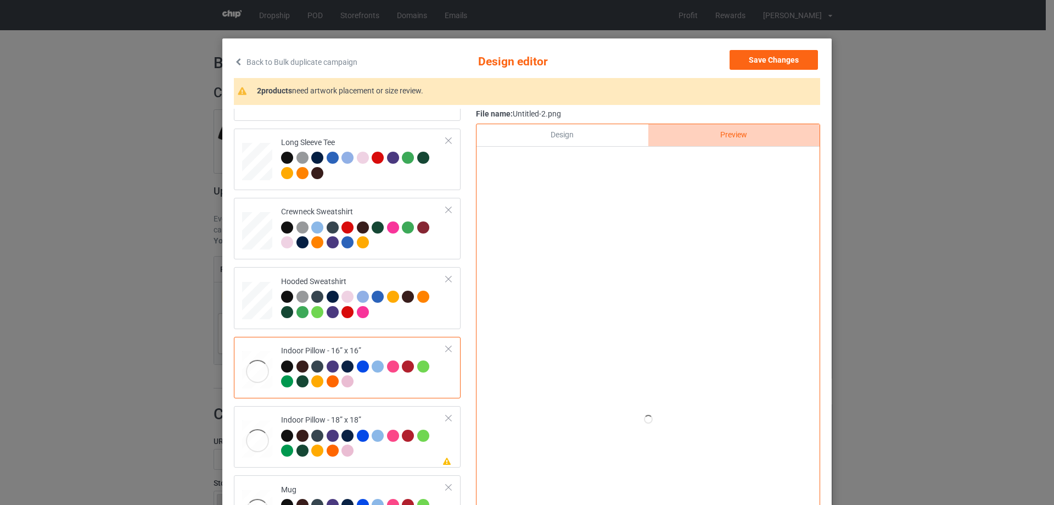
scroll to position [19, 0]
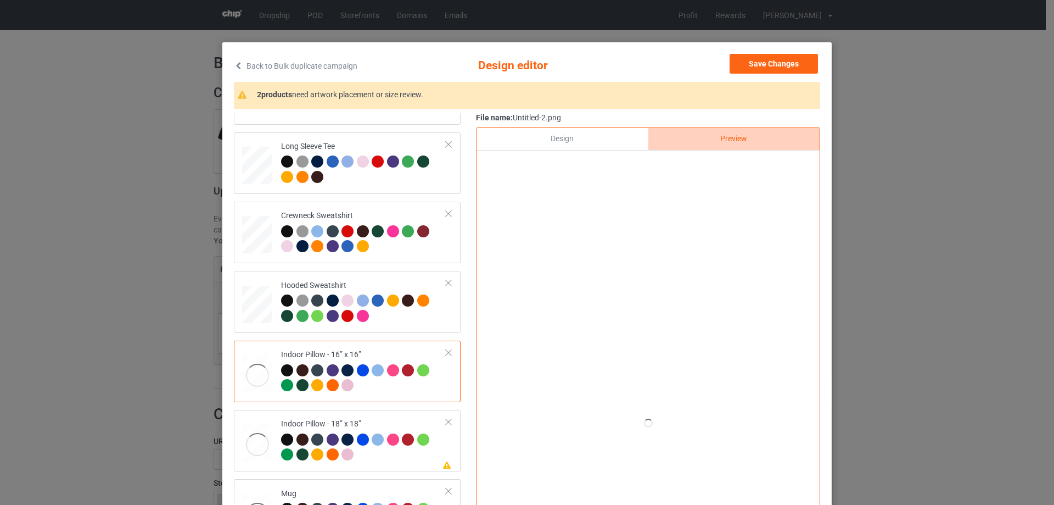
click at [564, 147] on div "Design" at bounding box center [562, 139] width 171 height 22
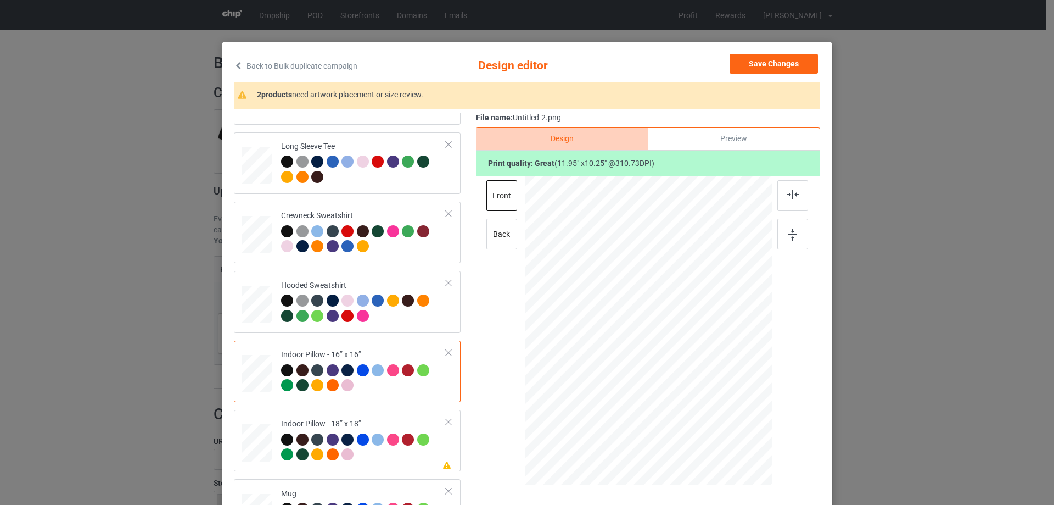
click at [740, 130] on div "Preview" at bounding box center [733, 139] width 171 height 22
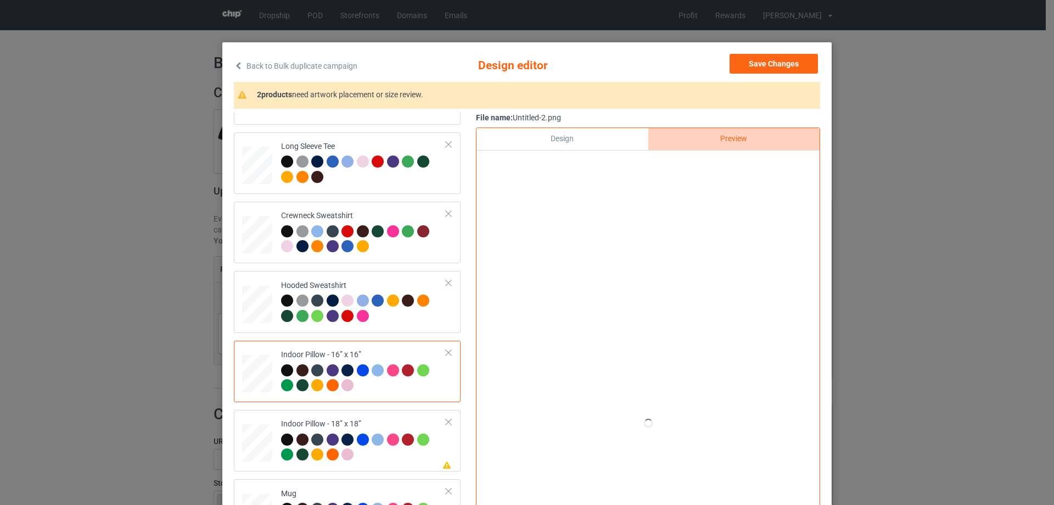
scroll to position [74, 0]
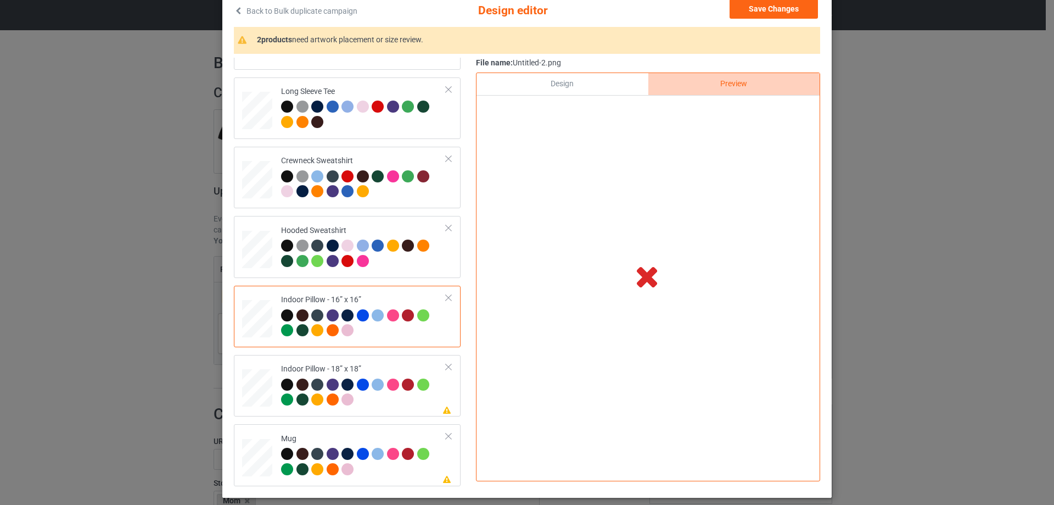
click at [615, 85] on div "Design" at bounding box center [562, 84] width 171 height 22
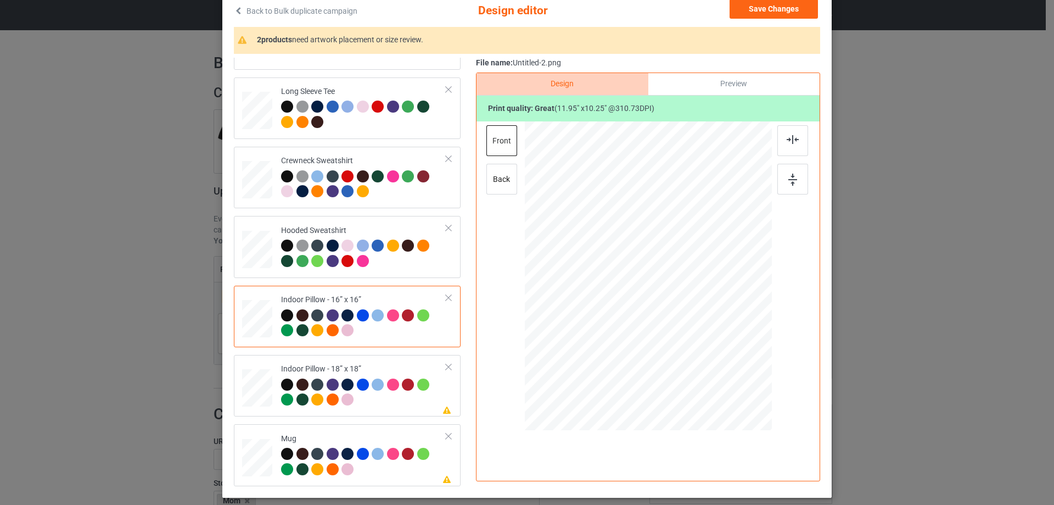
click at [708, 79] on div "Preview" at bounding box center [733, 84] width 171 height 22
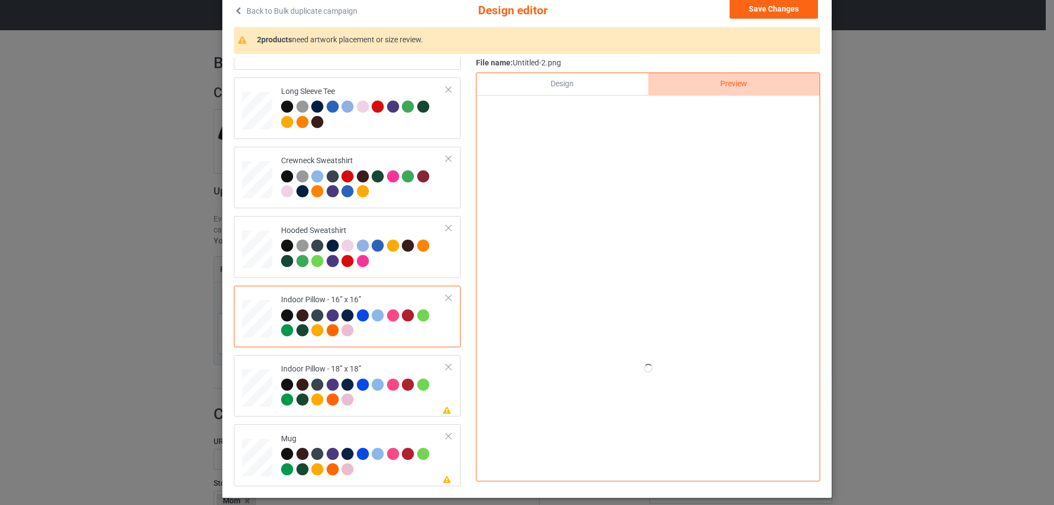
click at [515, 261] on div at bounding box center [648, 275] width 285 height 309
click at [537, 87] on div "Design" at bounding box center [562, 84] width 171 height 22
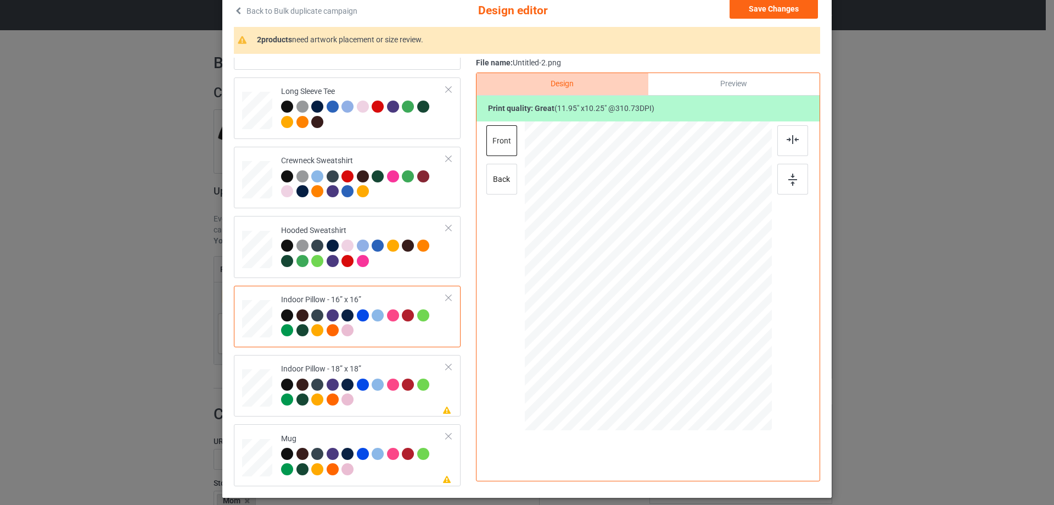
click at [755, 84] on div "Preview" at bounding box center [733, 84] width 171 height 22
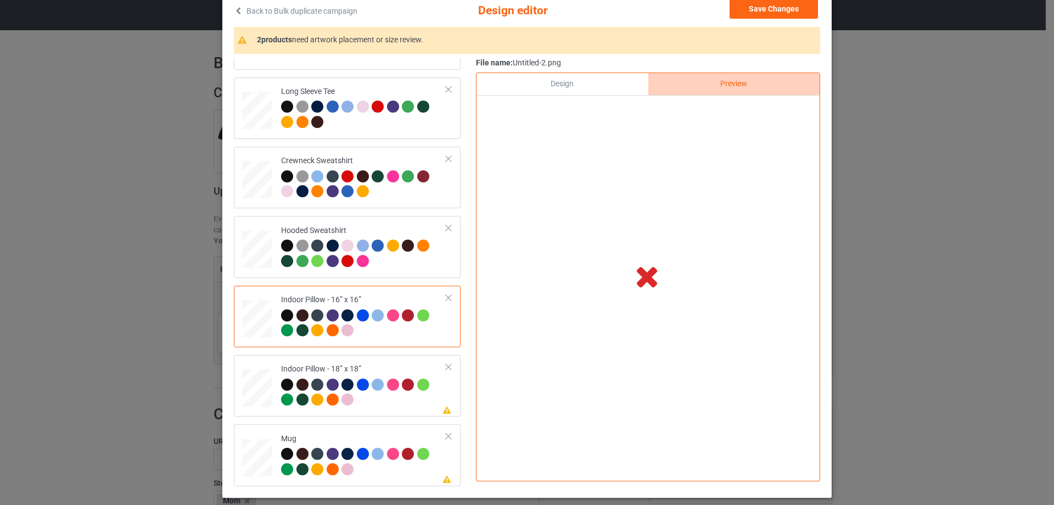
click at [585, 77] on div "Design" at bounding box center [562, 84] width 171 height 22
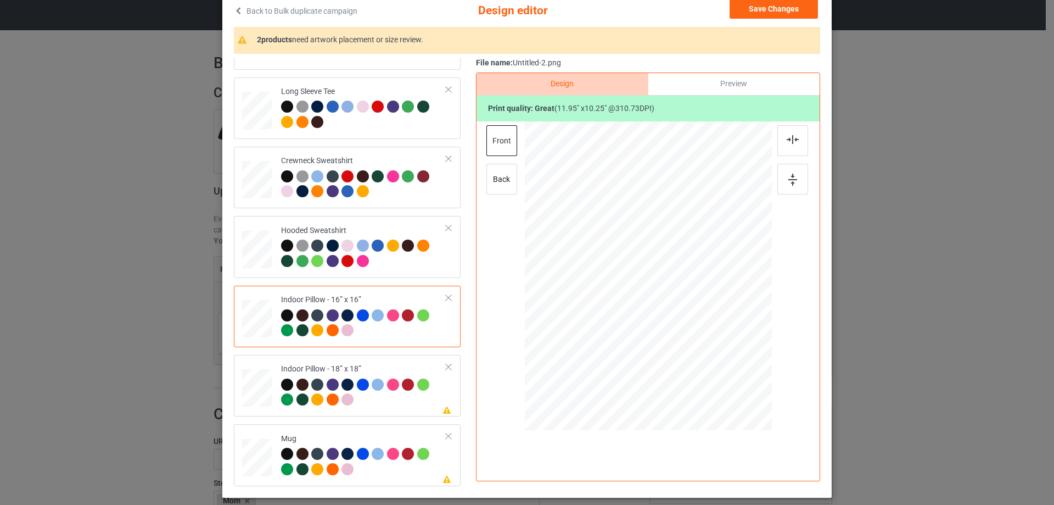
click at [706, 82] on div "Preview" at bounding box center [733, 84] width 171 height 22
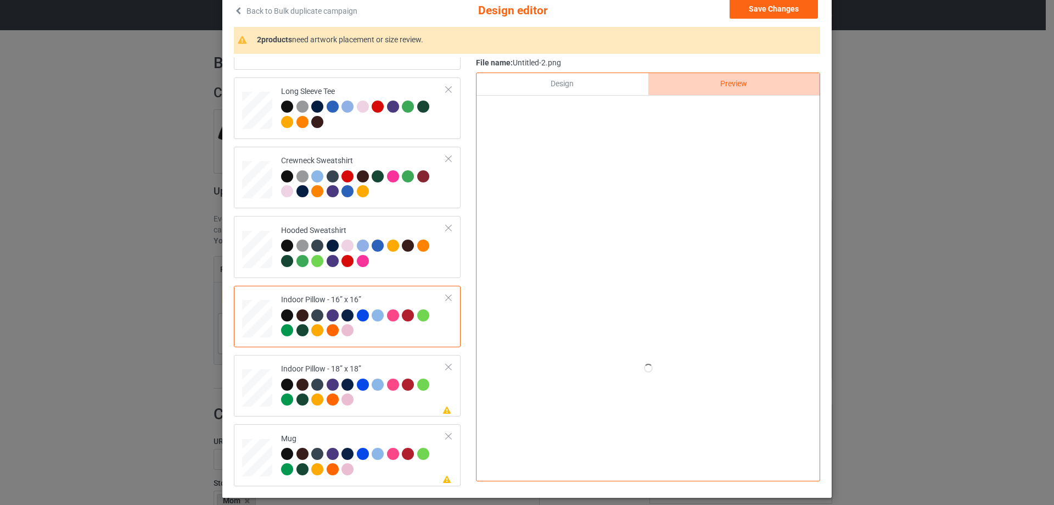
click at [572, 83] on div "Design" at bounding box center [562, 84] width 171 height 22
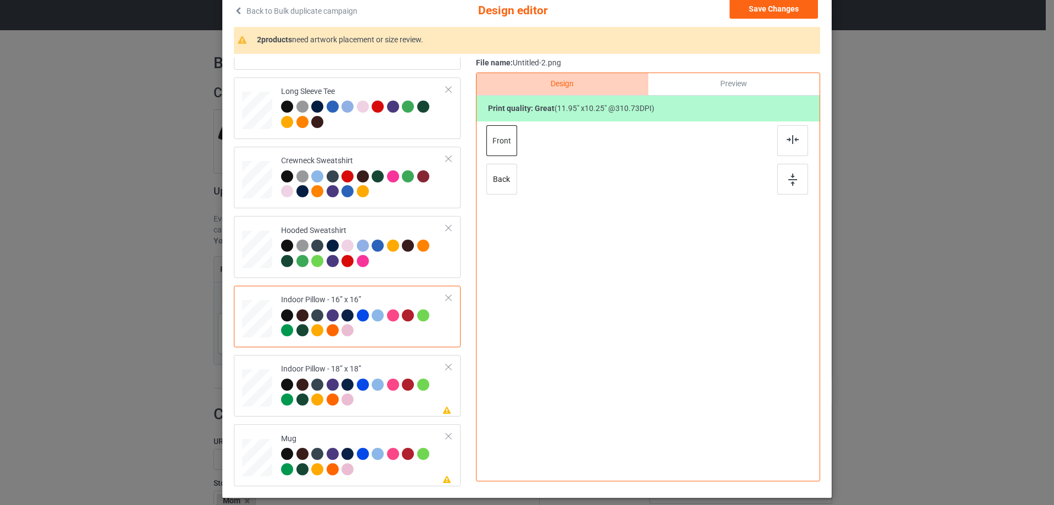
click at [694, 80] on div "Preview" at bounding box center [733, 84] width 171 height 22
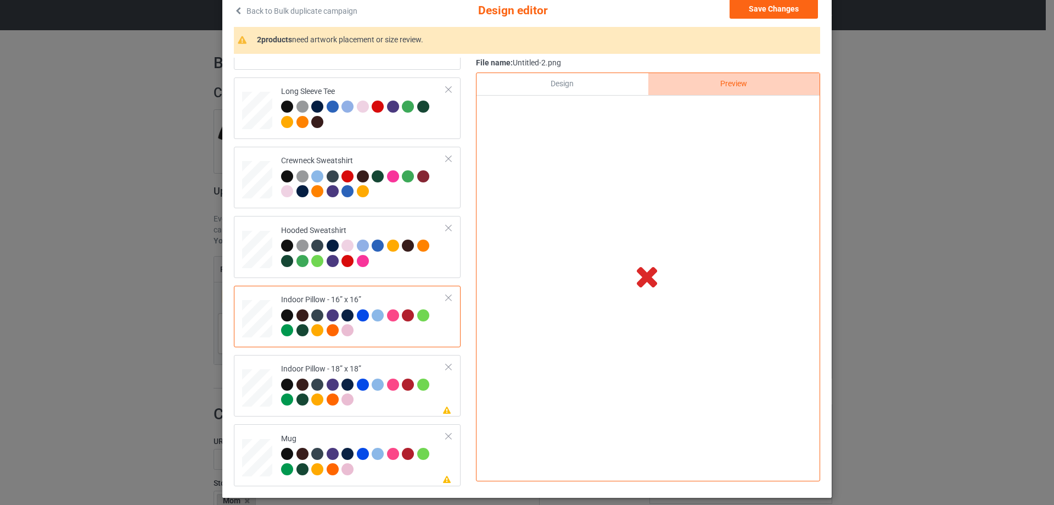
click at [614, 84] on div "Design" at bounding box center [562, 84] width 171 height 22
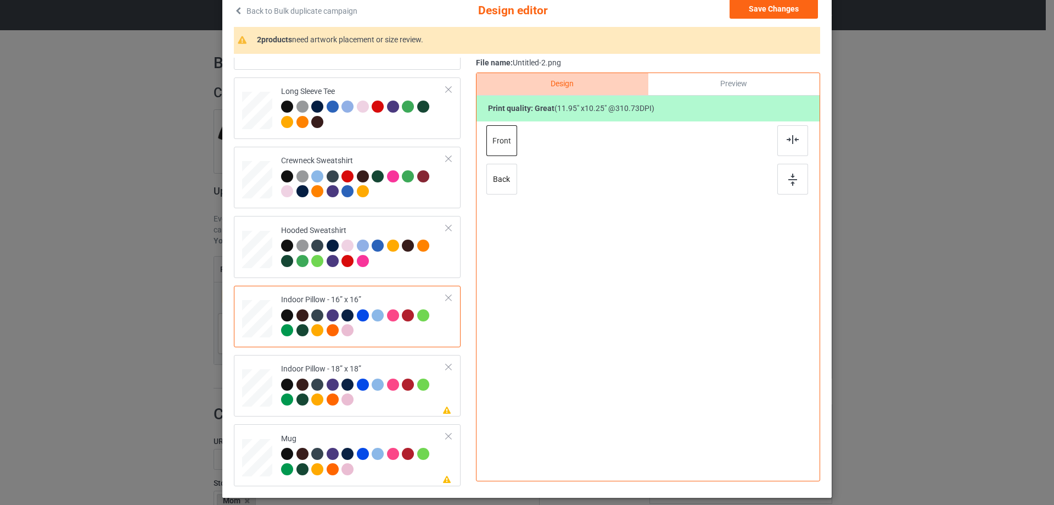
click at [691, 82] on div "Preview" at bounding box center [733, 84] width 171 height 22
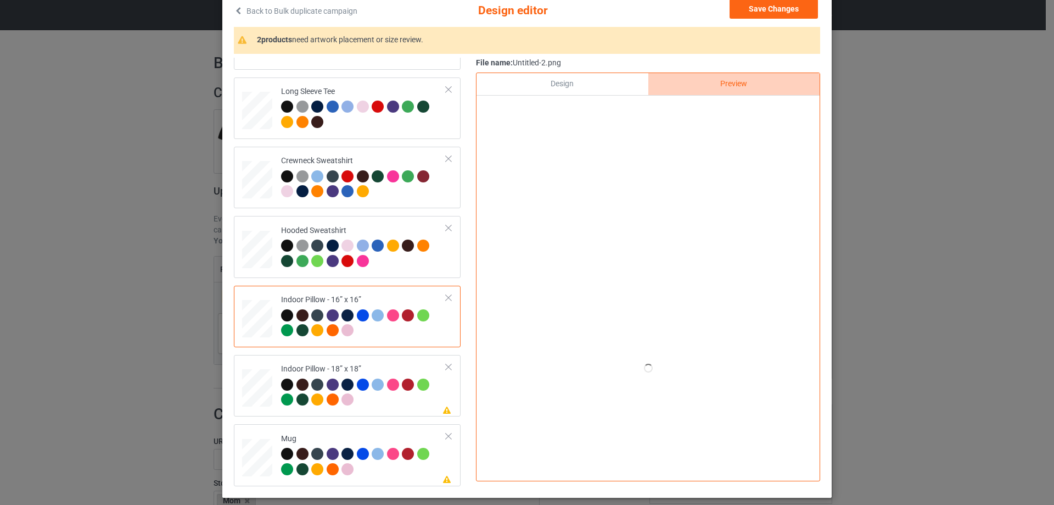
click at [599, 74] on div "Design" at bounding box center [562, 84] width 171 height 22
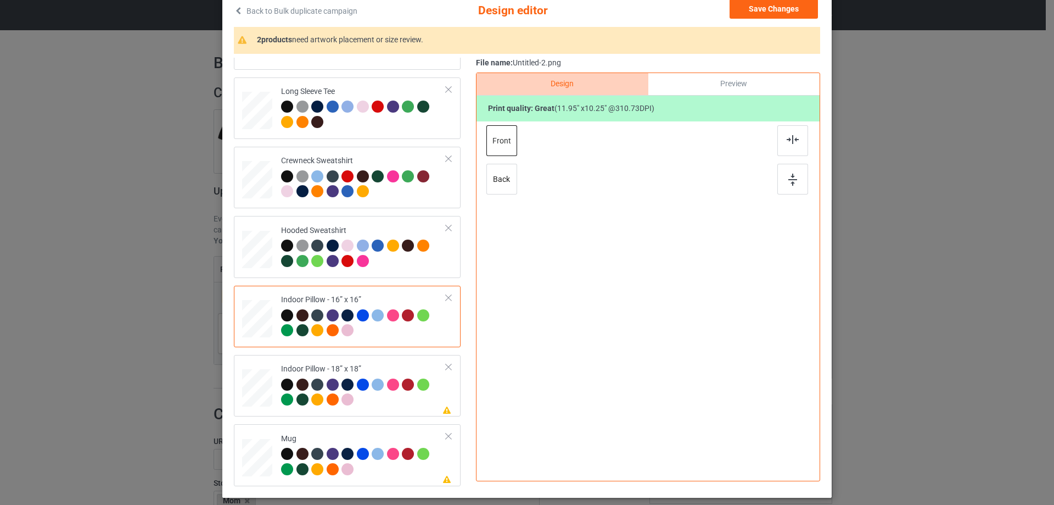
click at [730, 77] on div "Preview" at bounding box center [733, 84] width 171 height 22
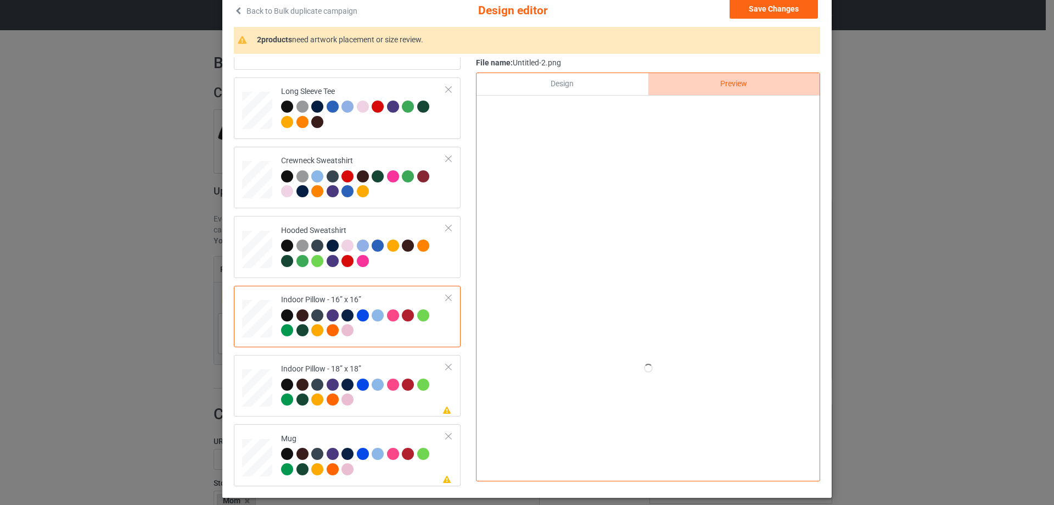
click at [593, 77] on div "Design" at bounding box center [562, 84] width 171 height 22
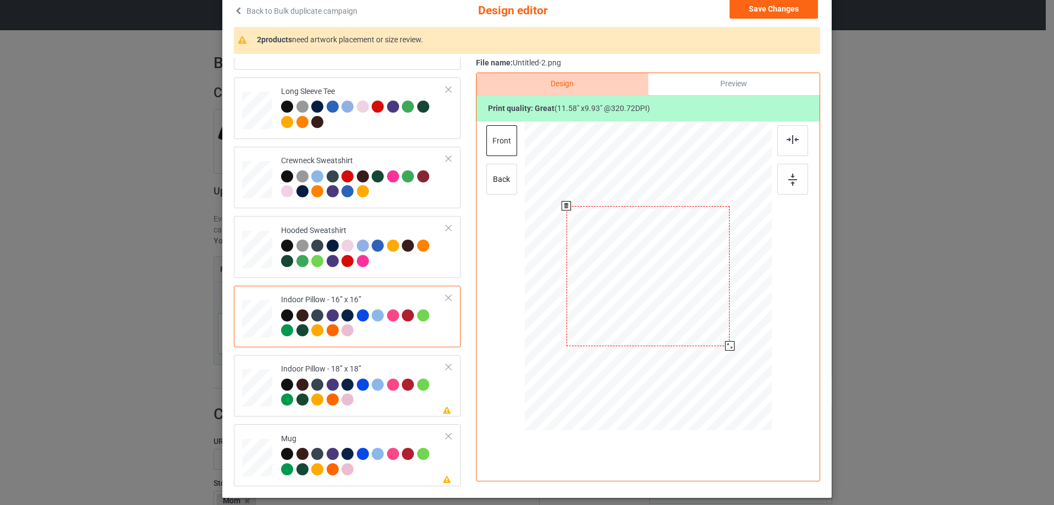
click at [726, 349] on div at bounding box center [729, 345] width 9 height 9
click at [502, 186] on div "back" at bounding box center [501, 179] width 31 height 31
drag, startPoint x: 717, startPoint y: 339, endPoint x: 724, endPoint y: 348, distance: 10.9
click at [726, 348] on div at bounding box center [730, 345] width 9 height 9
click at [372, 361] on td "Please review artwork placement Indoor Pillow - 18” x 18”" at bounding box center [363, 385] width 177 height 53
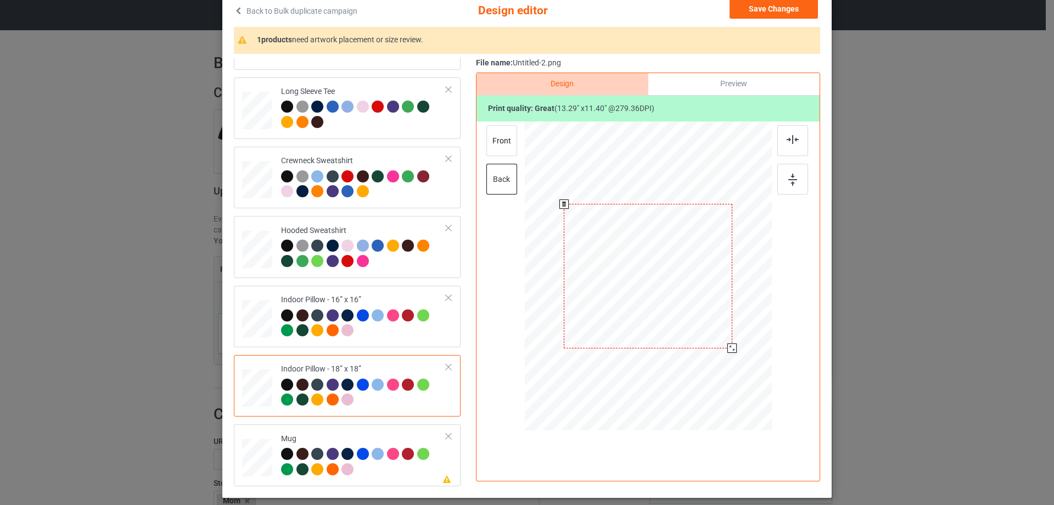
click at [727, 350] on div at bounding box center [731, 347] width 9 height 9
click at [508, 148] on div "front" at bounding box center [501, 140] width 31 height 31
drag, startPoint x: 719, startPoint y: 340, endPoint x: 729, endPoint y: 349, distance: 13.2
click at [729, 349] on div at bounding box center [731, 347] width 9 height 9
click at [307, 433] on td "Please review artwork placement Mug" at bounding box center [363, 454] width 177 height 53
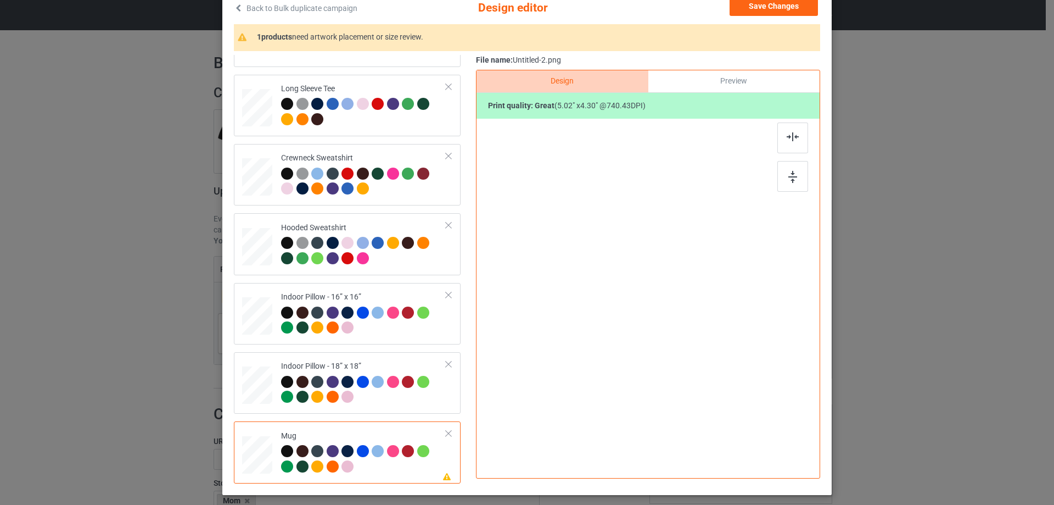
scroll to position [19, 0]
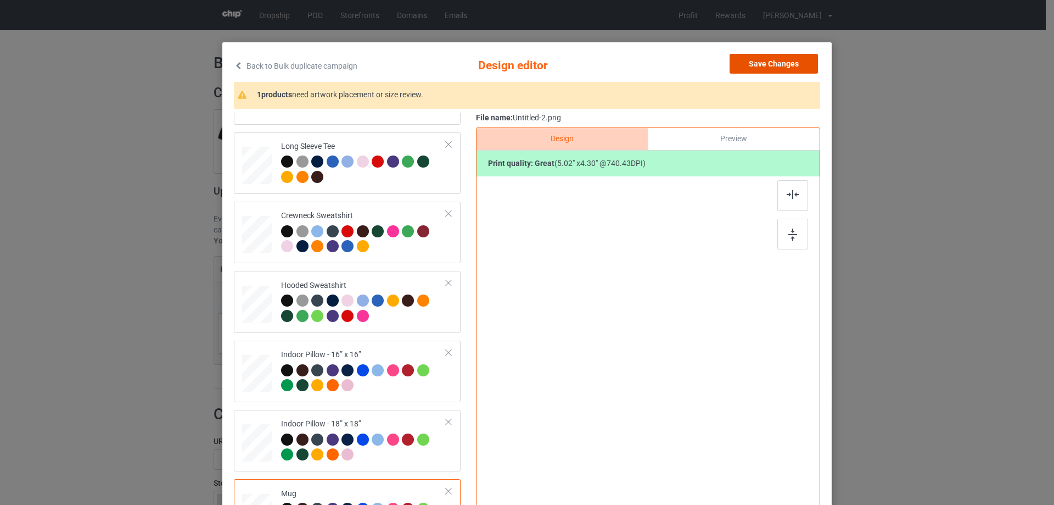
click at [761, 61] on button "Save Changes" at bounding box center [774, 64] width 88 height 20
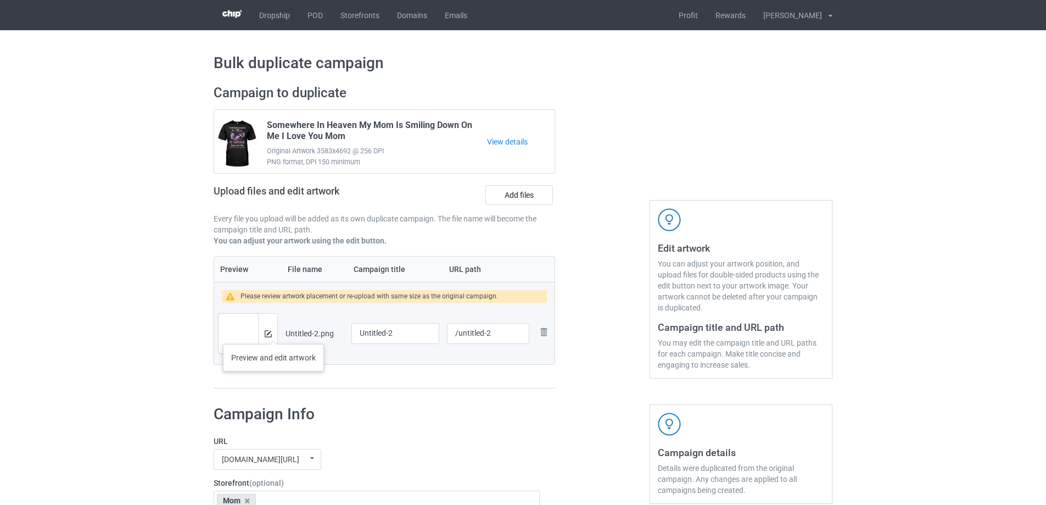
click at [273, 333] on div at bounding box center [267, 333] width 19 height 40
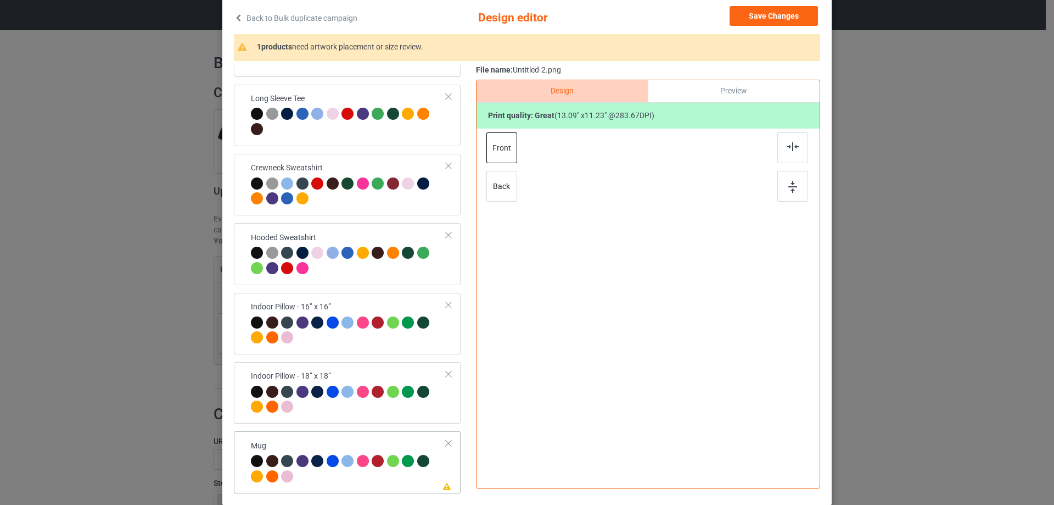
scroll to position [129, 0]
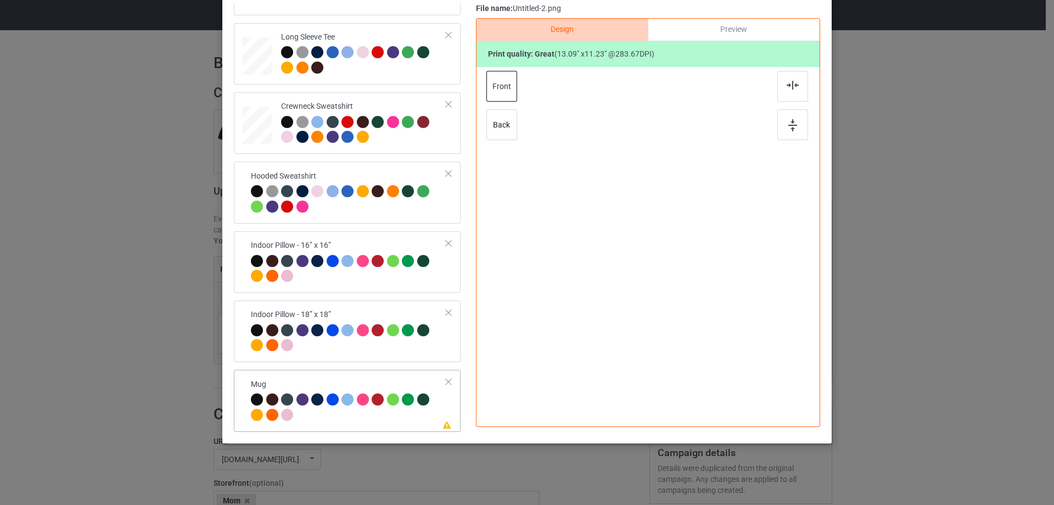
click at [290, 378] on td "Please review artwork placement Mug" at bounding box center [349, 400] width 208 height 53
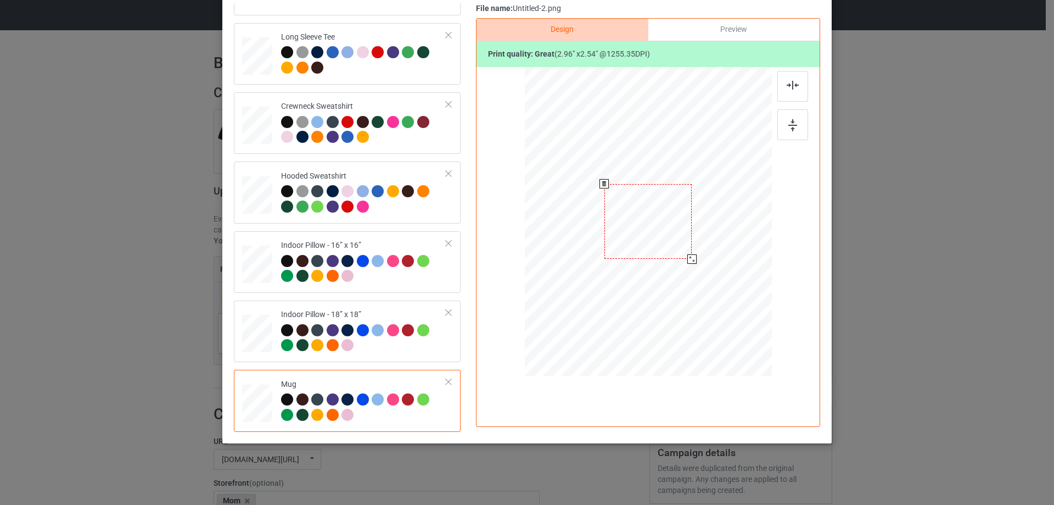
drag, startPoint x: 715, startPoint y: 283, endPoint x: 693, endPoint y: 248, distance: 41.3
click at [693, 248] on div at bounding box center [648, 221] width 247 height 103
drag, startPoint x: 670, startPoint y: 239, endPoint x: 738, endPoint y: 237, distance: 67.6
click at [738, 237] on div at bounding box center [715, 219] width 87 height 75
click at [791, 125] on img at bounding box center [792, 125] width 9 height 12
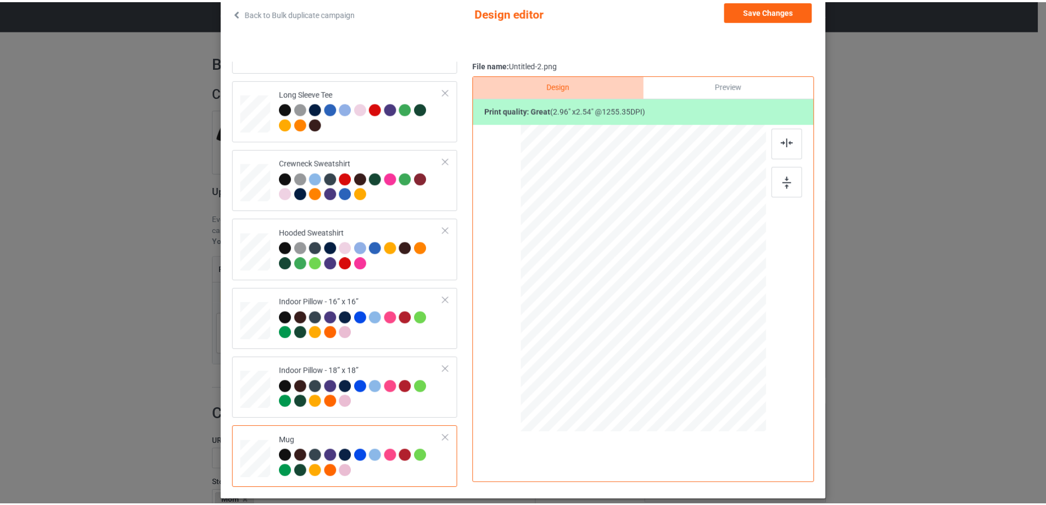
scroll to position [19, 0]
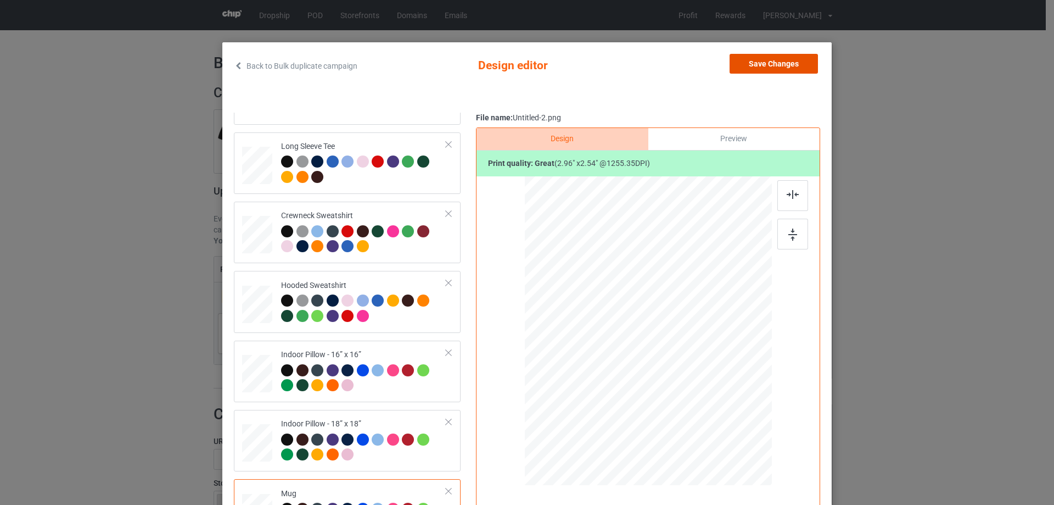
drag, startPoint x: 770, startPoint y: 65, endPoint x: 758, endPoint y: 64, distance: 12.6
click at [770, 62] on button "Save Changes" at bounding box center [774, 64] width 88 height 20
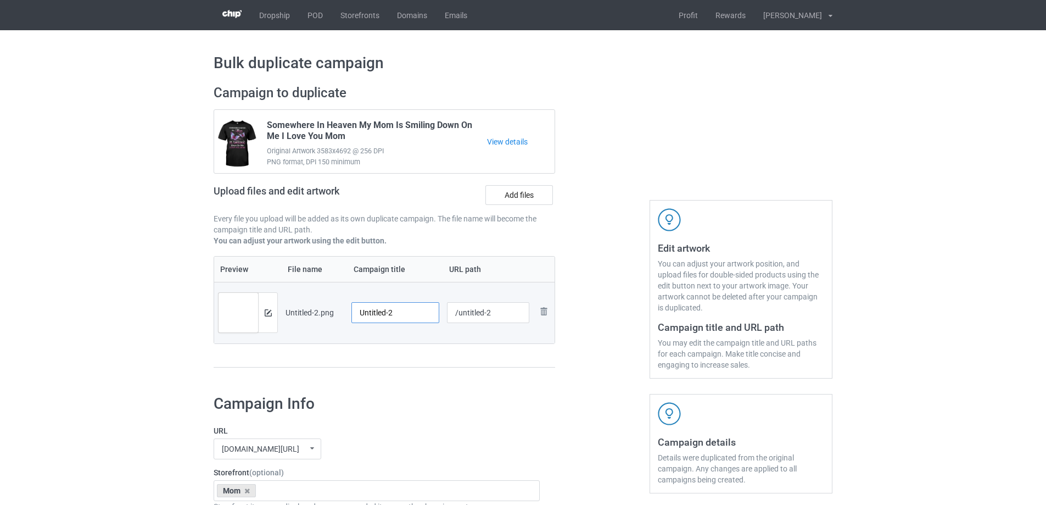
click at [410, 312] on input "Untitled-2" at bounding box center [395, 312] width 88 height 21
paste input "I'm A Proud Wife Of A Wonderful Husband In Heaven"
type input "I'm A Proud Wife Of A Wonderful Husband In Heaven"
click at [397, 357] on div "Preview File name Campaign title URL path Preview and edit artwork Untitled-2.p…" at bounding box center [384, 312] width 341 height 112
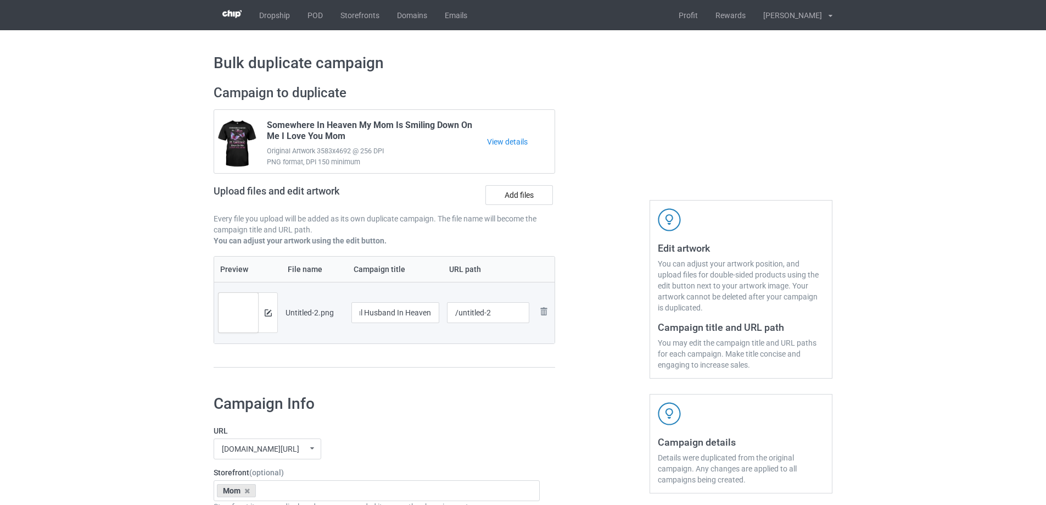
scroll to position [0, 0]
drag, startPoint x: 457, startPoint y: 316, endPoint x: 524, endPoint y: 310, distance: 66.7
click at [524, 310] on input "/untitled-2" at bounding box center [488, 312] width 83 height 21
drag, startPoint x: 474, startPoint y: 313, endPoint x: 481, endPoint y: 313, distance: 7.7
click at [481, 313] on input "/hiap2" at bounding box center [488, 312] width 83 height 21
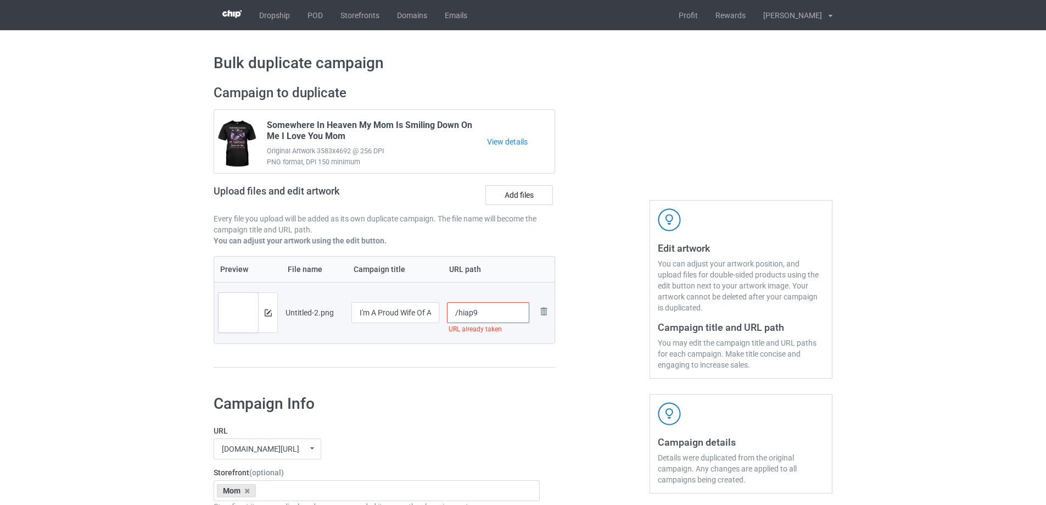
drag, startPoint x: 473, startPoint y: 313, endPoint x: 503, endPoint y: 310, distance: 29.8
click at [496, 311] on input "/hiap9" at bounding box center [488, 312] width 83 height 21
drag, startPoint x: 472, startPoint y: 314, endPoint x: 485, endPoint y: 316, distance: 13.4
click at [484, 316] on input "/hiap8" at bounding box center [488, 312] width 83 height 21
type input "/hiap3"
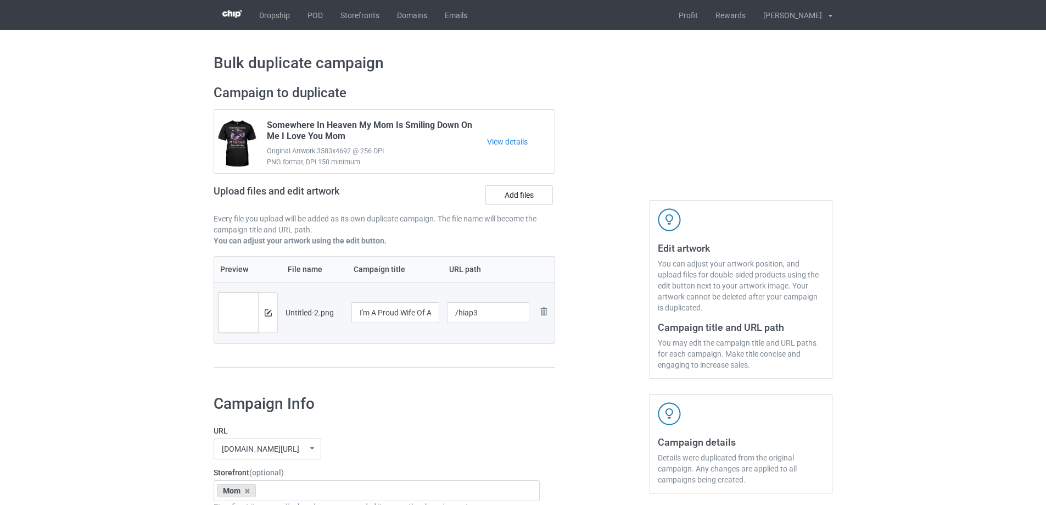
click at [611, 382] on div at bounding box center [602, 231] width 79 height 309
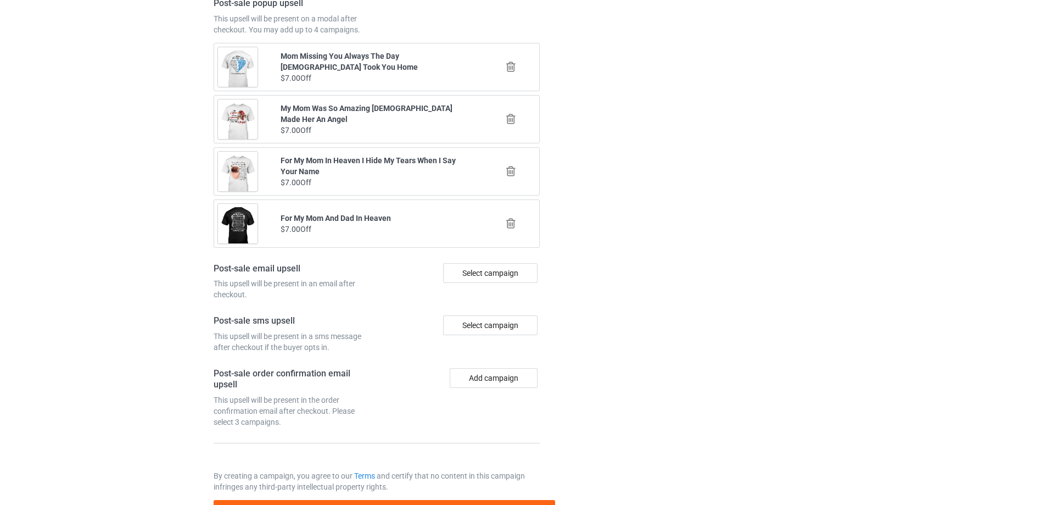
scroll to position [1278, 0]
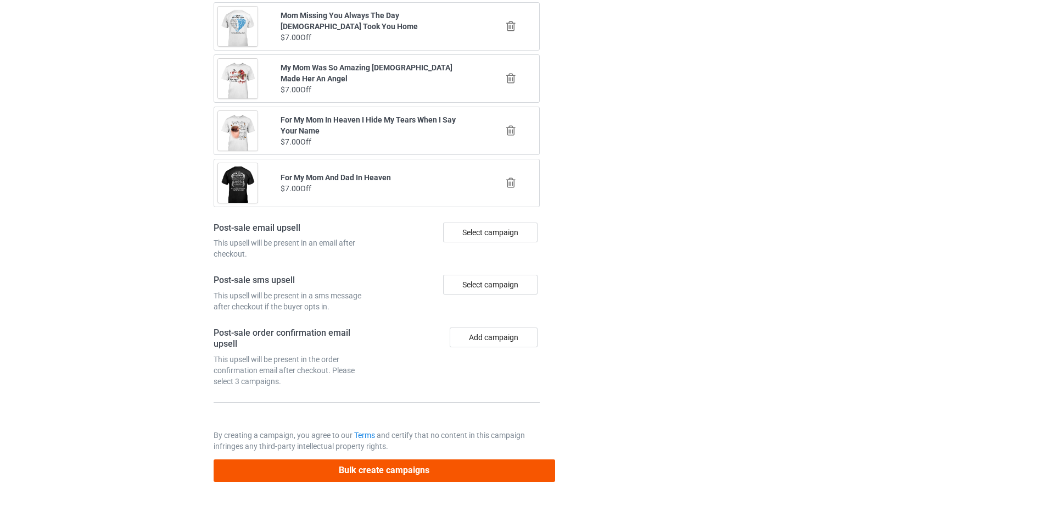
click at [488, 456] on div "Bulk create campaigns" at bounding box center [384, 466] width 341 height 30
click at [485, 461] on button "Bulk create campaigns" at bounding box center [384, 470] width 341 height 23
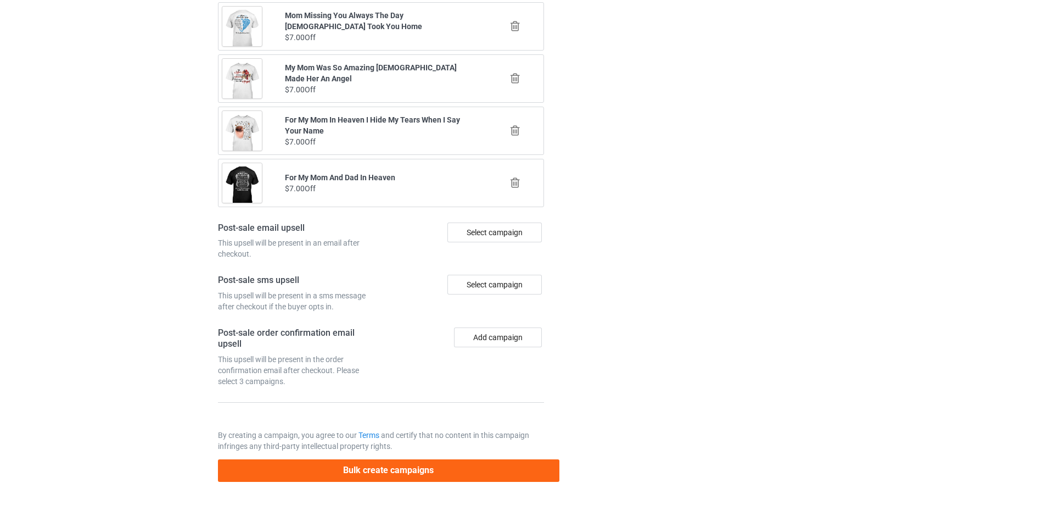
scroll to position [0, 0]
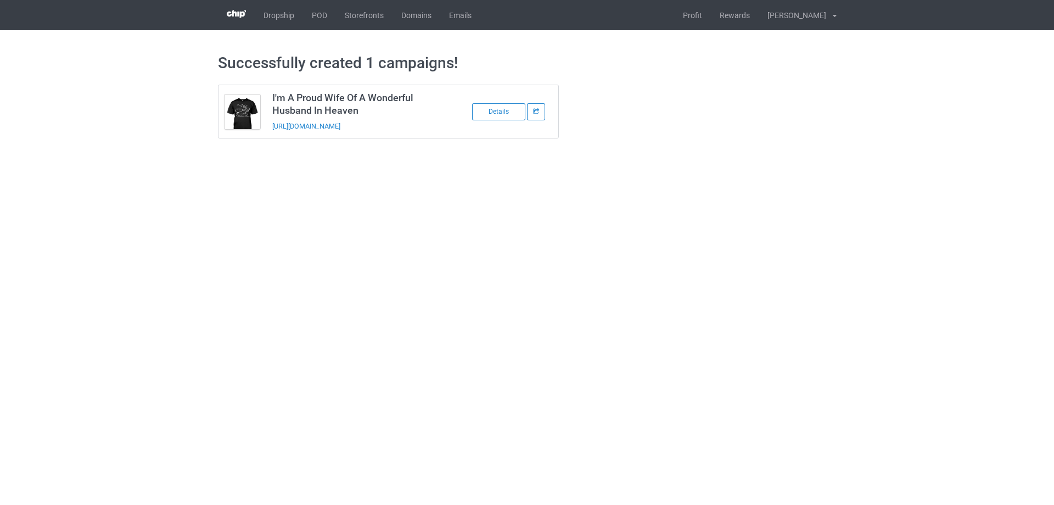
drag, startPoint x: 419, startPoint y: 127, endPoint x: 266, endPoint y: 136, distance: 152.9
click at [266, 136] on td "I'm A Proud Wife Of A Wonderful Husband In Heaven https://www.sendinglovetoheav…" at bounding box center [359, 111] width 186 height 53
copy link "https://www.sendinglovetoheaven.com/hiap3"
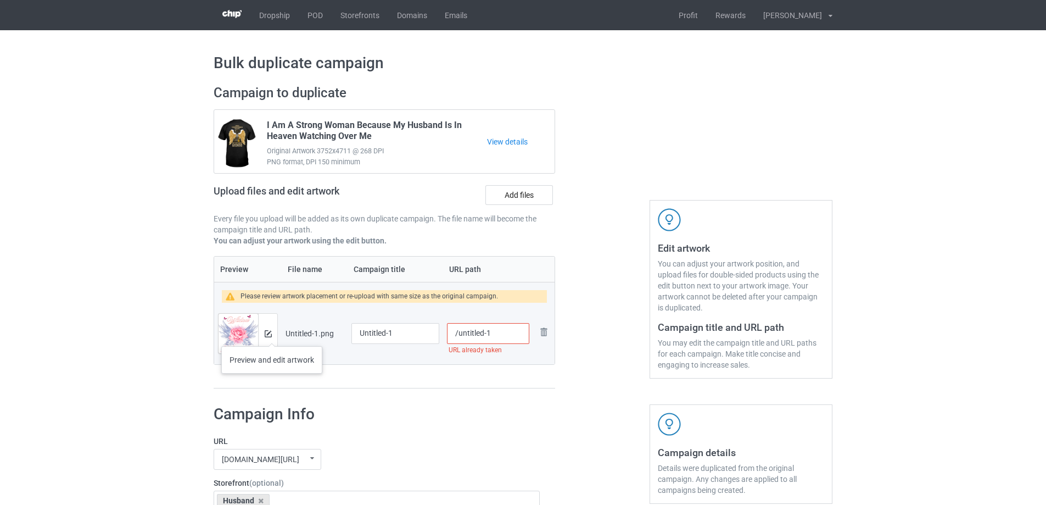
click at [272, 335] on div at bounding box center [267, 333] width 19 height 40
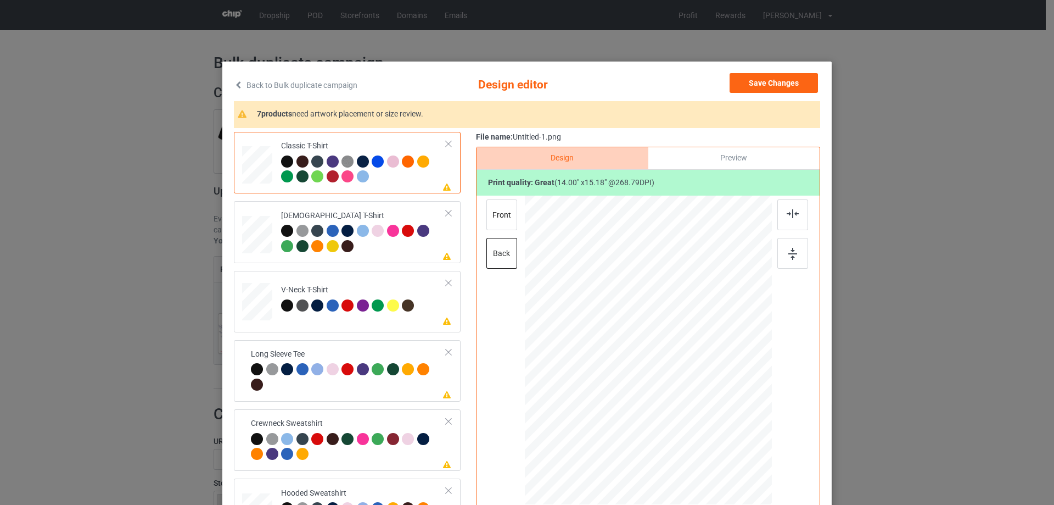
scroll to position [55, 0]
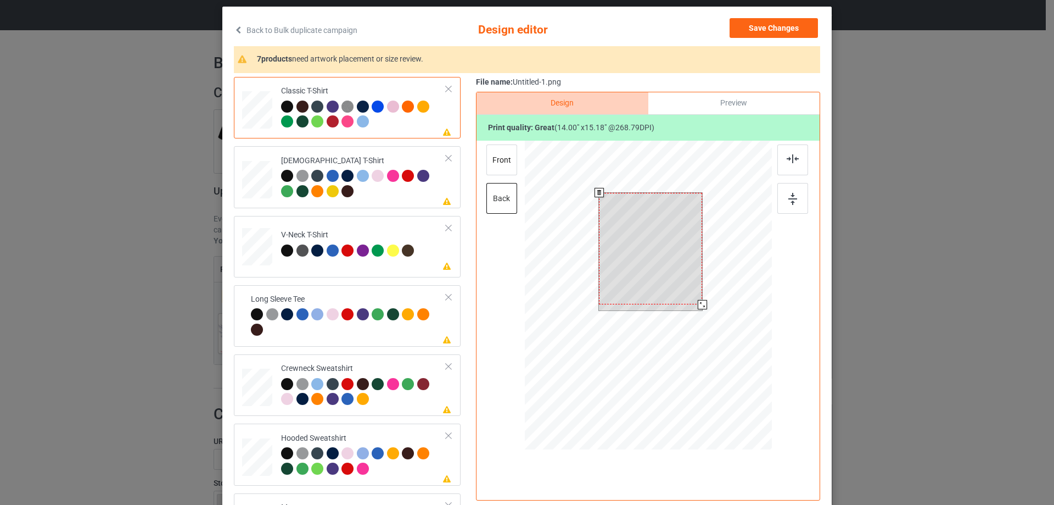
click at [719, 313] on div at bounding box center [648, 297] width 247 height 312
click at [406, 202] on td "Please review artwork placement [DEMOGRAPHIC_DATA] T-Shirt" at bounding box center [363, 176] width 177 height 53
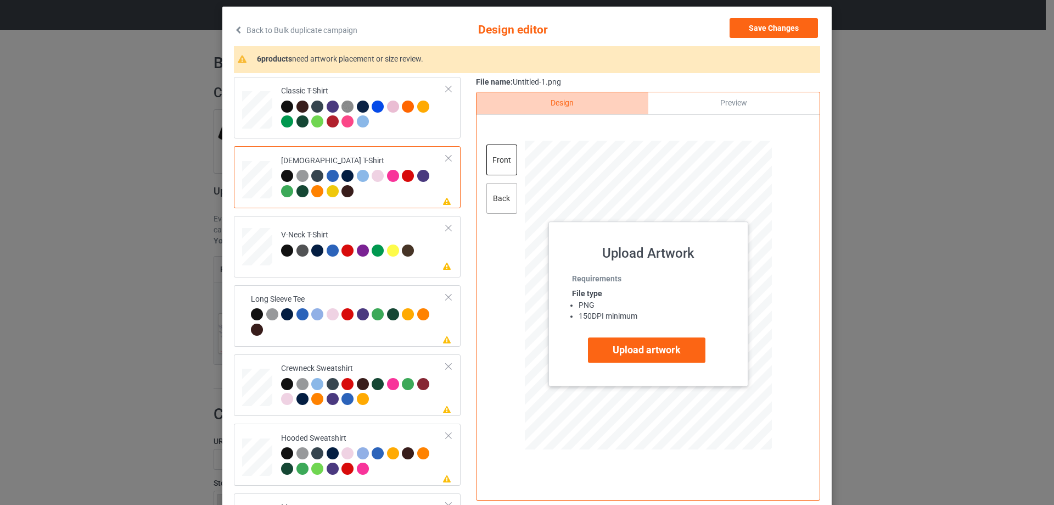
click at [500, 199] on div "back" at bounding box center [501, 198] width 31 height 31
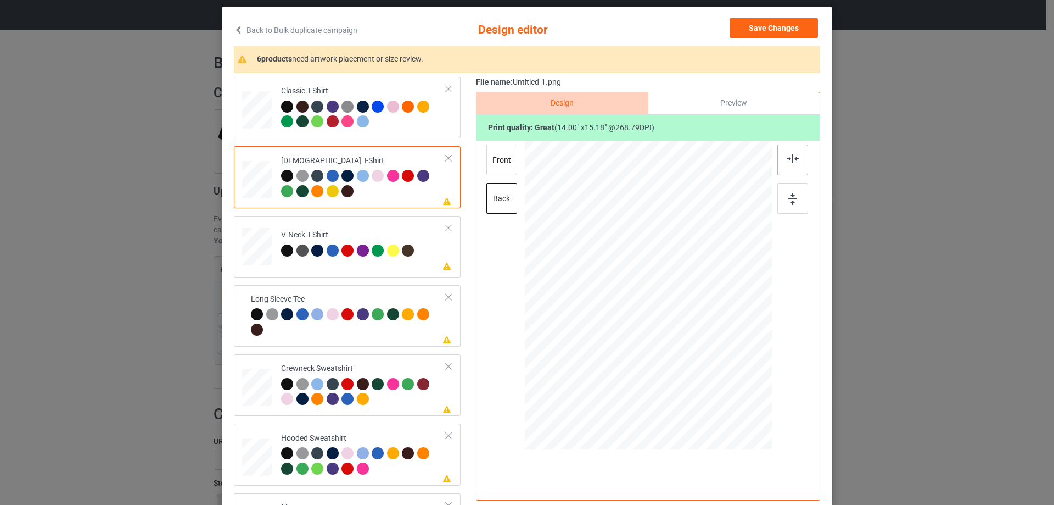
click at [777, 160] on div at bounding box center [792, 159] width 31 height 31
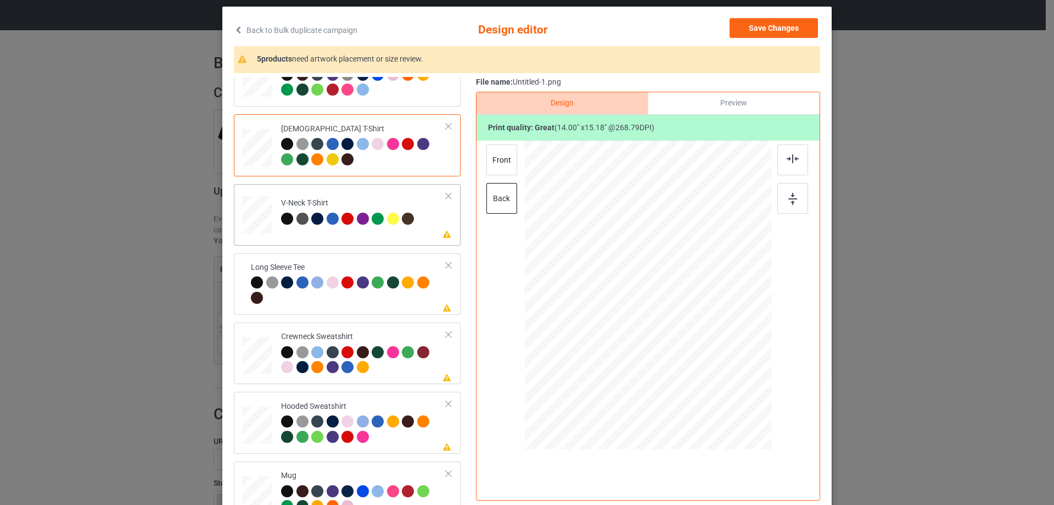
scroll to position [49, 0]
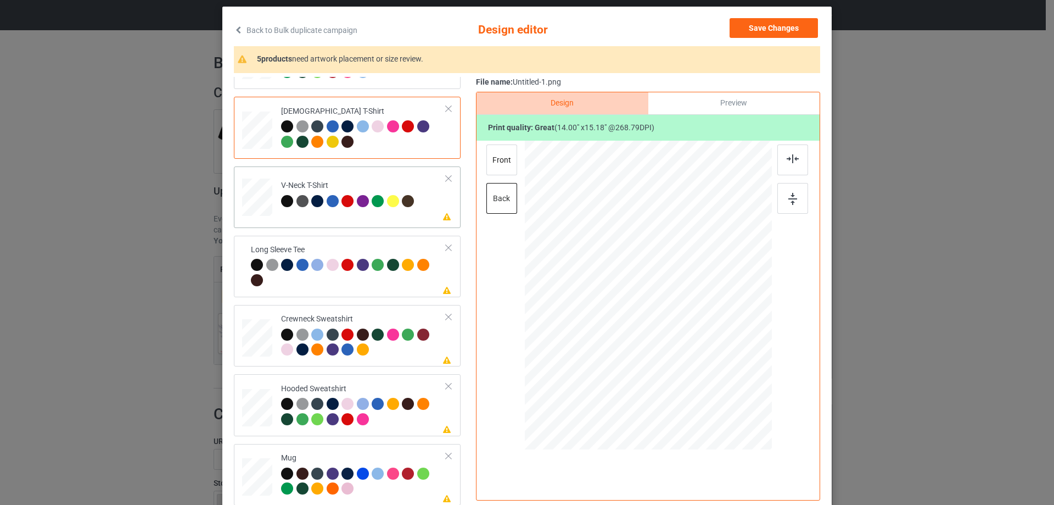
click at [387, 210] on div at bounding box center [394, 202] width 15 height 15
click at [796, 160] on div at bounding box center [792, 159] width 31 height 31
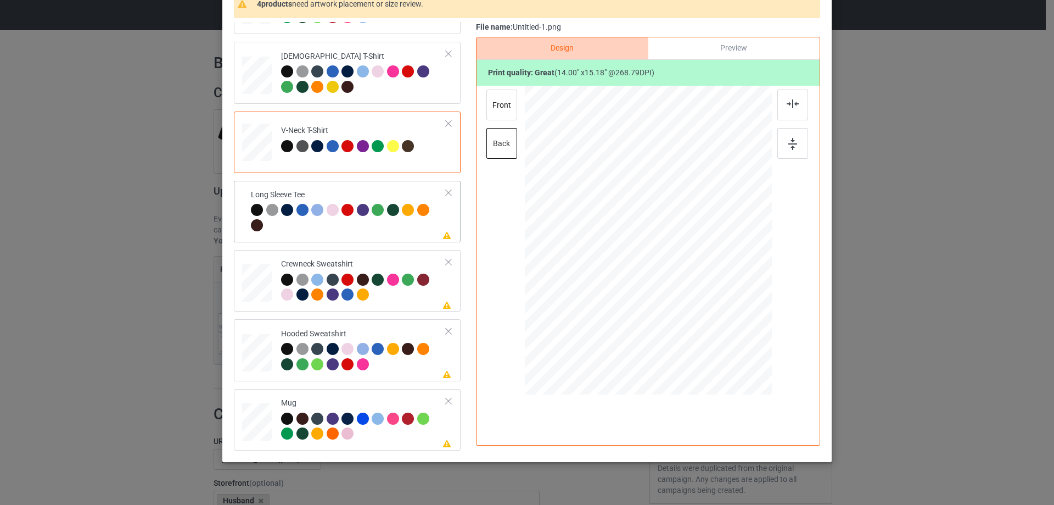
click at [408, 224] on div at bounding box center [348, 219] width 195 height 30
click at [795, 110] on div at bounding box center [792, 104] width 31 height 31
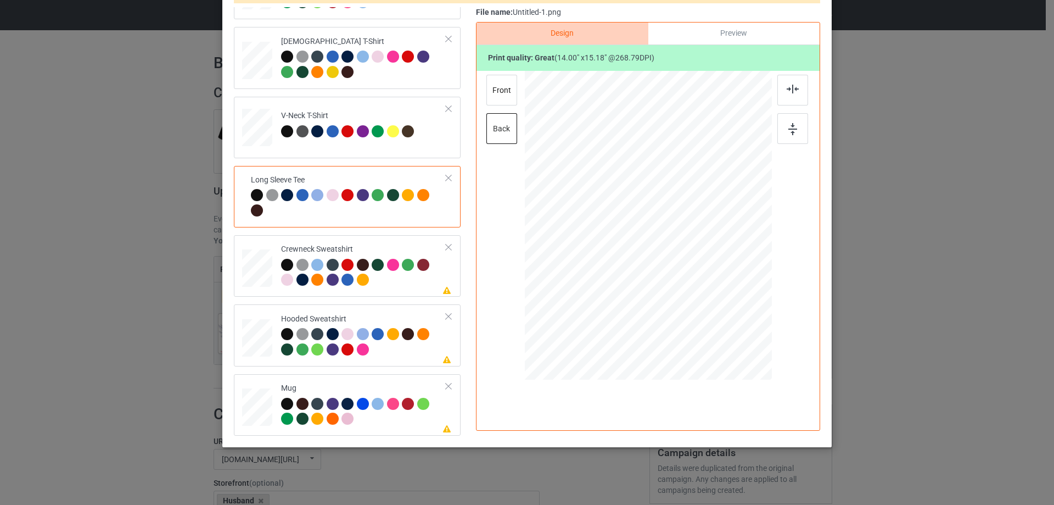
scroll to position [129, 0]
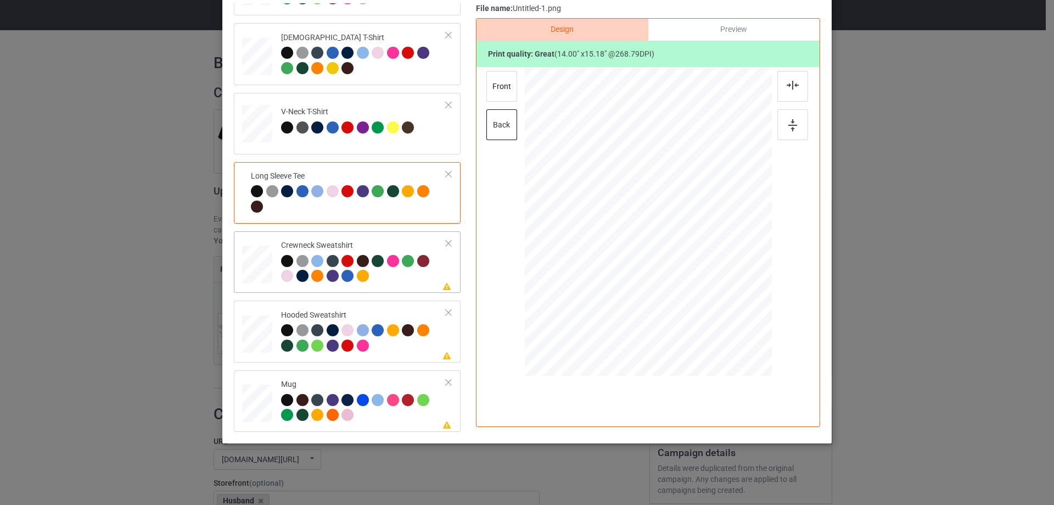
click at [396, 277] on div at bounding box center [363, 270] width 165 height 30
click at [797, 95] on div at bounding box center [792, 86] width 31 height 31
click at [393, 306] on td "Please review artwork placement Hooded Sweatshirt" at bounding box center [363, 331] width 177 height 53
click at [792, 92] on div at bounding box center [792, 86] width 31 height 31
click at [377, 375] on td "Please review artwork placement Mug" at bounding box center [363, 400] width 177 height 53
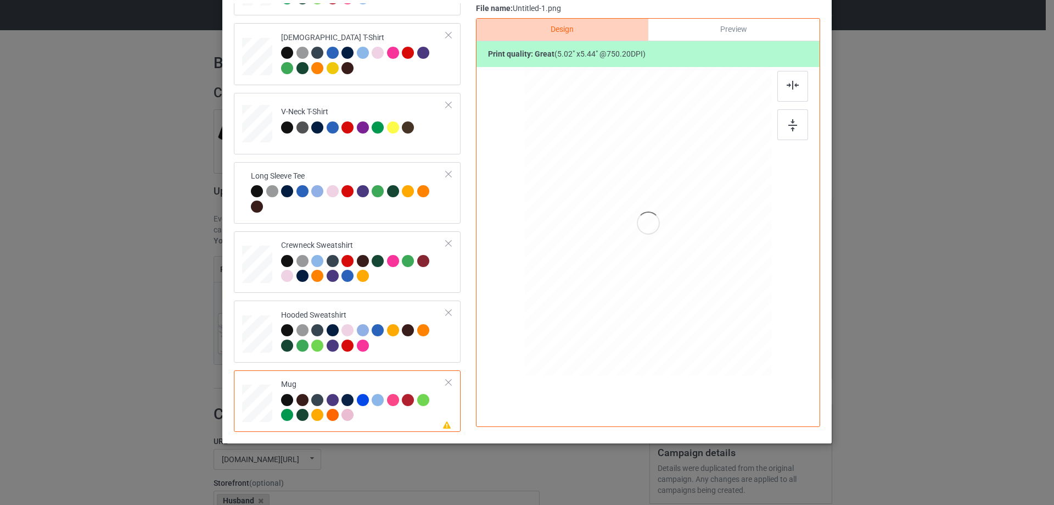
scroll to position [74, 0]
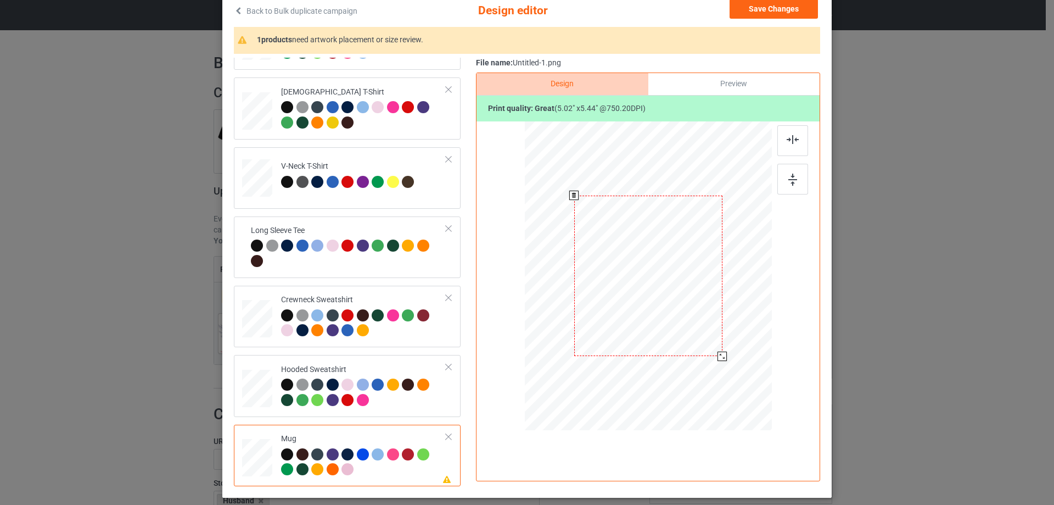
click at [657, 283] on div at bounding box center [648, 275] width 148 height 161
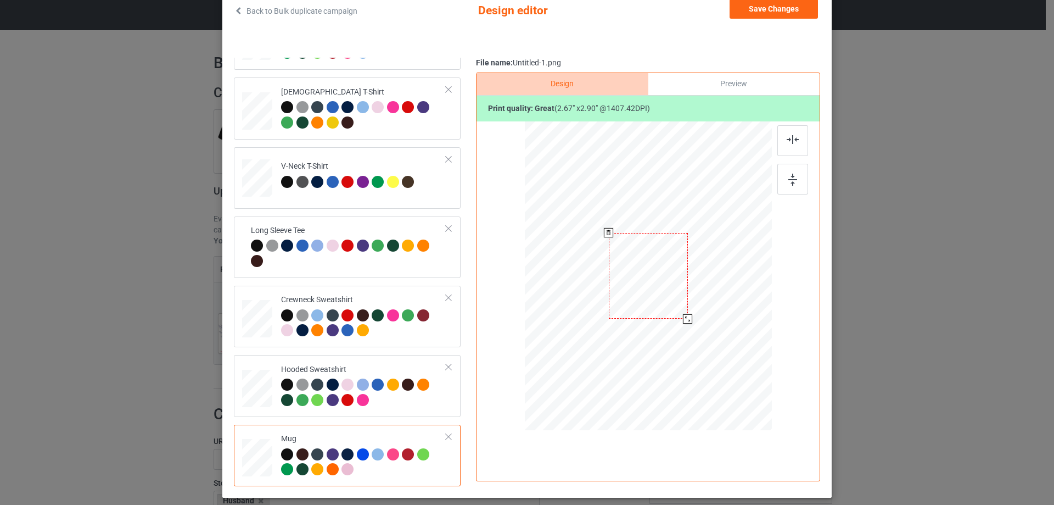
drag, startPoint x: 717, startPoint y: 356, endPoint x: 687, endPoint y: 315, distance: 51.2
click at [687, 315] on div at bounding box center [687, 318] width 9 height 9
drag, startPoint x: 615, startPoint y: 300, endPoint x: 608, endPoint y: 300, distance: 7.7
click at [608, 300] on div at bounding box center [580, 274] width 79 height 86
click at [800, 186] on div at bounding box center [792, 179] width 31 height 31
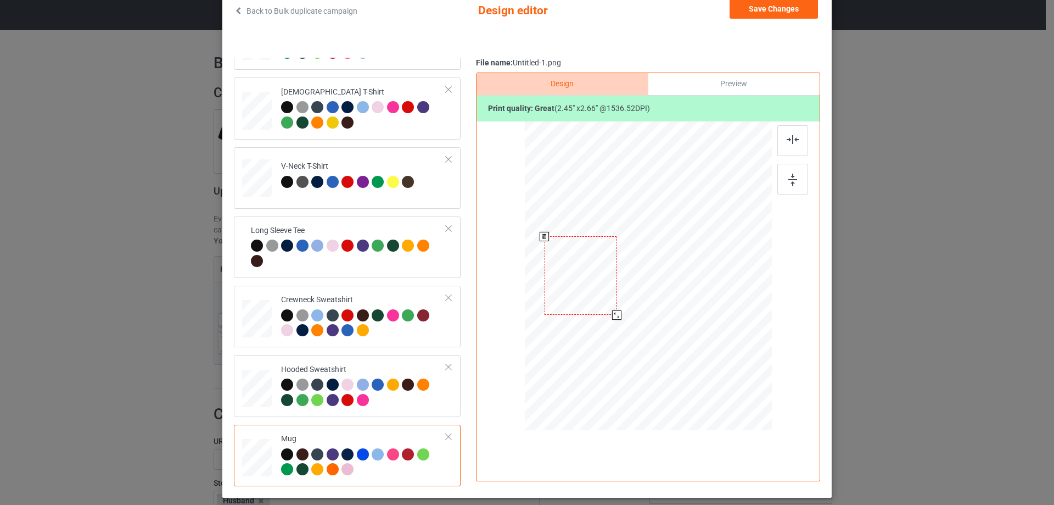
click at [612, 313] on div at bounding box center [616, 314] width 9 height 9
click at [764, 79] on div "Preview" at bounding box center [733, 84] width 171 height 22
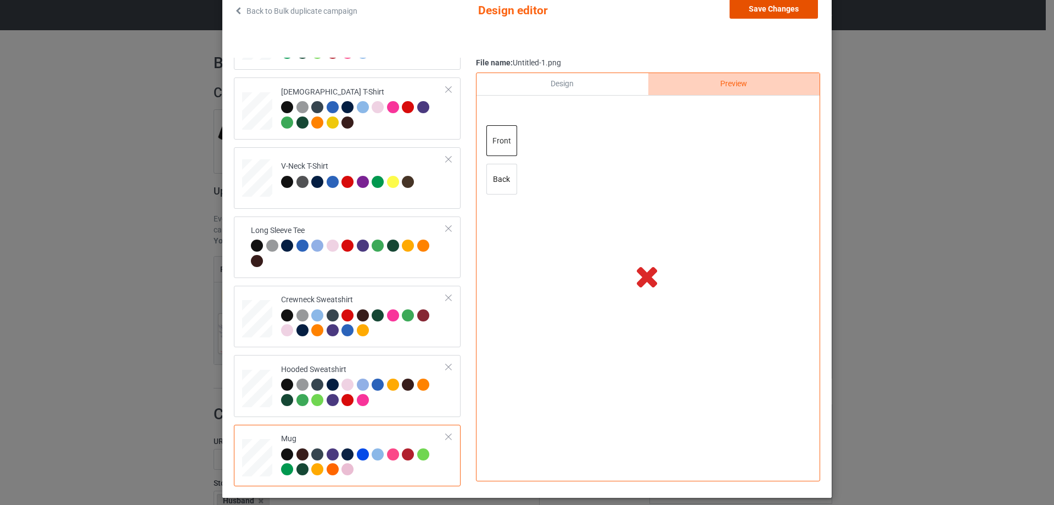
click at [737, 0] on button "Save Changes" at bounding box center [774, 9] width 88 height 20
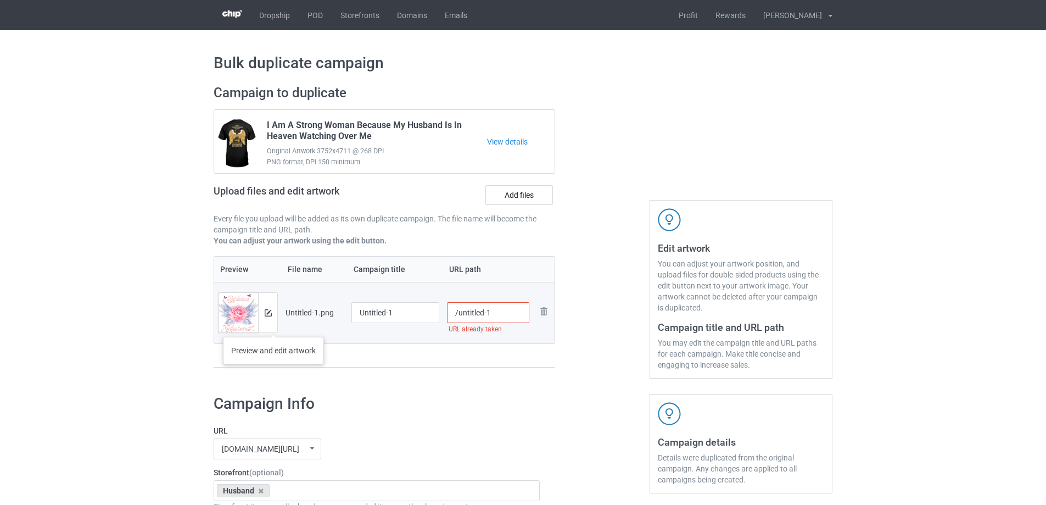
click at [275, 323] on div at bounding box center [267, 313] width 19 height 40
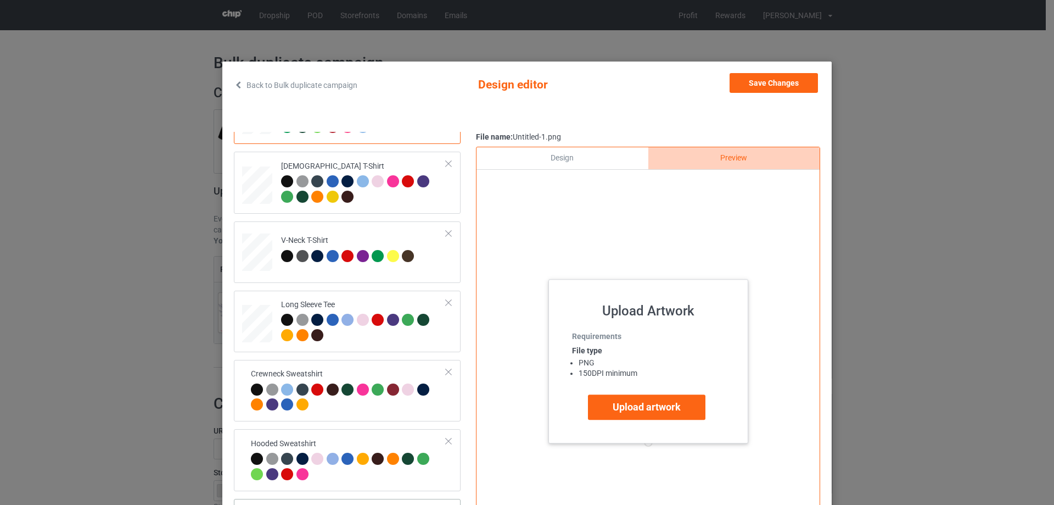
scroll to position [129, 0]
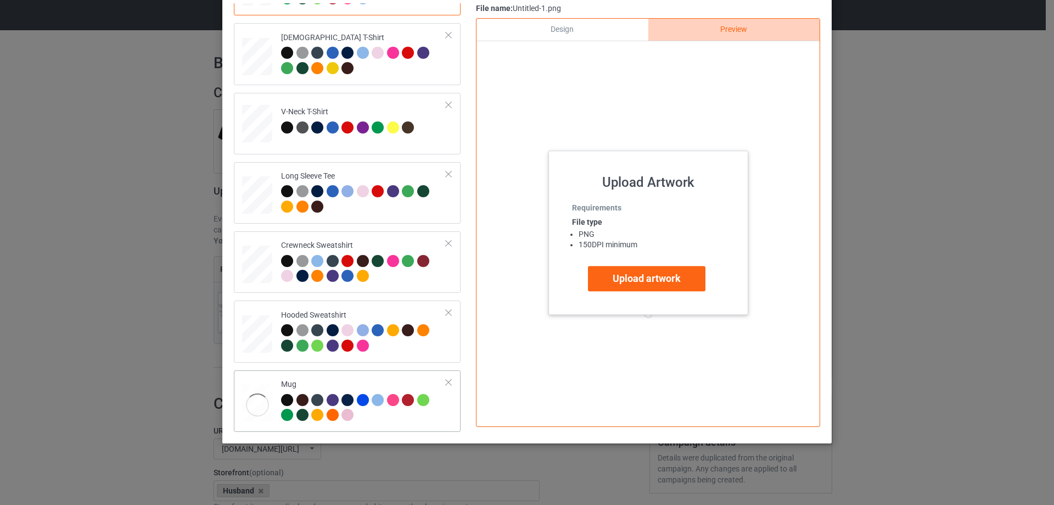
click at [283, 379] on div "Mug" at bounding box center [363, 399] width 165 height 41
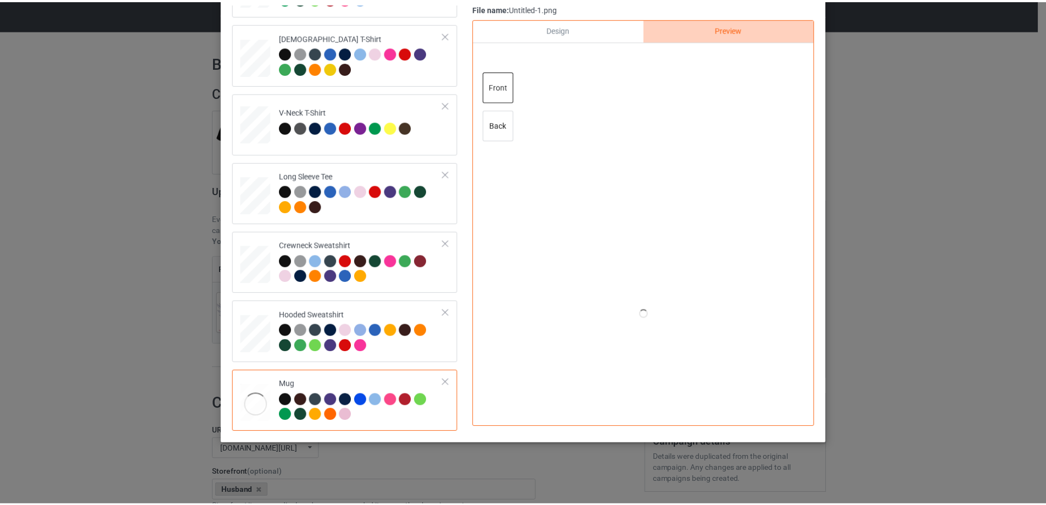
scroll to position [74, 0]
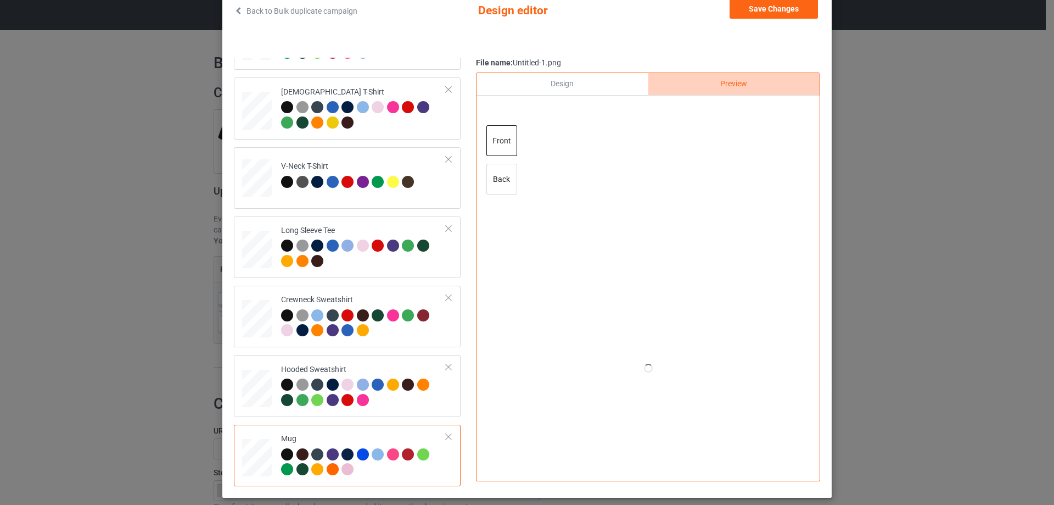
click at [606, 84] on div "Design" at bounding box center [562, 84] width 171 height 22
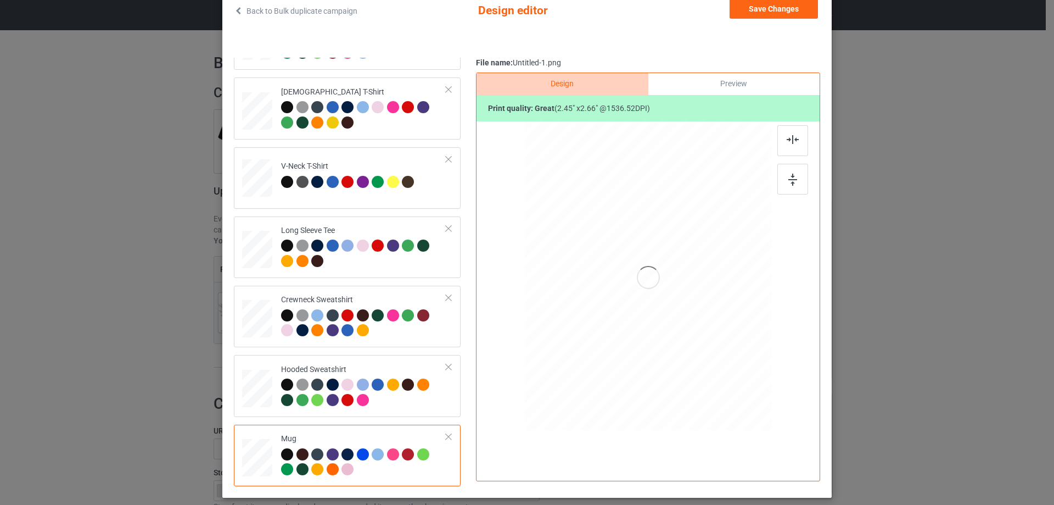
click at [709, 84] on div "Preview" at bounding box center [733, 84] width 171 height 22
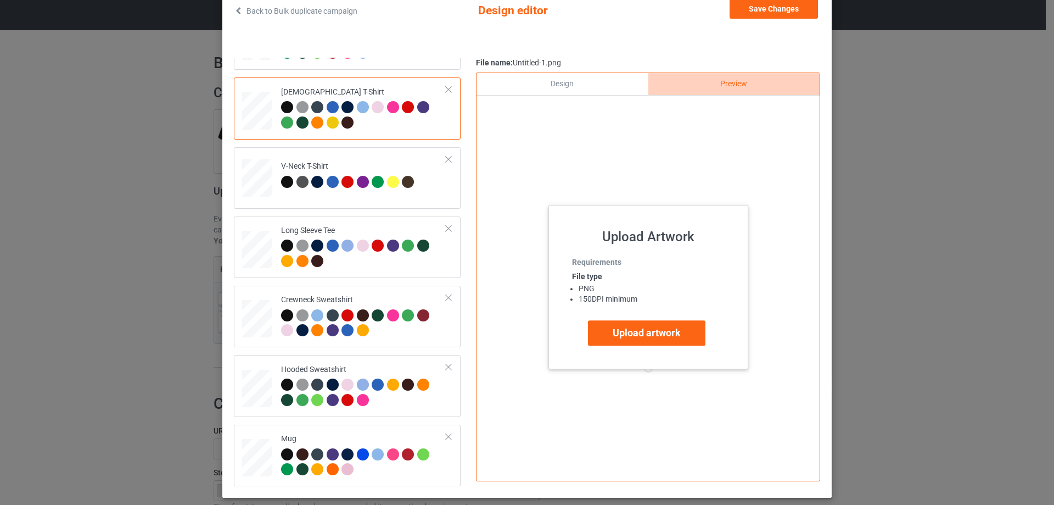
click at [590, 86] on div "Design" at bounding box center [562, 84] width 171 height 22
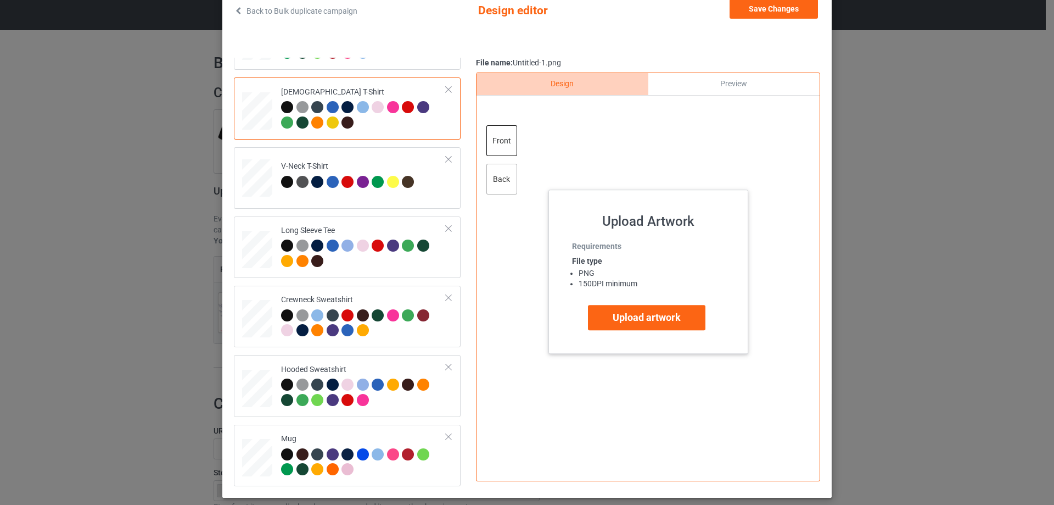
click at [506, 181] on div "back" at bounding box center [501, 179] width 31 height 31
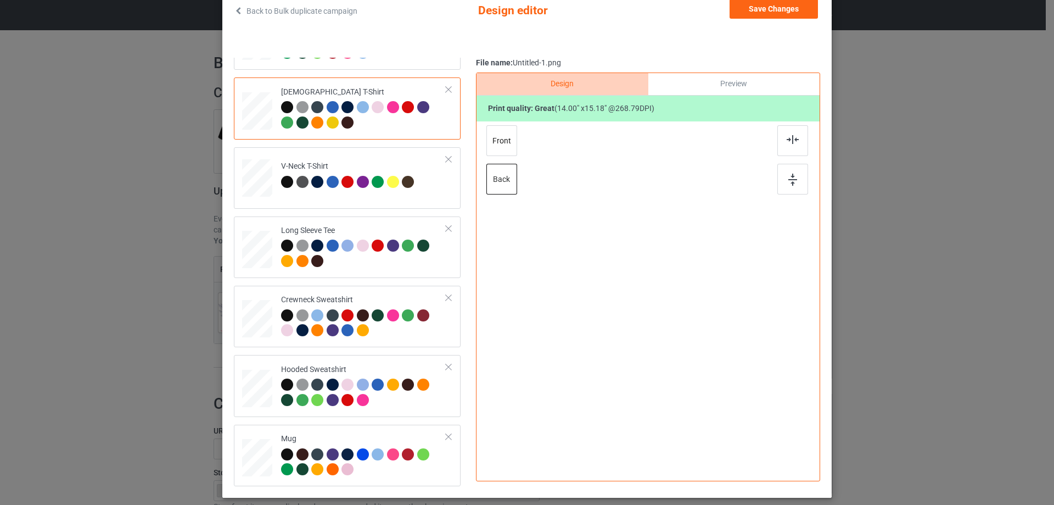
click at [720, 82] on div "Preview" at bounding box center [733, 84] width 171 height 22
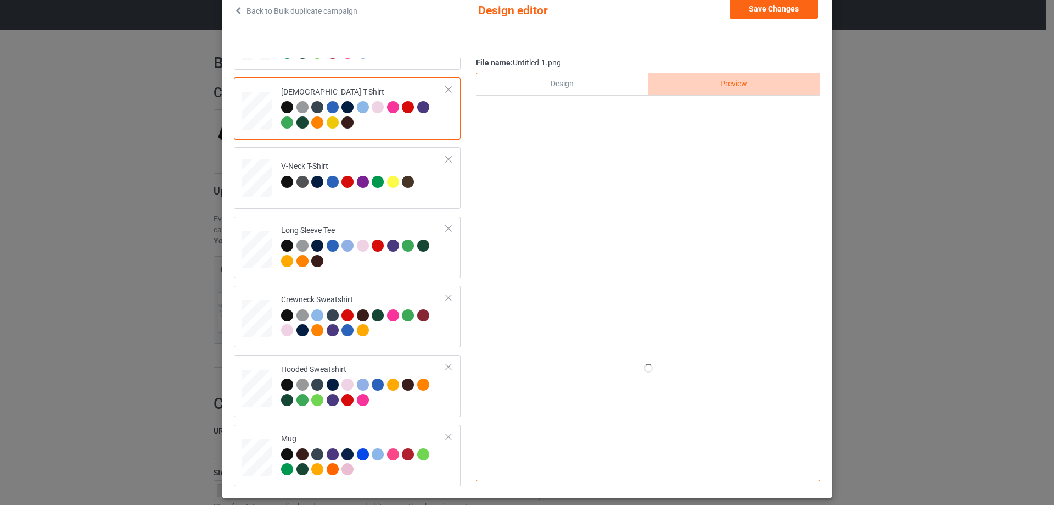
click at [764, 22] on div "Save Changes" at bounding box center [775, 11] width 91 height 24
click at [768, 12] on button "Save Changes" at bounding box center [774, 9] width 88 height 20
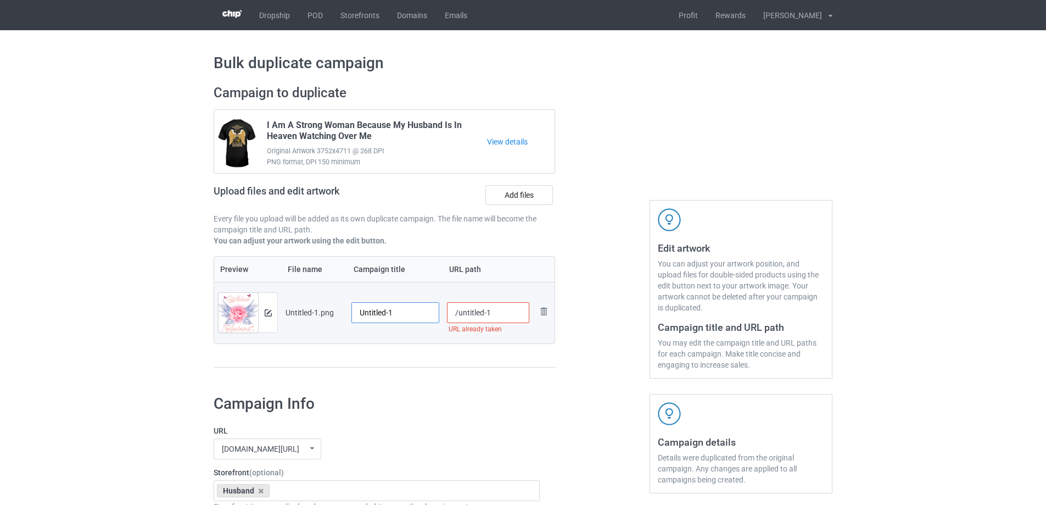
click at [414, 303] on input "Untitled-1" at bounding box center [395, 312] width 88 height 21
paste input "I'm Not A Widow I'm A Wife To A Husband With Wings"
type input "I'm Not A Widow I'm A Wife To A Husband With Wings"
click at [435, 360] on div "Preview File name Campaign title URL path Preview and edit artwork Untitled-1.p…" at bounding box center [384, 312] width 341 height 112
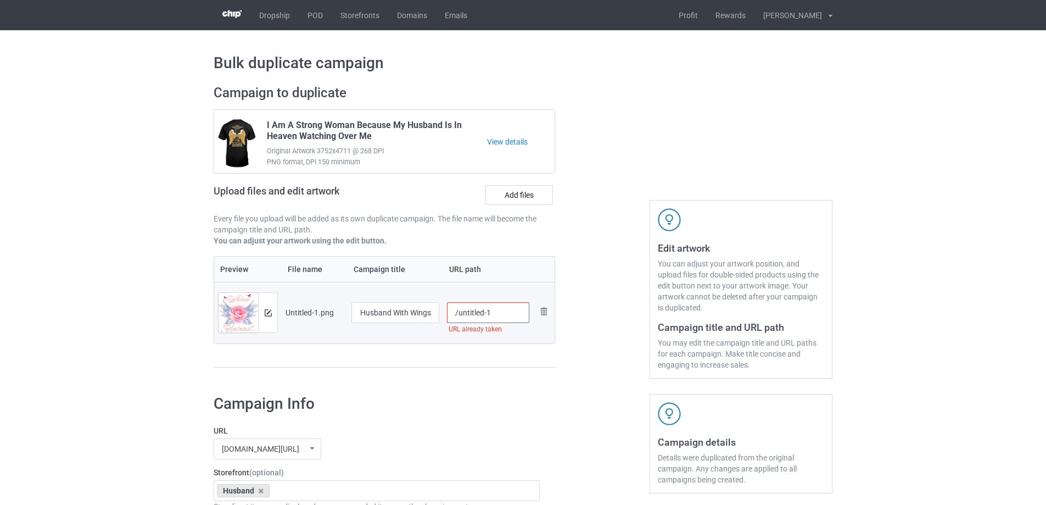
scroll to position [0, 0]
drag, startPoint x: 460, startPoint y: 315, endPoint x: 540, endPoint y: 310, distance: 80.3
click at [540, 311] on tr "Preview and edit artwork Untitled-1.png I'm Not A Widow I'm A Wife To A Husband…" at bounding box center [384, 312] width 340 height 61
type input "/hina41"
click at [614, 271] on div at bounding box center [602, 231] width 79 height 309
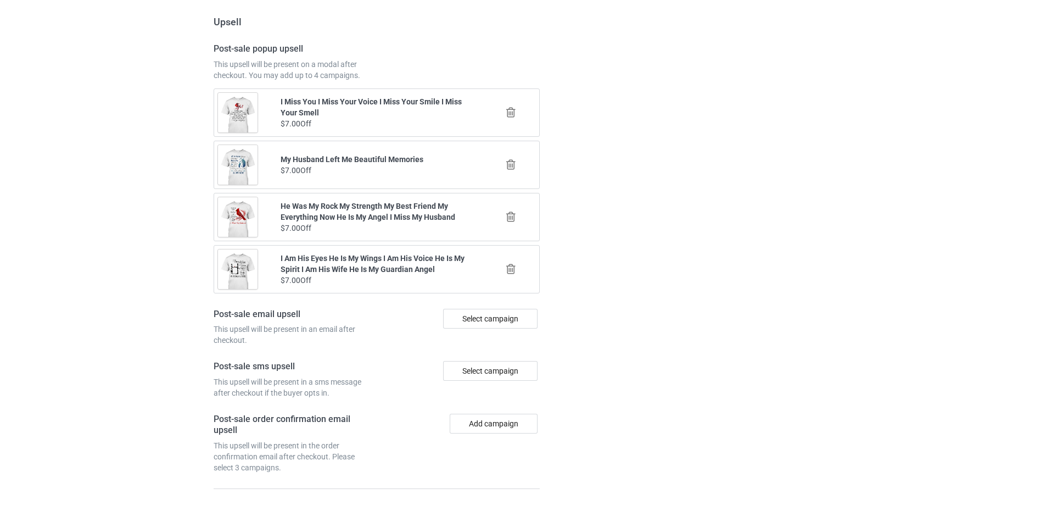
scroll to position [1278, 0]
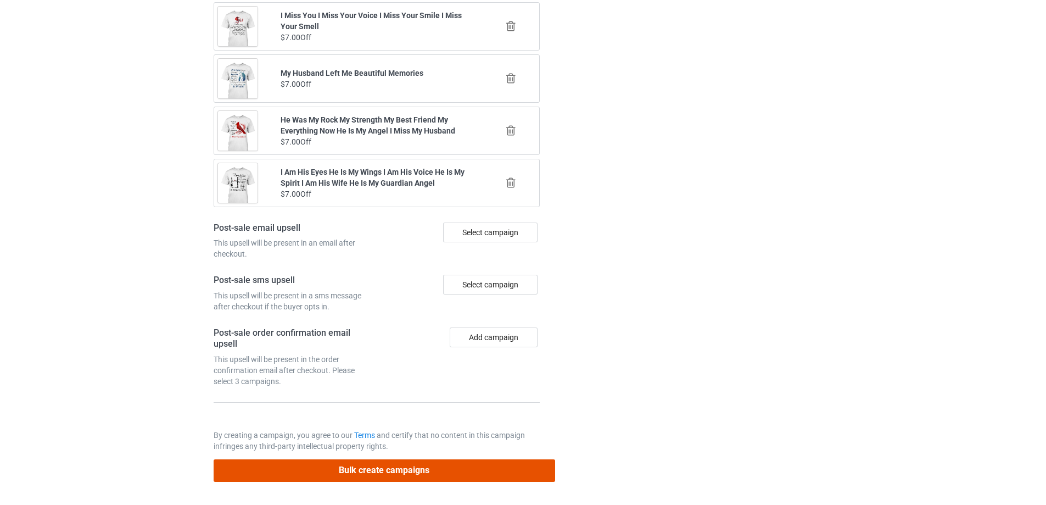
click at [453, 470] on button "Bulk create campaigns" at bounding box center [384, 470] width 341 height 23
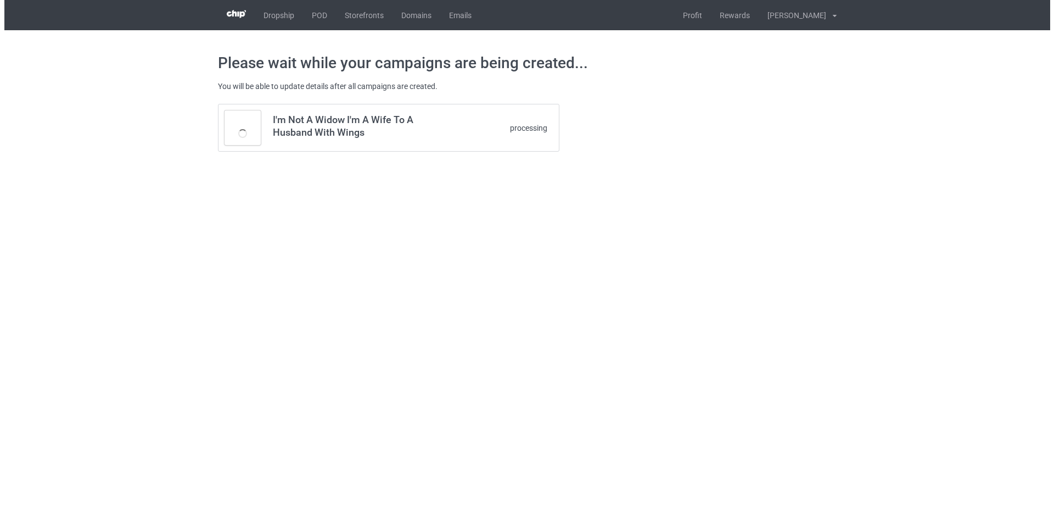
scroll to position [0, 0]
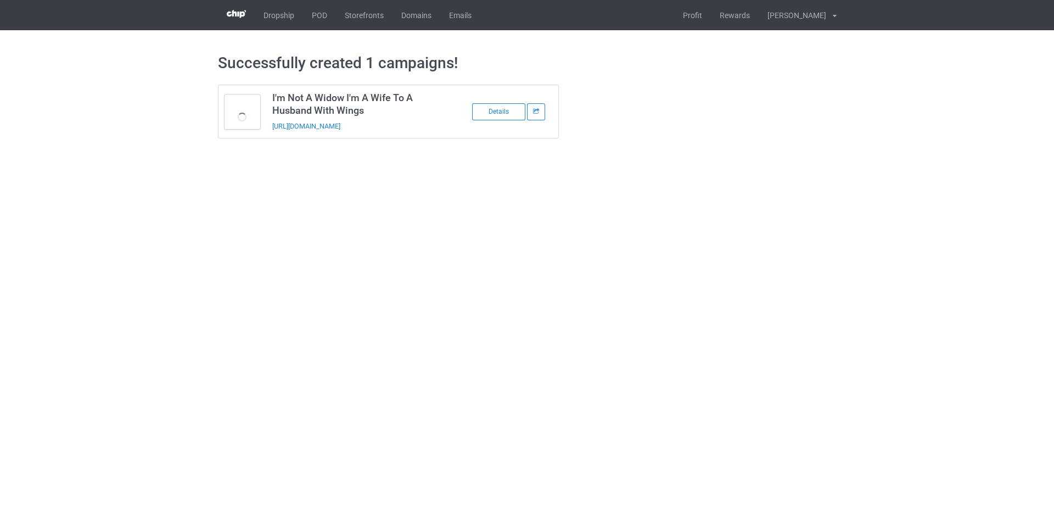
drag, startPoint x: 432, startPoint y: 129, endPoint x: 269, endPoint y: 136, distance: 162.7
click at [269, 136] on td "I'm Not A Widow I'm A Wife To A Husband With Wings https://www.sendinglovetohea…" at bounding box center [359, 111] width 186 height 53
copy link "https://www.sendinglovetoheaven.com/hina41"
click at [1008, 221] on body "Dropship POD Storefronts Domains Emails Profit Rewards Đỗ Cao Thái Settings Log…" at bounding box center [527, 252] width 1054 height 505
